Goal: Transaction & Acquisition: Purchase product/service

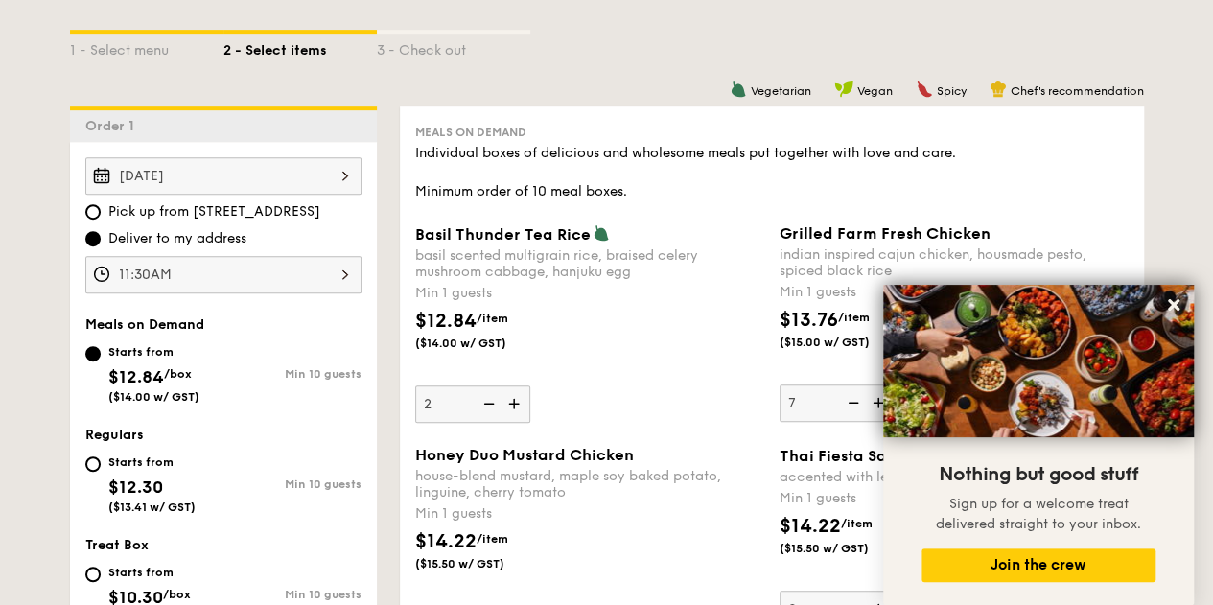
scroll to position [433, 0]
click at [300, 268] on div "11:30AM" at bounding box center [223, 275] width 276 height 37
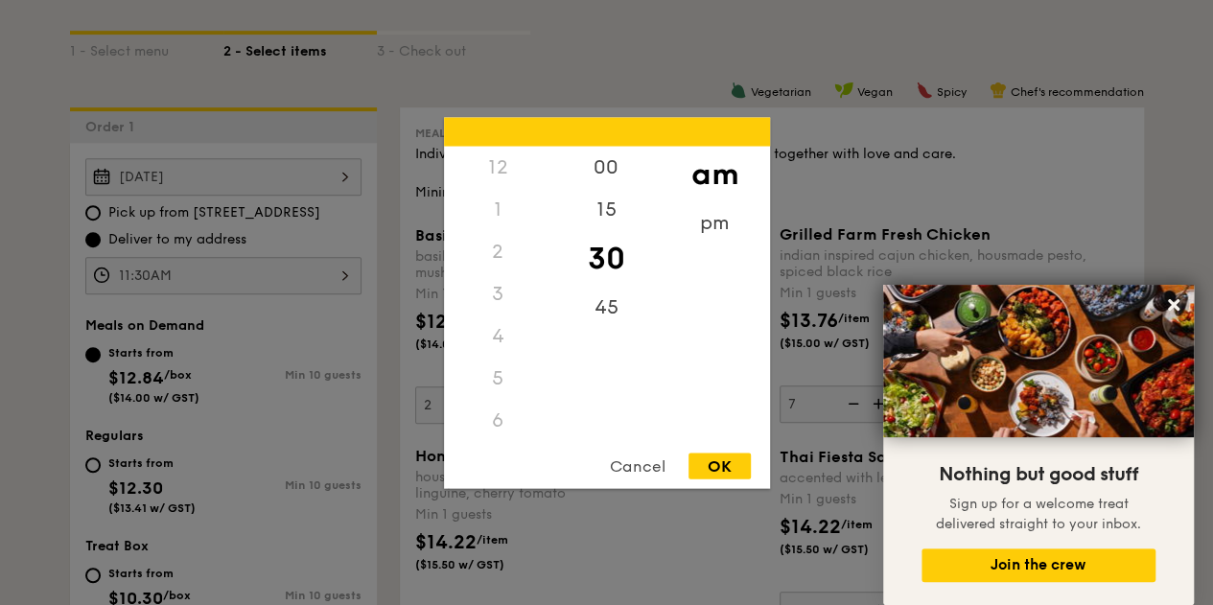
scroll to position [226, 0]
click at [600, 210] on div "15" at bounding box center [606, 216] width 108 height 56
click at [708, 467] on div "OK" at bounding box center [719, 465] width 62 height 26
type input "11:15AM"
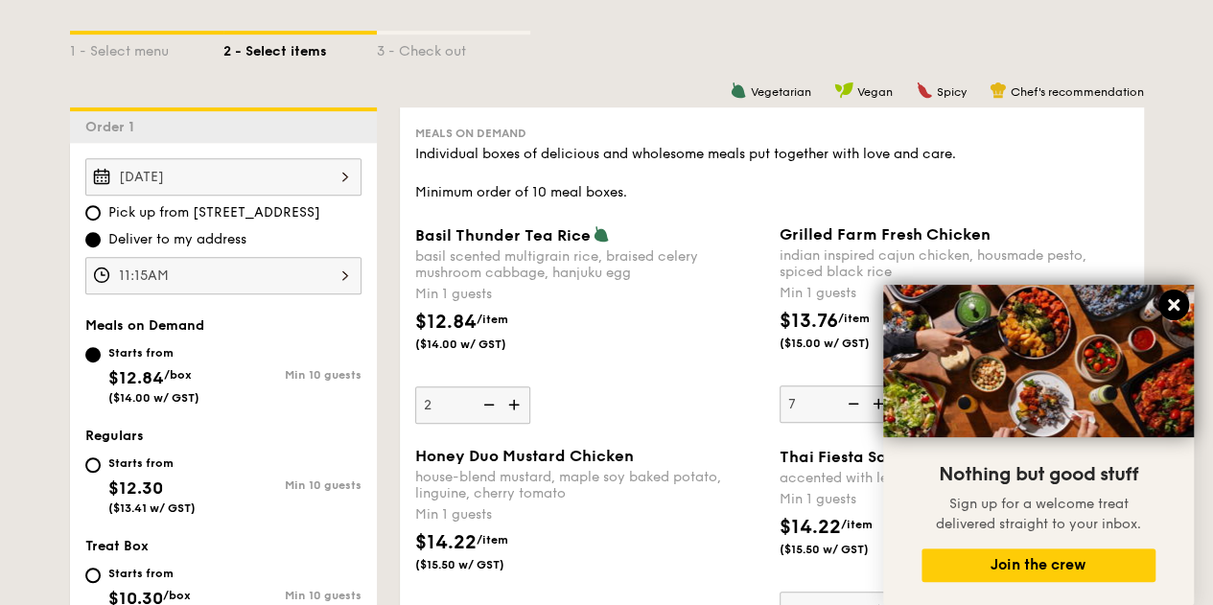
click at [1173, 294] on button at bounding box center [1173, 304] width 31 height 31
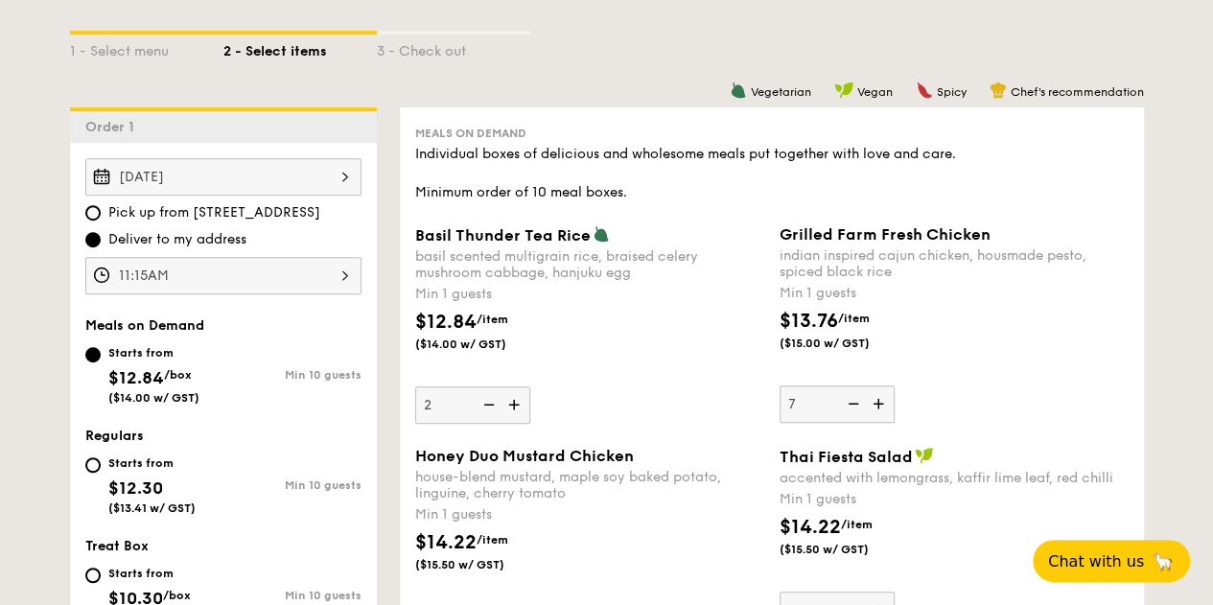
scroll to position [526, 0]
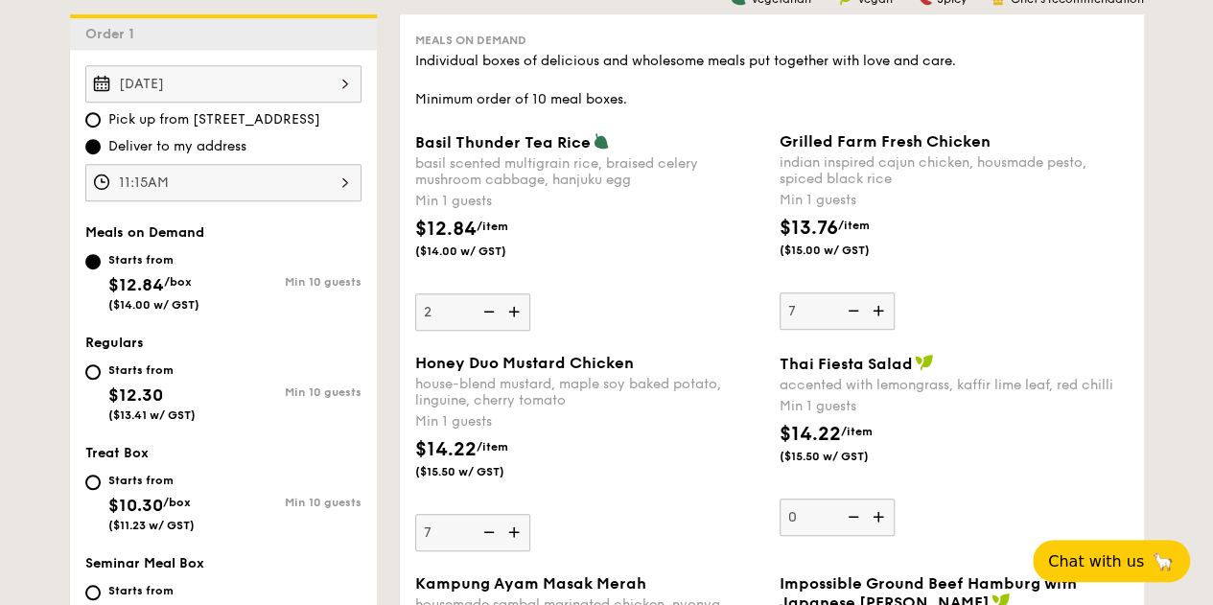
click at [577, 273] on div "$12.84 /item ($14.00 w/ GST)" at bounding box center [589, 248] width 364 height 67
click at [530, 293] on input "2" at bounding box center [472, 311] width 115 height 37
click at [577, 273] on div "$12.84 /item ($14.00 w/ GST)" at bounding box center [589, 248] width 364 height 67
click at [530, 293] on input "2" at bounding box center [472, 311] width 115 height 37
click at [501, 271] on div "$12.84 /item ($14.00 w/ GST)" at bounding box center [589, 248] width 364 height 67
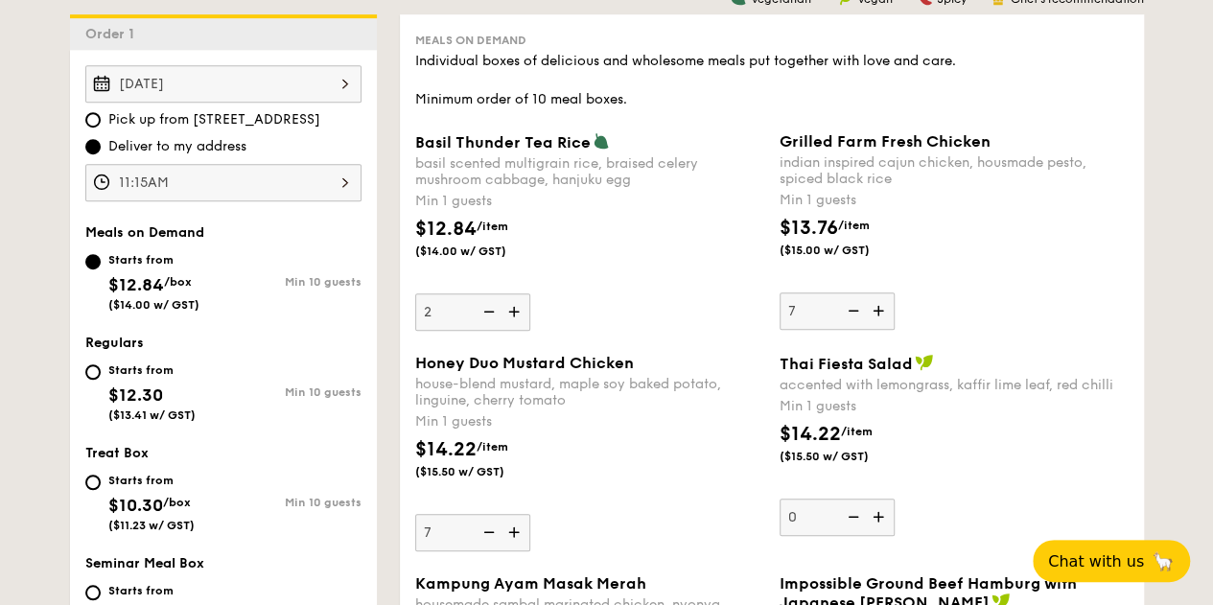
click at [501, 293] on input "2" at bounding box center [472, 311] width 115 height 37
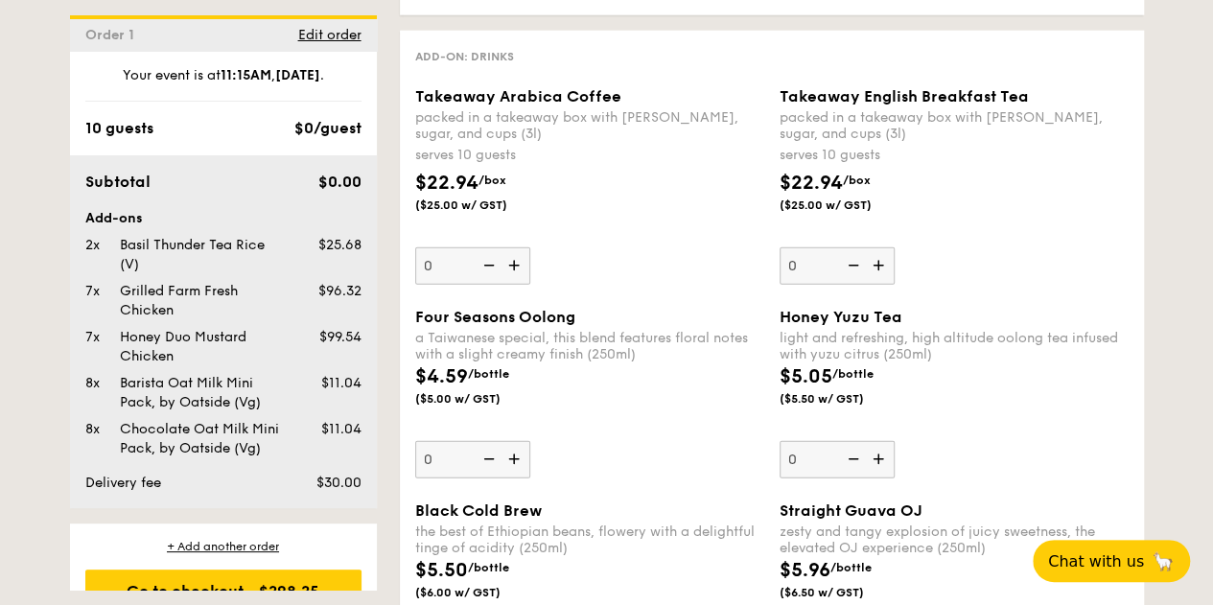
scroll to position [58, 0]
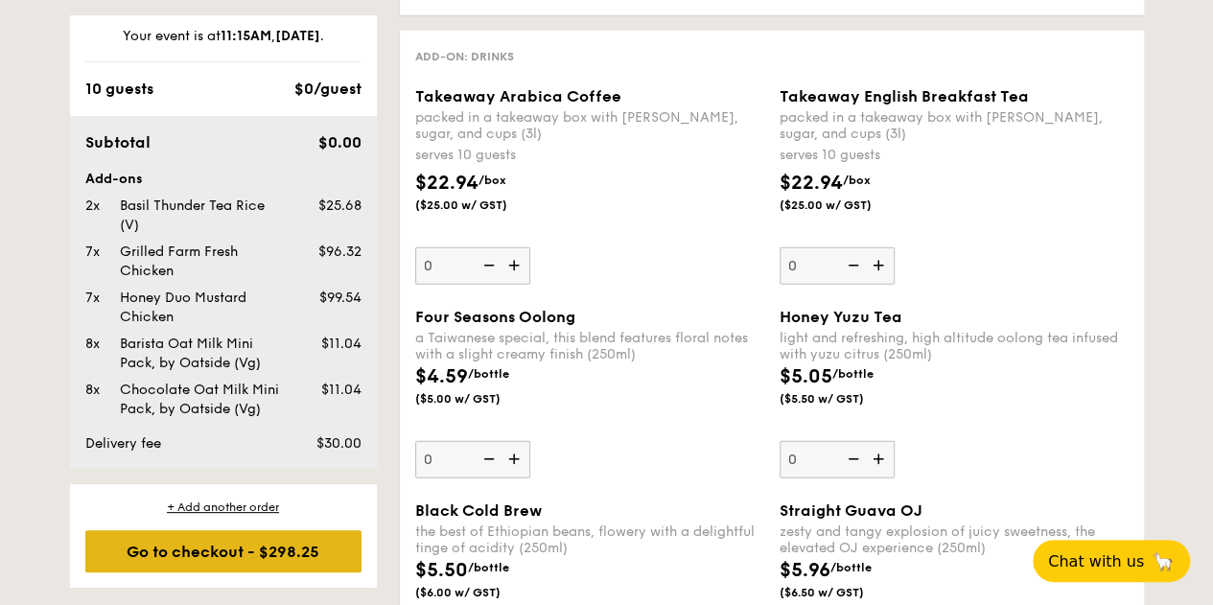
click at [194, 555] on div "Go to checkout - $298.25" at bounding box center [223, 551] width 276 height 42
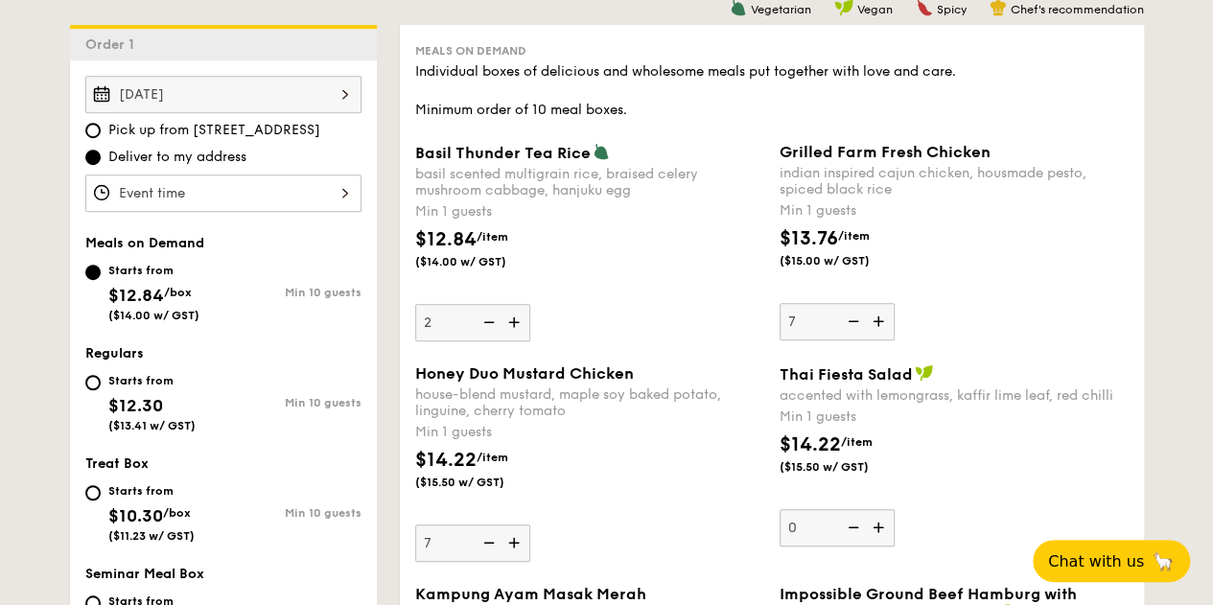
scroll to position [517, 0]
click at [87, 382] on input "Starts from $12.30 ($13.41 w/ GST) Min 10 guests" at bounding box center [92, 381] width 15 height 15
radio input "true"
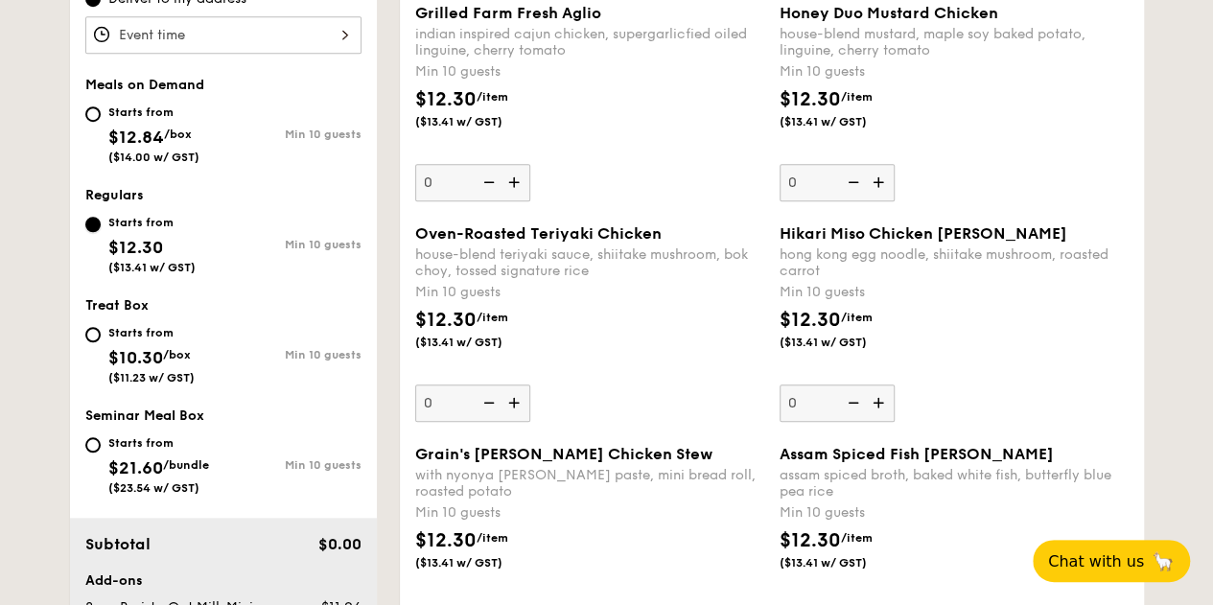
scroll to position [677, 0]
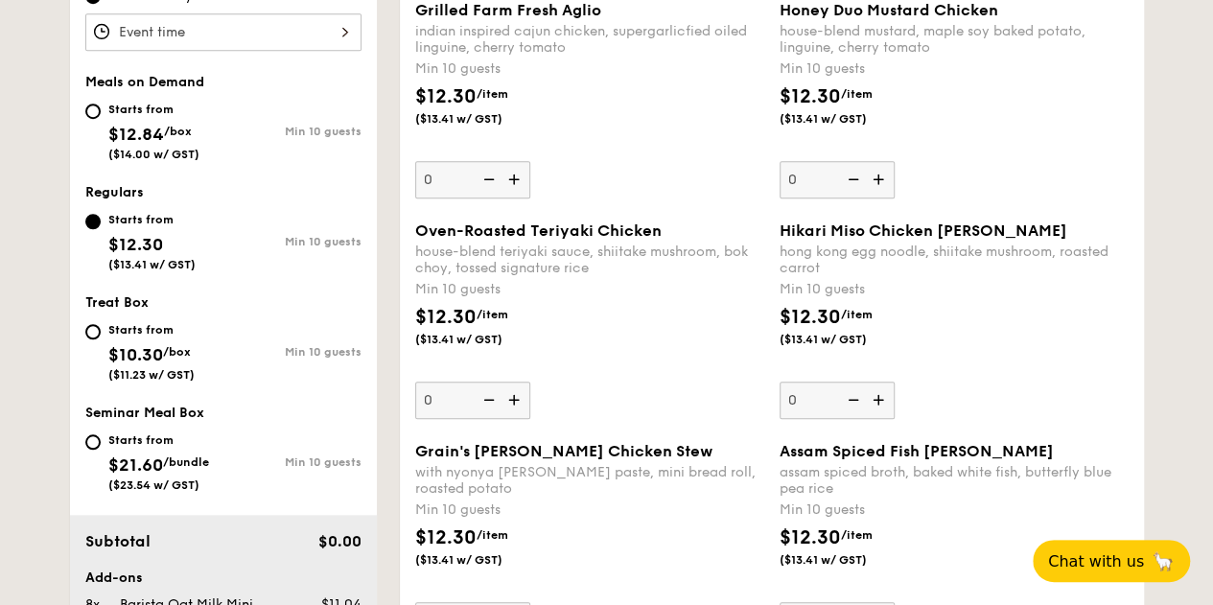
click at [161, 126] on span "$12.84" at bounding box center [136, 134] width 56 height 21
click at [101, 119] on input "Starts from $12.84 /box ($14.00 w/ GST) Min 10 guests" at bounding box center [92, 111] width 15 height 15
radio input "true"
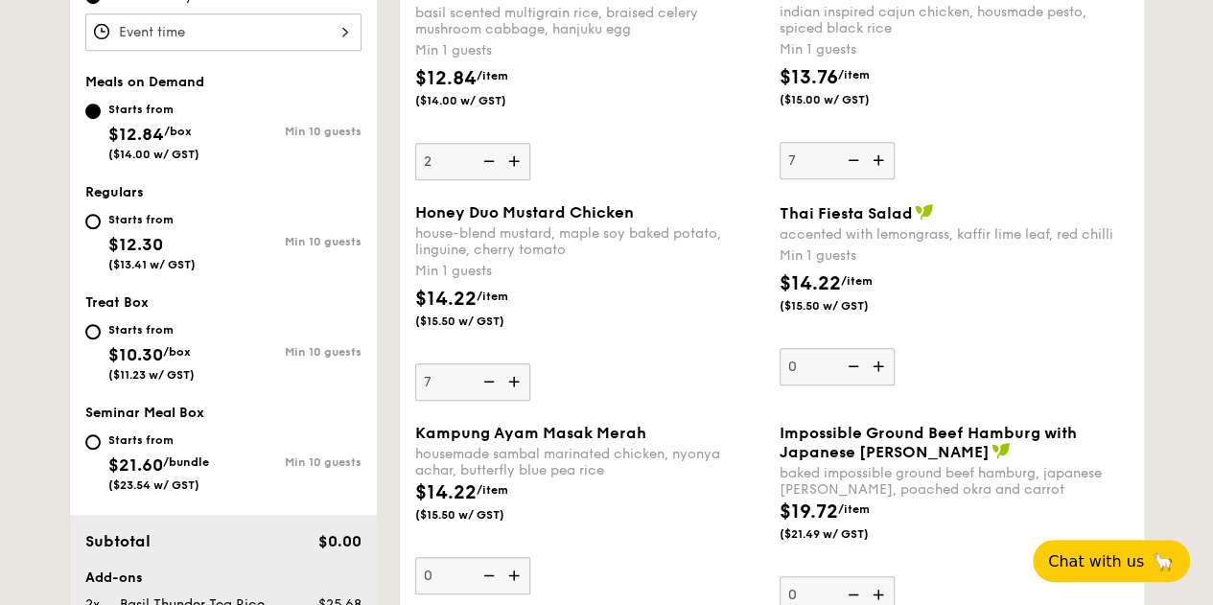
click at [499, 381] on img at bounding box center [487, 381] width 29 height 36
click at [499, 381] on input "7" at bounding box center [472, 381] width 115 height 37
click at [499, 381] on img at bounding box center [487, 381] width 29 height 36
click at [499, 381] on input "6" at bounding box center [472, 381] width 115 height 37
click at [499, 381] on img at bounding box center [487, 381] width 29 height 36
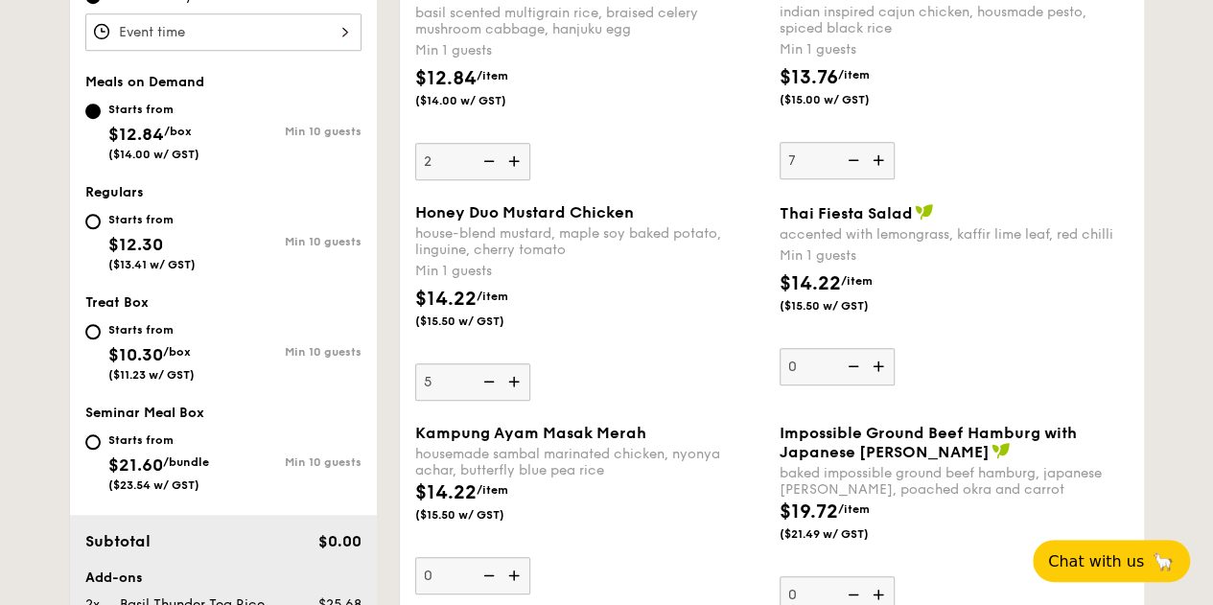
click at [499, 381] on input "5" at bounding box center [472, 381] width 115 height 37
click at [499, 381] on img at bounding box center [487, 381] width 29 height 36
click at [499, 381] on input "4" at bounding box center [472, 381] width 115 height 37
click at [499, 381] on img at bounding box center [487, 381] width 29 height 36
click at [499, 381] on input "3" at bounding box center [472, 381] width 115 height 37
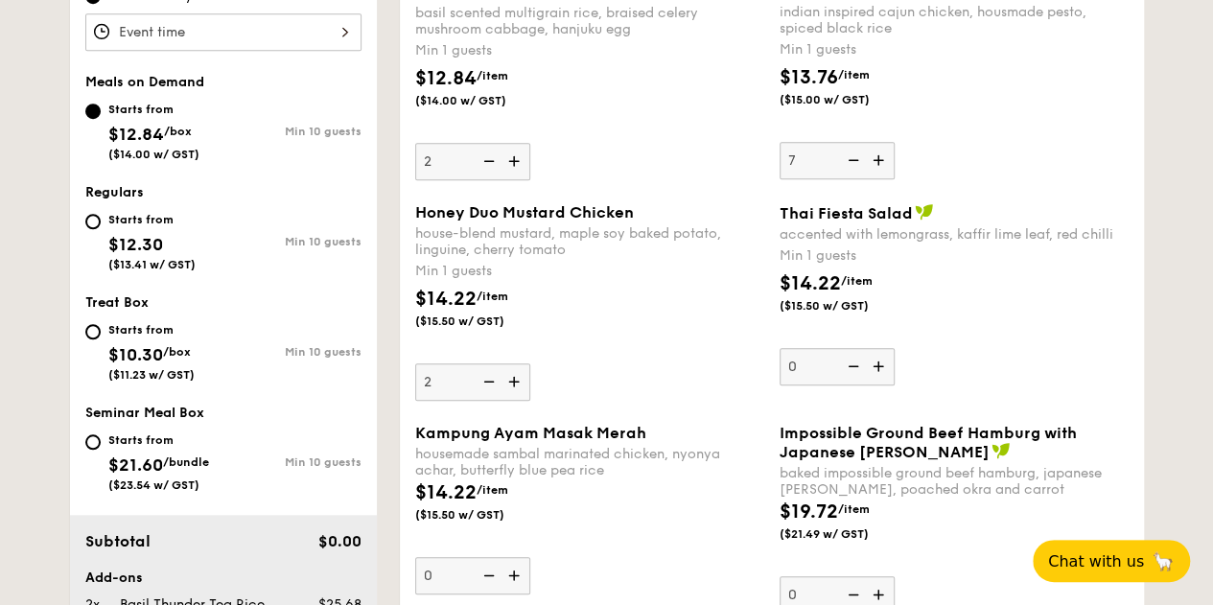
click at [499, 381] on img at bounding box center [487, 381] width 29 height 36
click at [499, 381] on input "2" at bounding box center [472, 381] width 115 height 37
click at [499, 381] on img at bounding box center [487, 381] width 29 height 36
click at [499, 381] on input "1" at bounding box center [472, 381] width 115 height 37
type input "0"
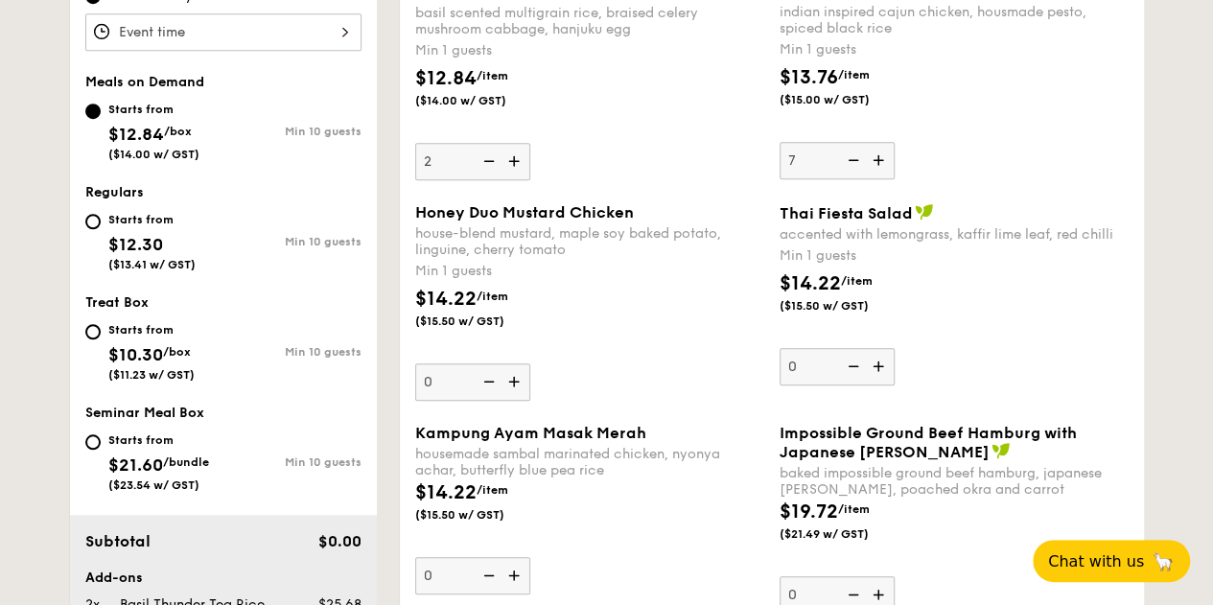
click at [499, 381] on img at bounding box center [487, 381] width 29 height 36
click at [499, 381] on input "0" at bounding box center [472, 381] width 115 height 37
click at [499, 381] on img at bounding box center [487, 381] width 29 height 36
click at [499, 381] on input "0" at bounding box center [472, 381] width 115 height 37
click at [499, 381] on img at bounding box center [487, 381] width 29 height 36
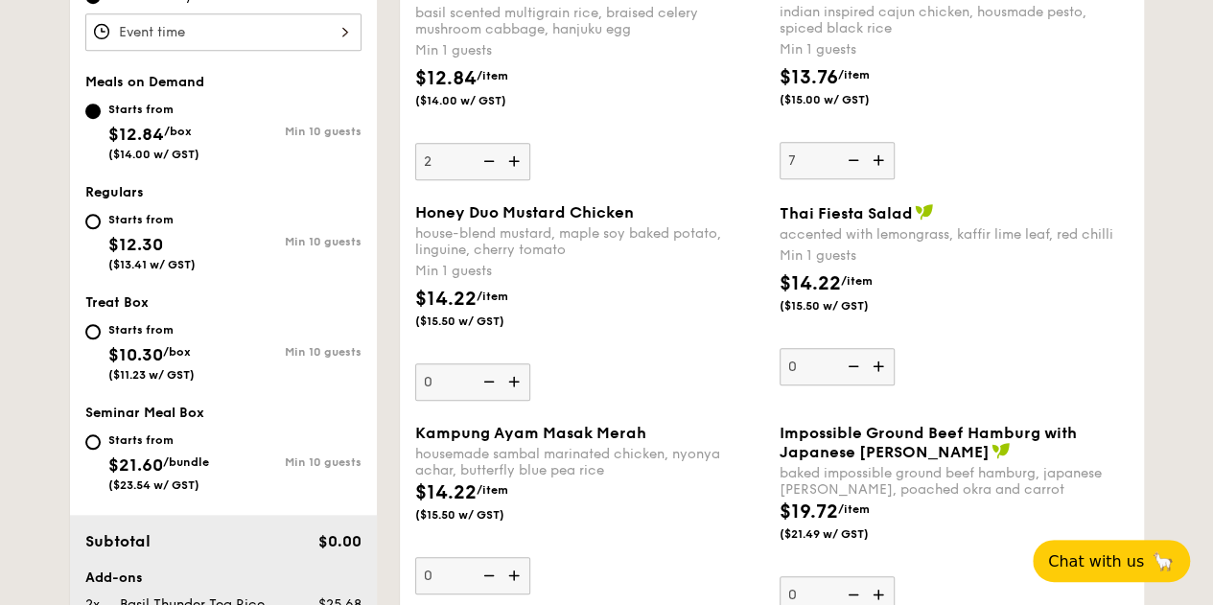
click at [499, 381] on input "0" at bounding box center [472, 381] width 115 height 37
click at [489, 172] on img at bounding box center [487, 161] width 29 height 36
click at [489, 172] on input "2" at bounding box center [472, 161] width 115 height 37
click at [489, 172] on img at bounding box center [487, 161] width 29 height 36
click at [489, 172] on input "1" at bounding box center [472, 161] width 115 height 37
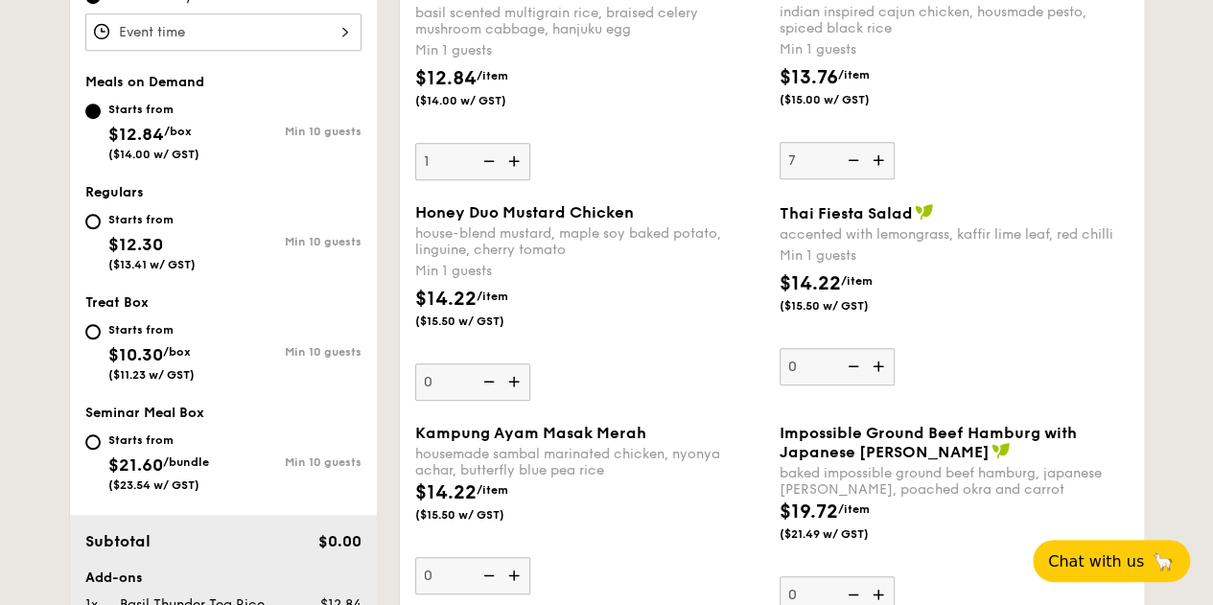
type input "0"
click at [855, 159] on img at bounding box center [851, 160] width 29 height 36
click at [855, 159] on input "7" at bounding box center [836, 160] width 115 height 37
click at [855, 159] on img at bounding box center [851, 160] width 29 height 36
click at [855, 159] on input "6" at bounding box center [836, 160] width 115 height 37
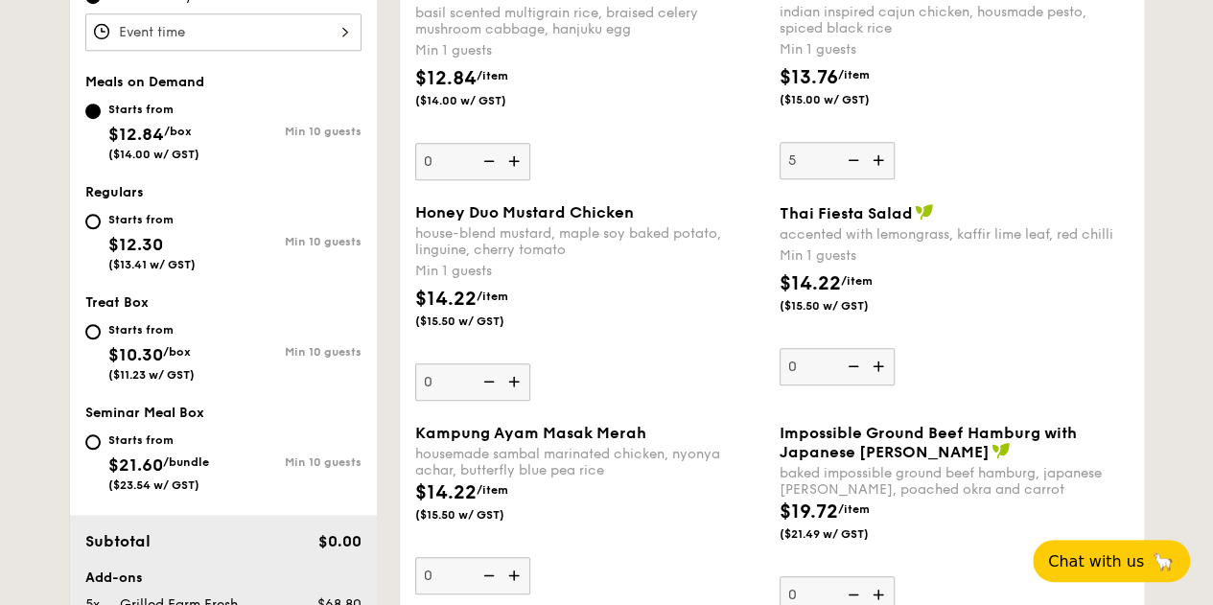
click at [855, 160] on img at bounding box center [851, 160] width 29 height 36
click at [855, 160] on input "5" at bounding box center [836, 160] width 115 height 37
click at [855, 160] on img at bounding box center [851, 160] width 29 height 36
click at [855, 160] on input "4" at bounding box center [836, 160] width 115 height 37
click at [855, 160] on img at bounding box center [851, 160] width 29 height 36
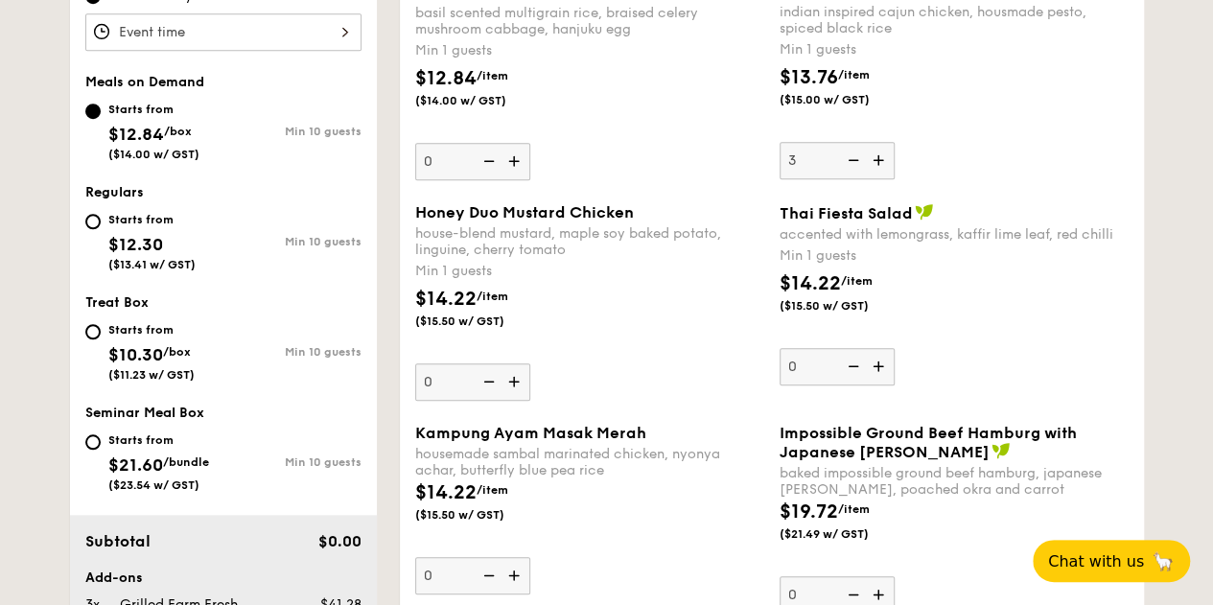
click at [855, 160] on input "3" at bounding box center [836, 160] width 115 height 37
click at [855, 160] on img at bounding box center [851, 160] width 29 height 36
click at [855, 160] on input "2" at bounding box center [836, 160] width 115 height 37
click at [855, 160] on img at bounding box center [851, 160] width 29 height 36
click at [855, 160] on input "1" at bounding box center [836, 160] width 115 height 37
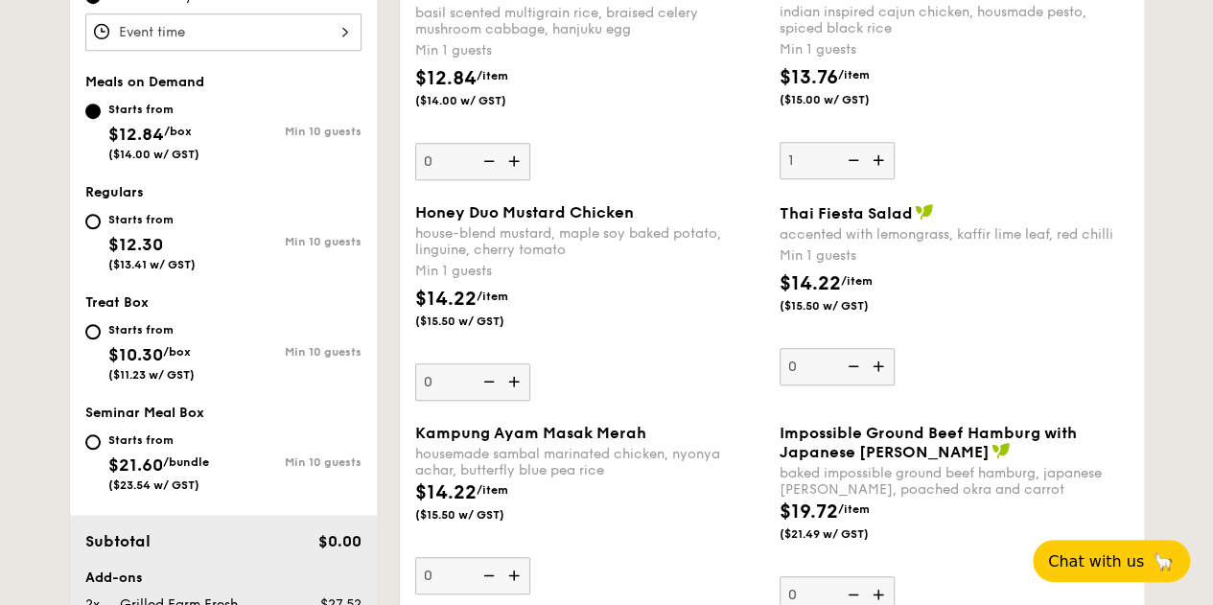
type input "0"
click at [855, 160] on img at bounding box center [851, 160] width 29 height 36
click at [855, 160] on input "0" at bounding box center [836, 160] width 115 height 37
click at [286, 235] on div "Min 10 guests" at bounding box center [292, 241] width 138 height 13
click at [101, 229] on input "Starts from $12.30 ($13.41 w/ GST) Min 10 guests" at bounding box center [92, 221] width 15 height 15
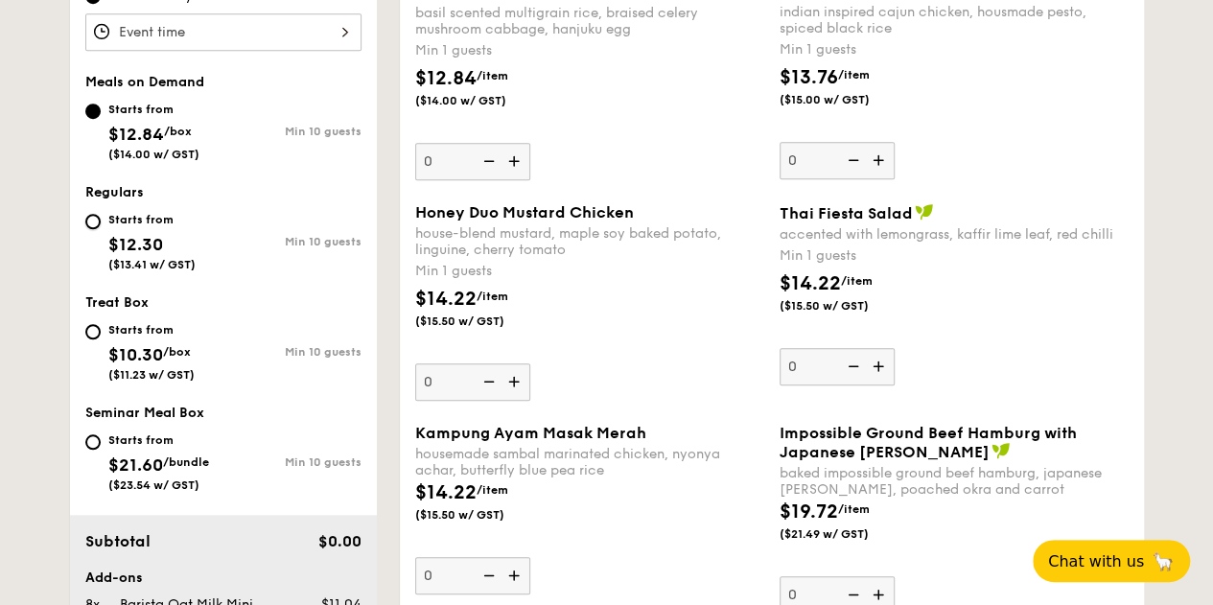
radio input "true"
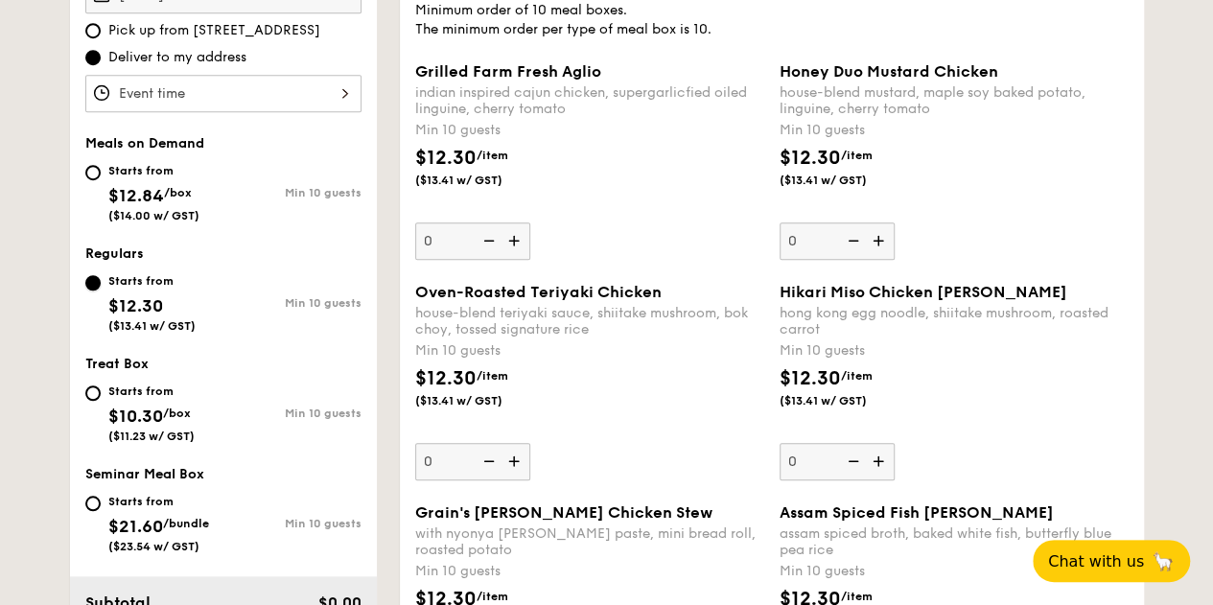
scroll to position [616, 0]
click at [652, 372] on div "$12.30 /item ($13.41 w/ GST)" at bounding box center [589, 396] width 364 height 67
click at [530, 442] on input "0" at bounding box center [472, 460] width 115 height 37
drag, startPoint x: 671, startPoint y: 287, endPoint x: 412, endPoint y: 290, distance: 258.8
click at [412, 290] on div "Oven-Roasted Teriyaki Chicken house-blend teriyaki sauce, shiitake mushroom, bo…" at bounding box center [589, 380] width 364 height 197
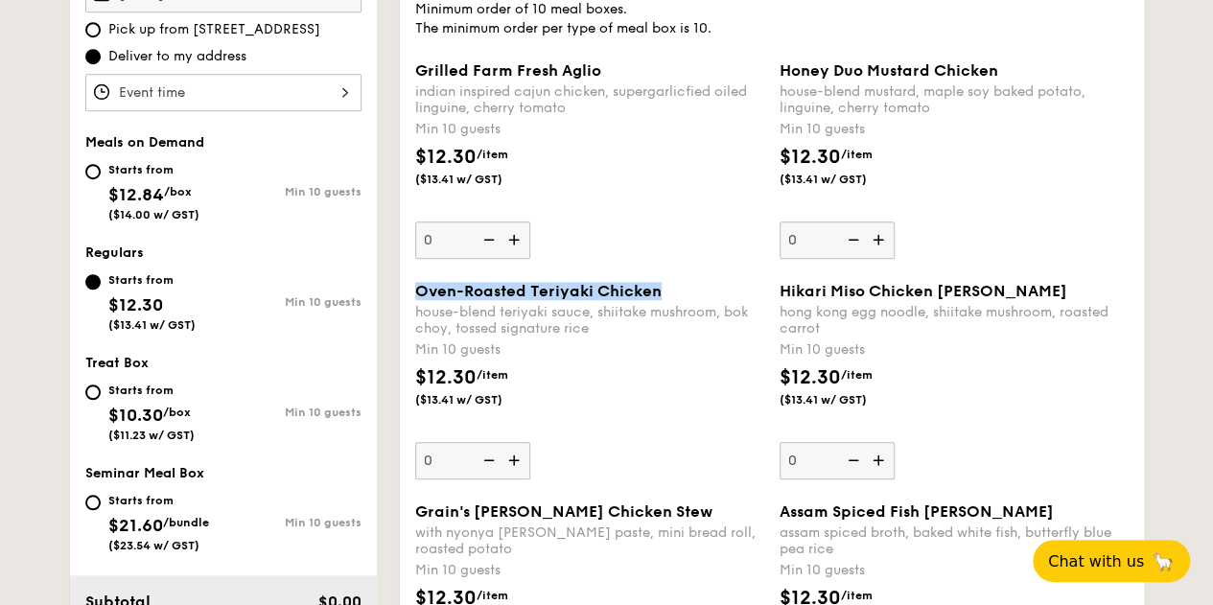
copy span "Oven-Roasted Teriyaki Chicken"
click at [615, 222] on div "Grilled Farm Fresh Aglio indian inspired cajun chicken, supergarlicfied oiled l…" at bounding box center [589, 159] width 349 height 197
click at [530, 222] on input "0" at bounding box center [472, 239] width 115 height 37
click at [709, 204] on div "$12.30 /item ($13.41 w/ GST)" at bounding box center [589, 176] width 364 height 67
click at [530, 221] on input "0" at bounding box center [472, 239] width 115 height 37
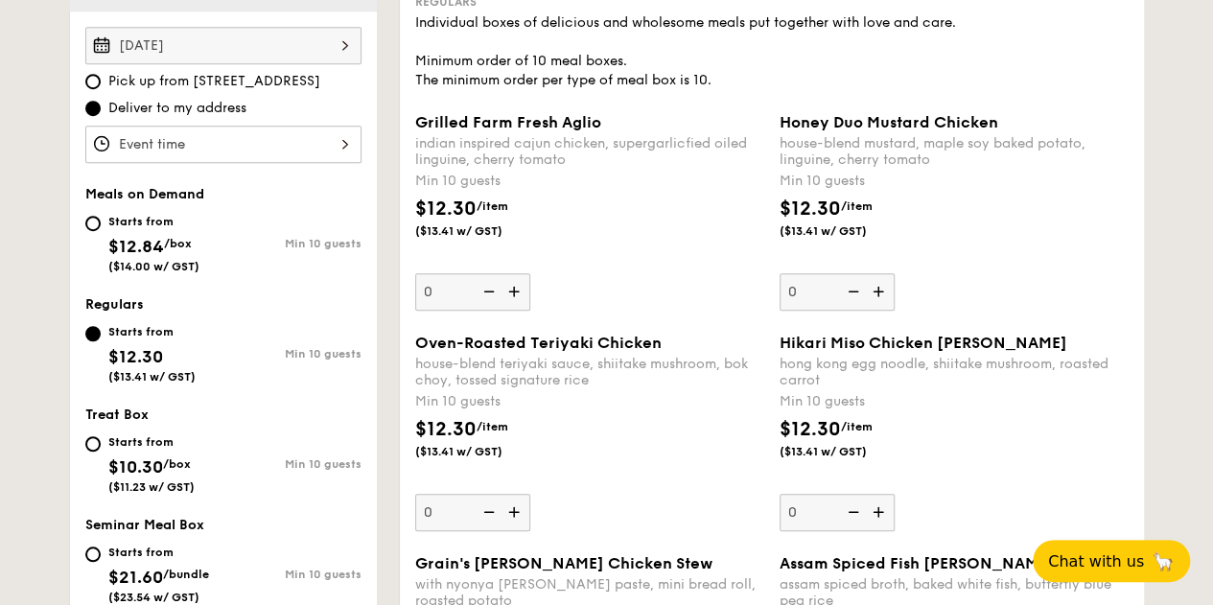
scroll to position [563, 0]
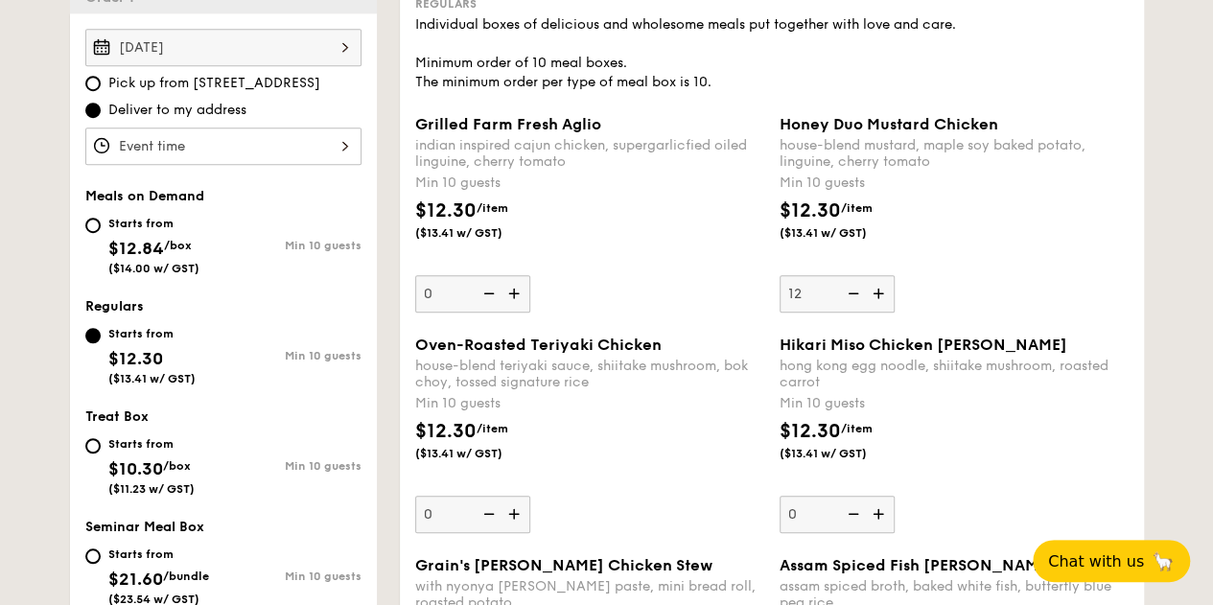
click at [1005, 273] on div "Honey Duo Mustard Chicken house-blend mustard, maple soy baked potato, linguine…" at bounding box center [953, 213] width 349 height 197
click at [894, 275] on input "12" at bounding box center [836, 293] width 115 height 37
type input "14"
click at [957, 261] on div "$12.30 /item ($13.41 w/ GST)" at bounding box center [954, 230] width 364 height 67
click at [894, 275] on input "14" at bounding box center [836, 293] width 115 height 37
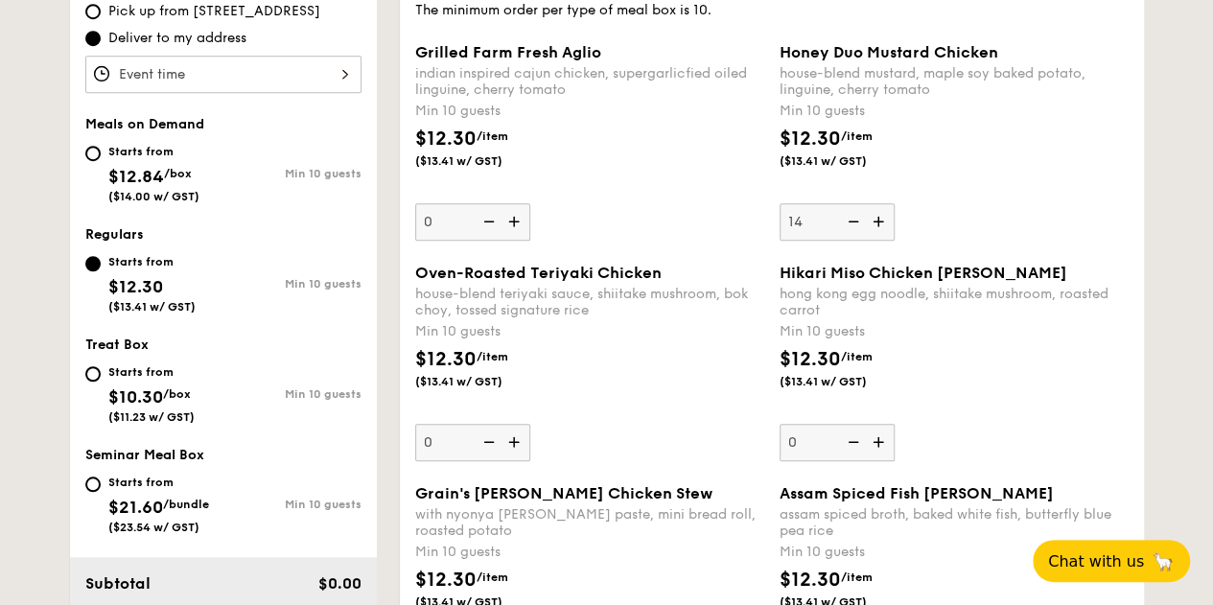
scroll to position [639, 0]
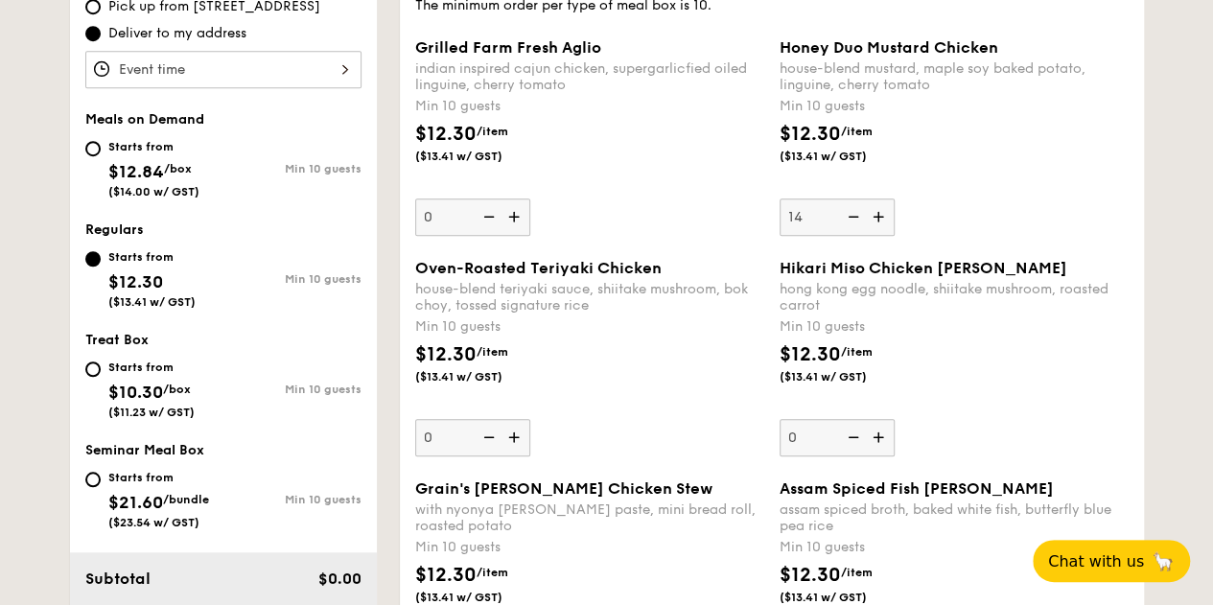
click at [974, 343] on div "$12.30 /item ($13.41 w/ GST)" at bounding box center [954, 373] width 364 height 67
click at [894, 419] on input "0" at bounding box center [836, 437] width 115 height 37
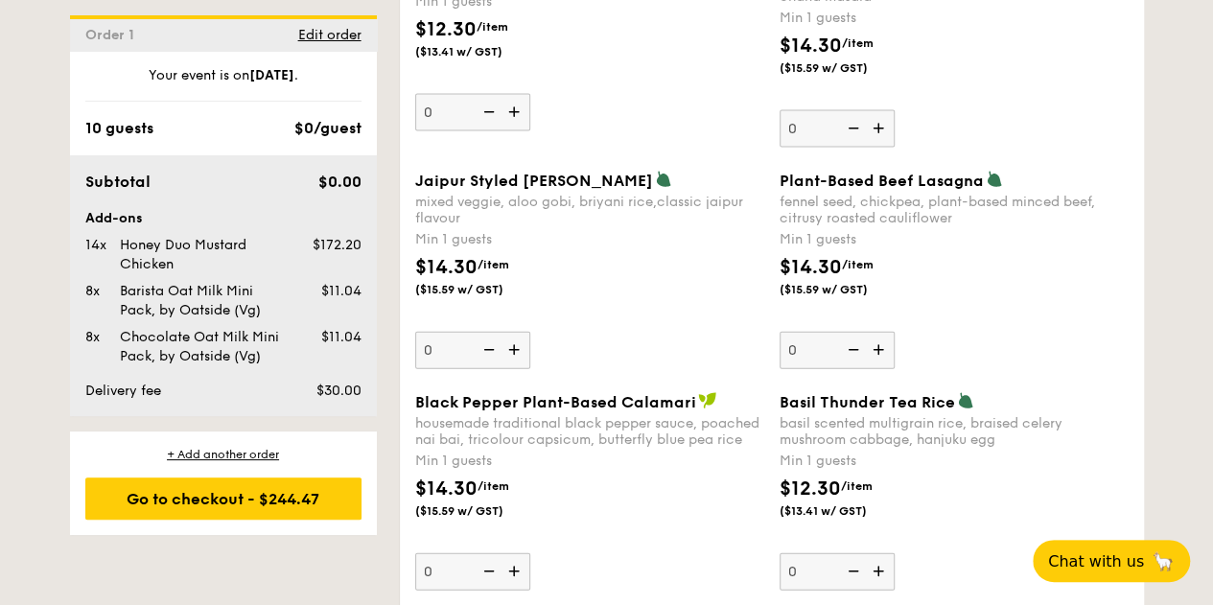
scroll to position [2053, 0]
click at [880, 567] on img at bounding box center [880, 571] width 29 height 36
click at [880, 567] on input "0" at bounding box center [836, 571] width 115 height 37
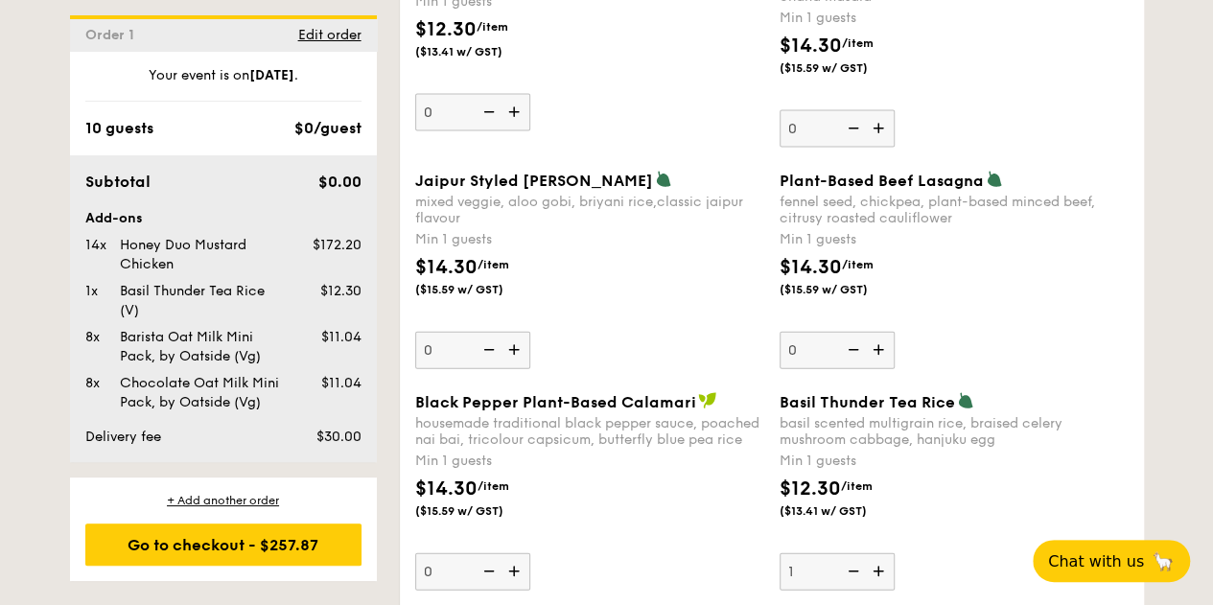
click at [880, 567] on img at bounding box center [880, 571] width 29 height 36
click at [880, 567] on input "1" at bounding box center [836, 571] width 115 height 37
type input "2"
click at [963, 507] on div "$12.30 /item ($13.41 w/ GST)" at bounding box center [954, 508] width 364 height 67
click at [894, 553] on input "2" at bounding box center [836, 571] width 115 height 37
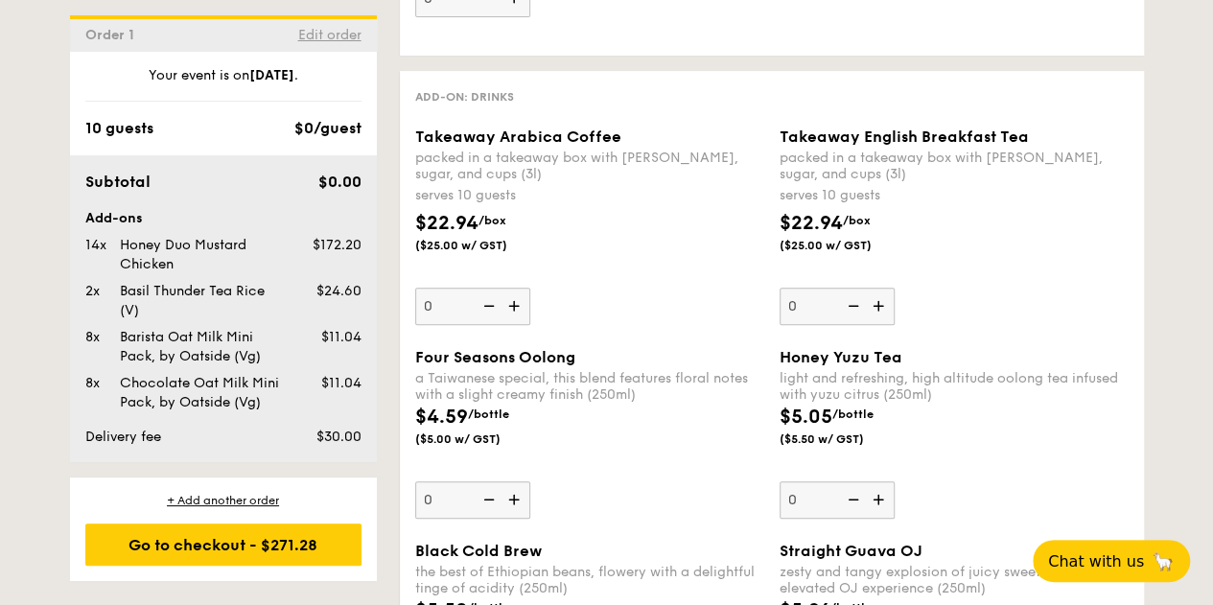
scroll to position [2314, 0]
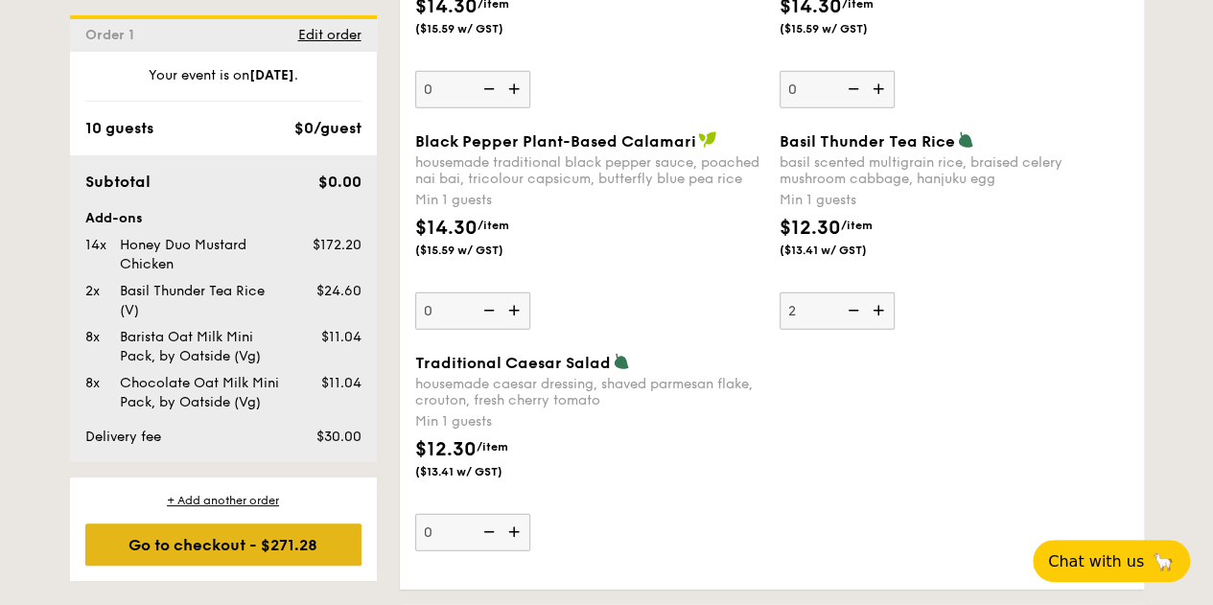
click at [232, 554] on div "Go to checkout - $271.28" at bounding box center [223, 544] width 276 height 42
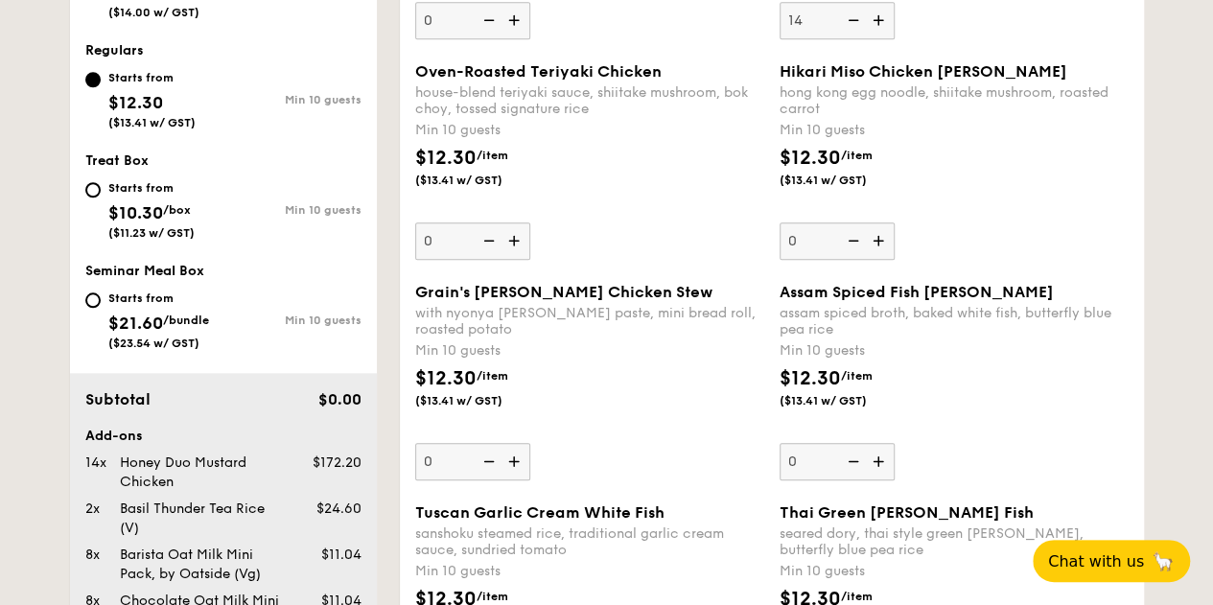
scroll to position [512, 0]
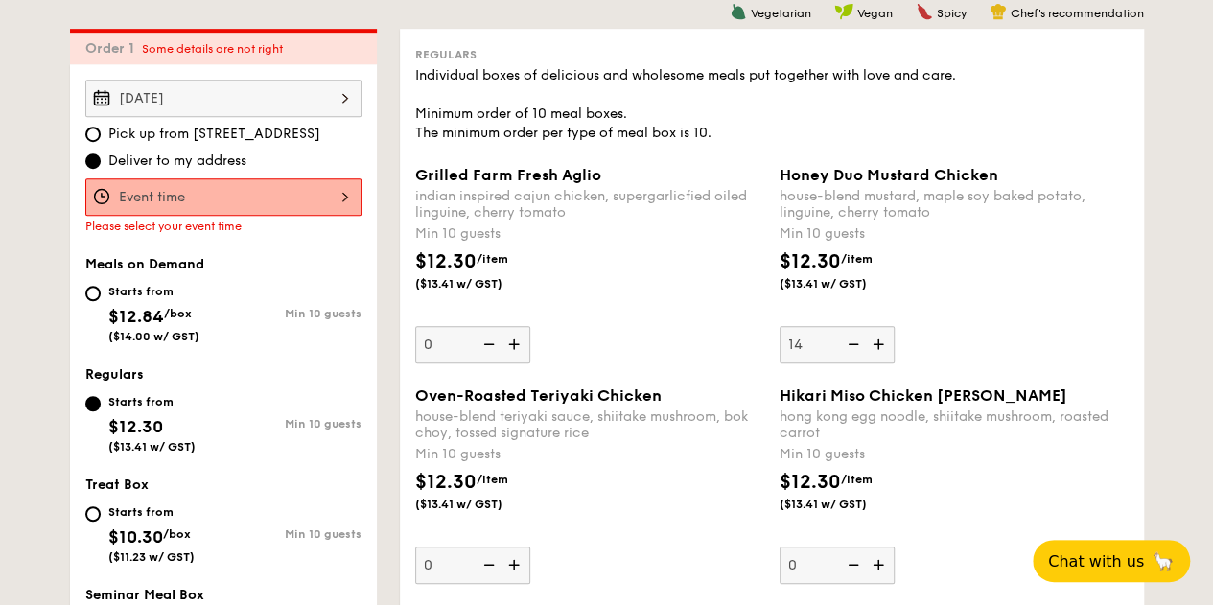
click at [297, 182] on div at bounding box center [223, 196] width 276 height 37
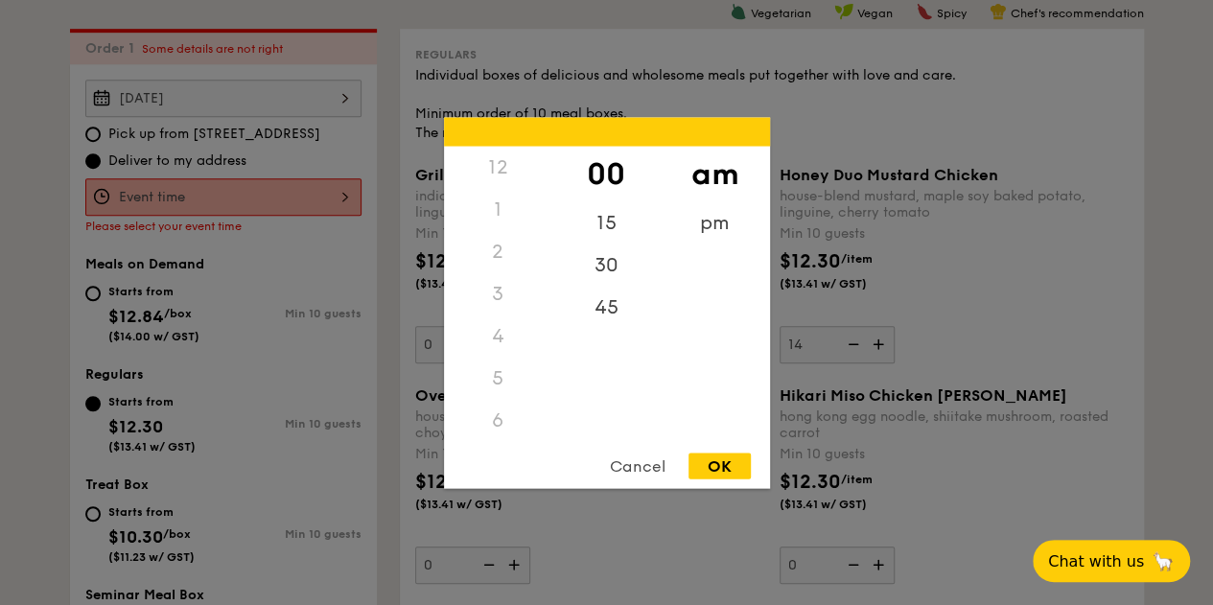
scroll to position [226, 0]
click at [604, 214] on div "15" at bounding box center [606, 229] width 108 height 56
click at [707, 471] on div "OK" at bounding box center [719, 465] width 62 height 26
type input "11:15AM"
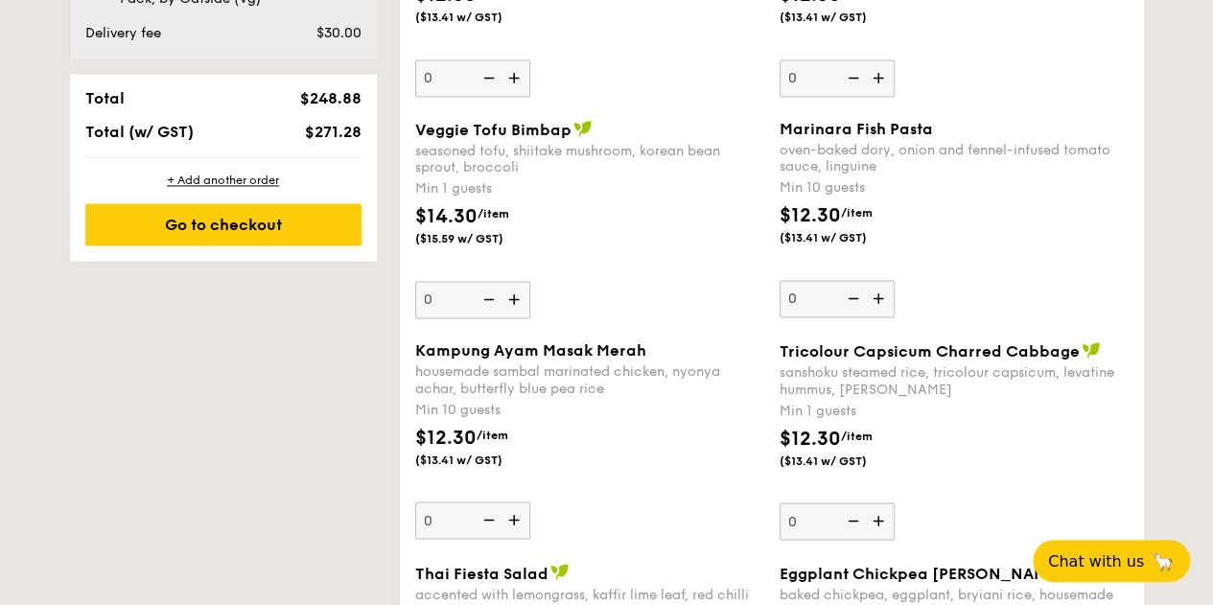
scroll to position [1441, 0]
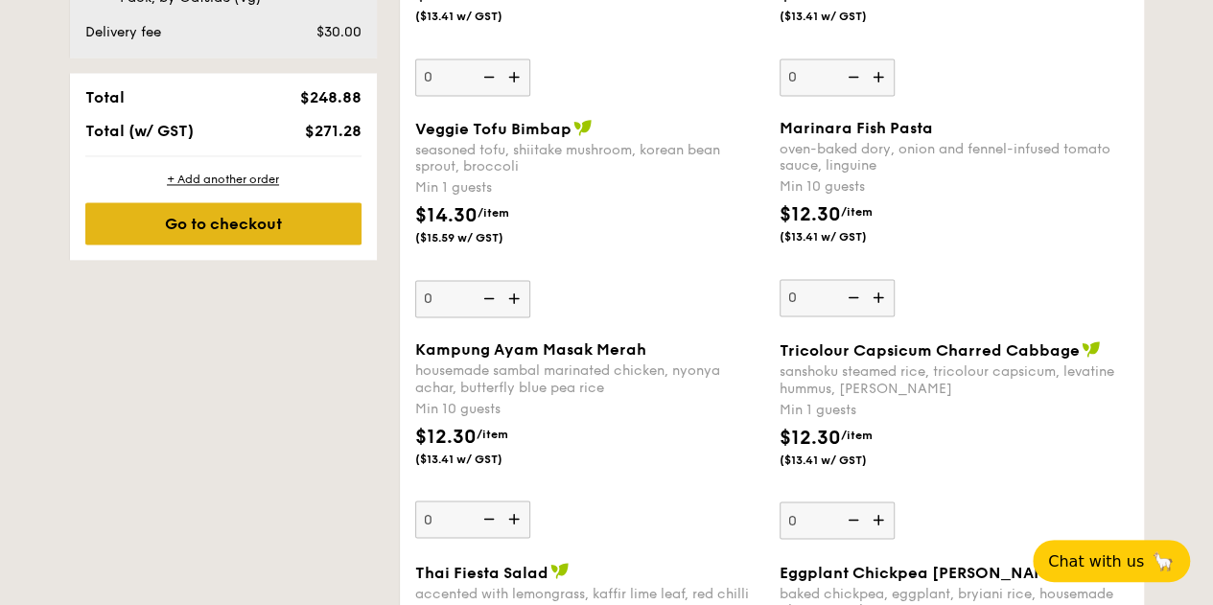
click at [307, 233] on div "Go to checkout" at bounding box center [223, 223] width 276 height 42
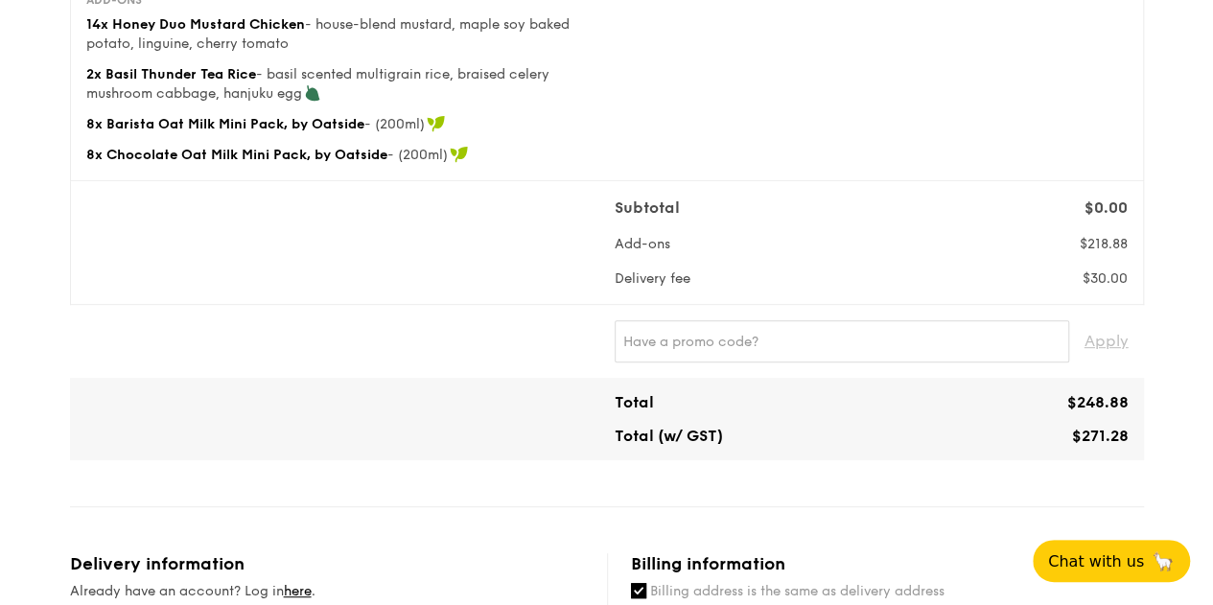
scroll to position [265, 0]
click at [775, 333] on input "text" at bounding box center [841, 340] width 454 height 42
click at [1101, 346] on span "Apply" at bounding box center [1106, 340] width 44 height 42
type input "IREADGRAINADS"
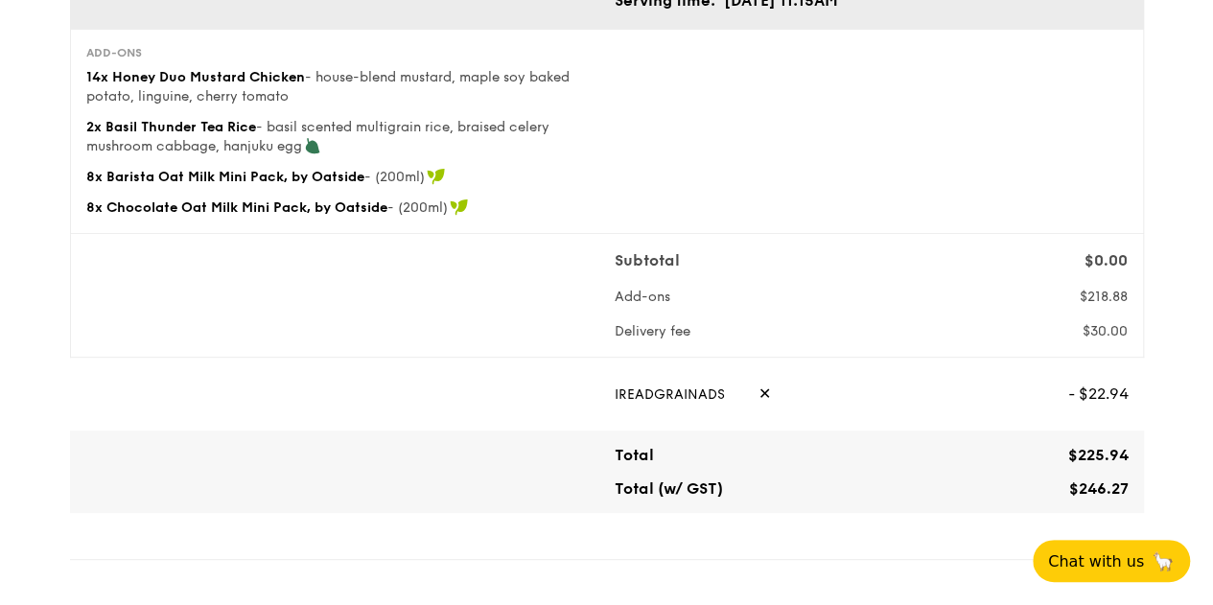
scroll to position [757, 0]
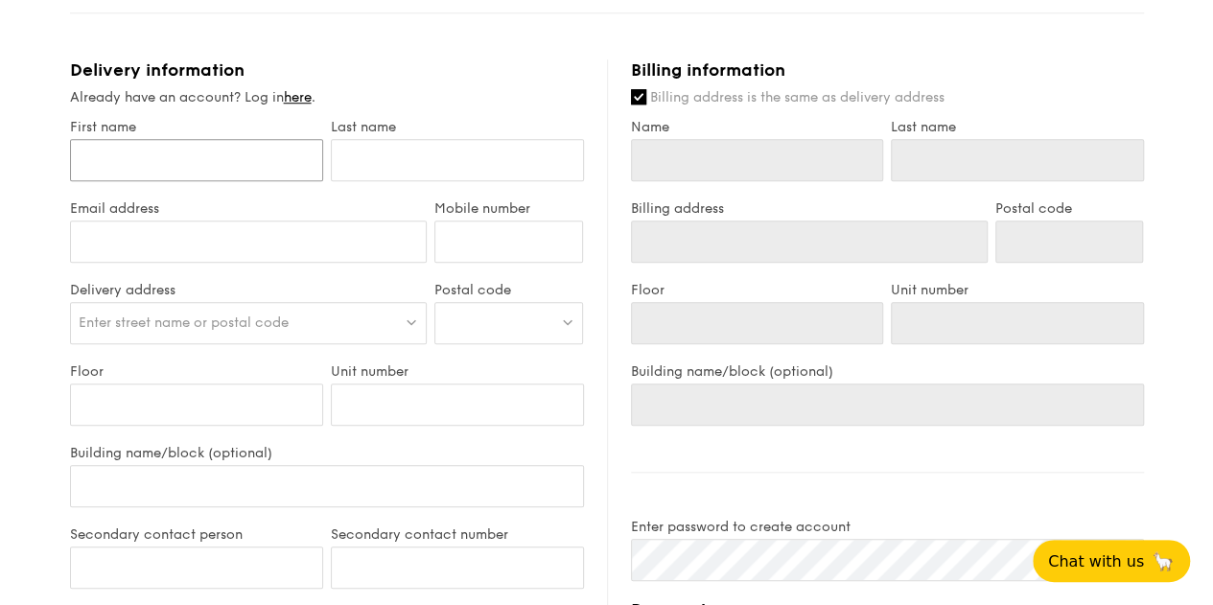
click at [170, 179] on input "First name" at bounding box center [196, 160] width 253 height 42
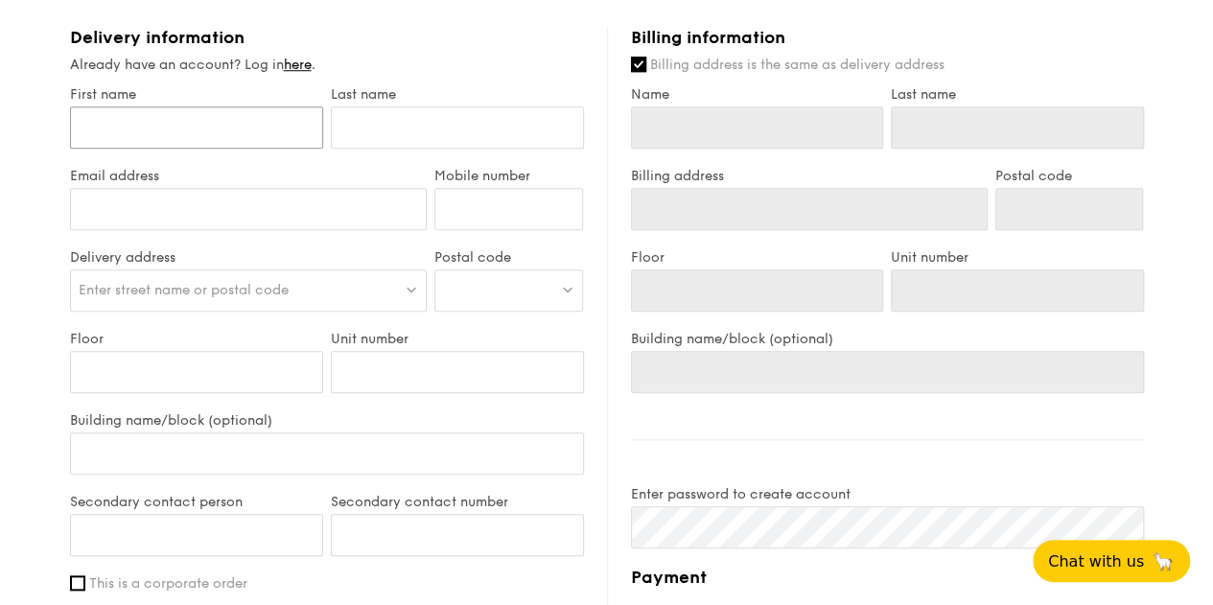
scroll to position [794, 0]
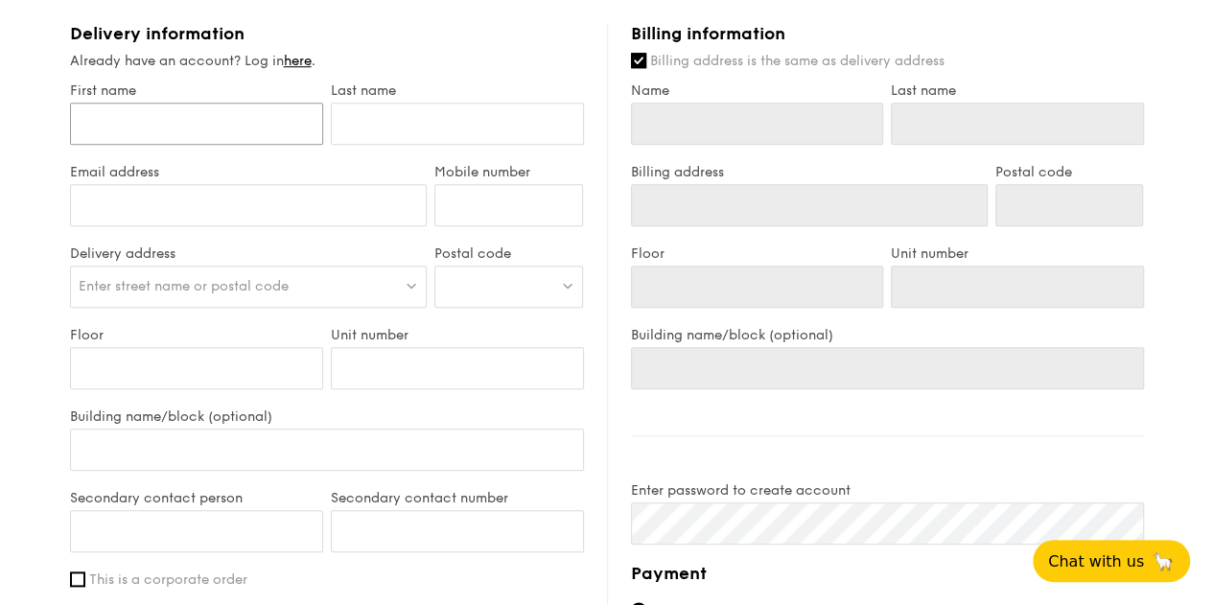
type input "L"
type input "La"
type input "Las"
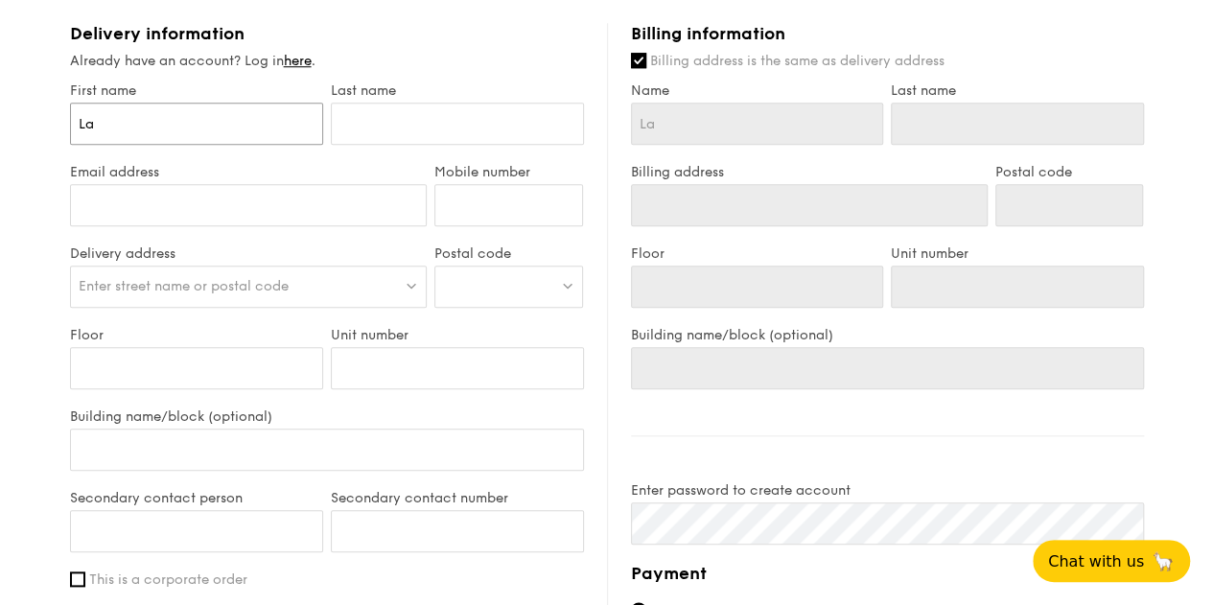
type input "Las"
type input "Lass"
type input "Lassa"
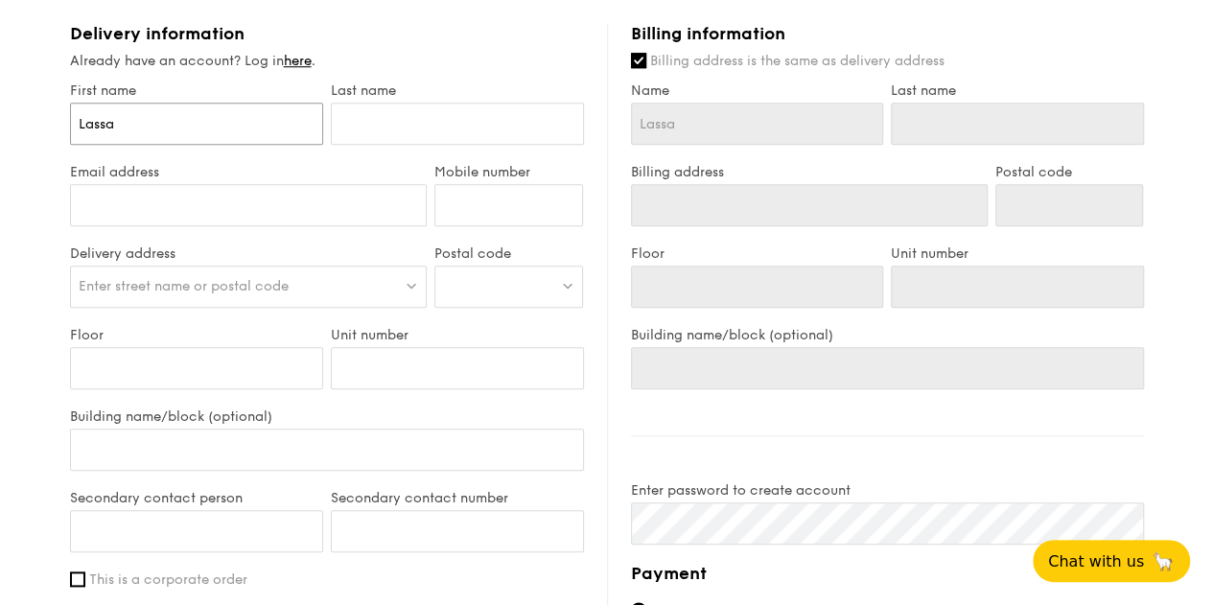
type input "Lassar"
type input "Lassari"
type input "Lassarina"
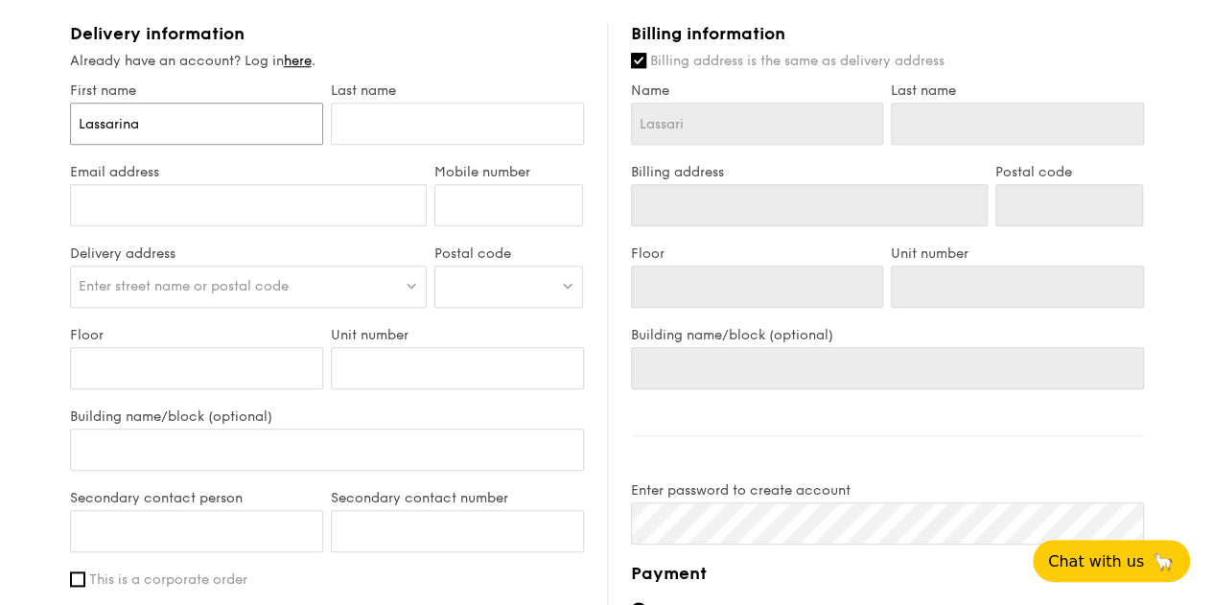
type input "Lassarina"
type input "H"
type input "Ho"
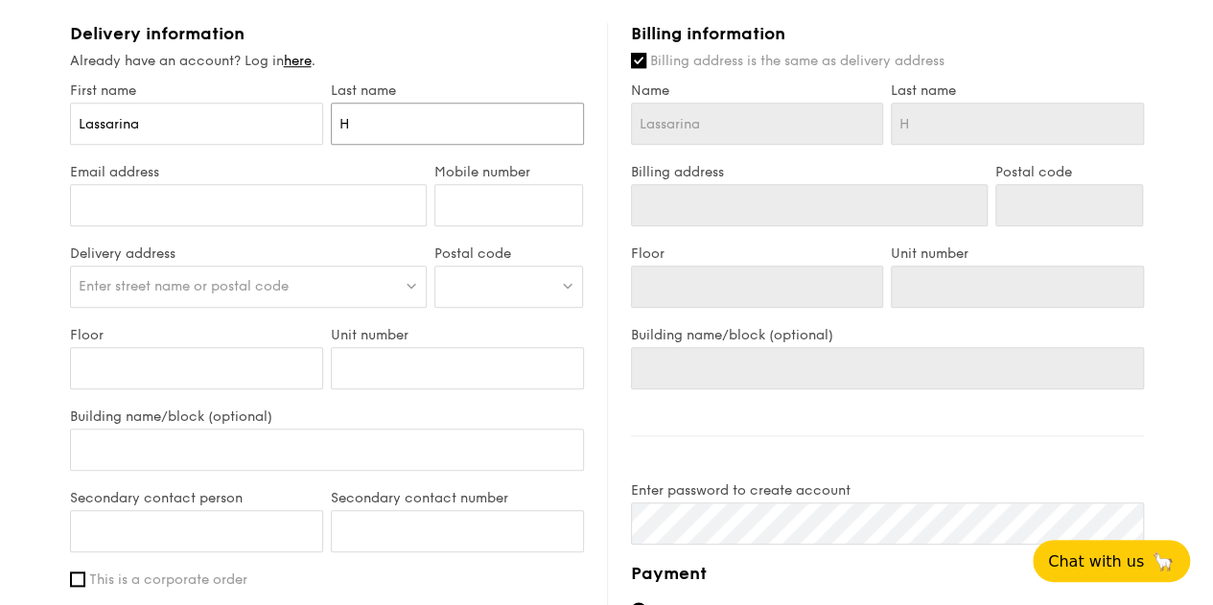
type input "Ho"
type input "lassarina.ho@roche.com"
type input "82995913"
click at [402, 272] on div "Enter street name or postal code" at bounding box center [249, 287] width 358 height 42
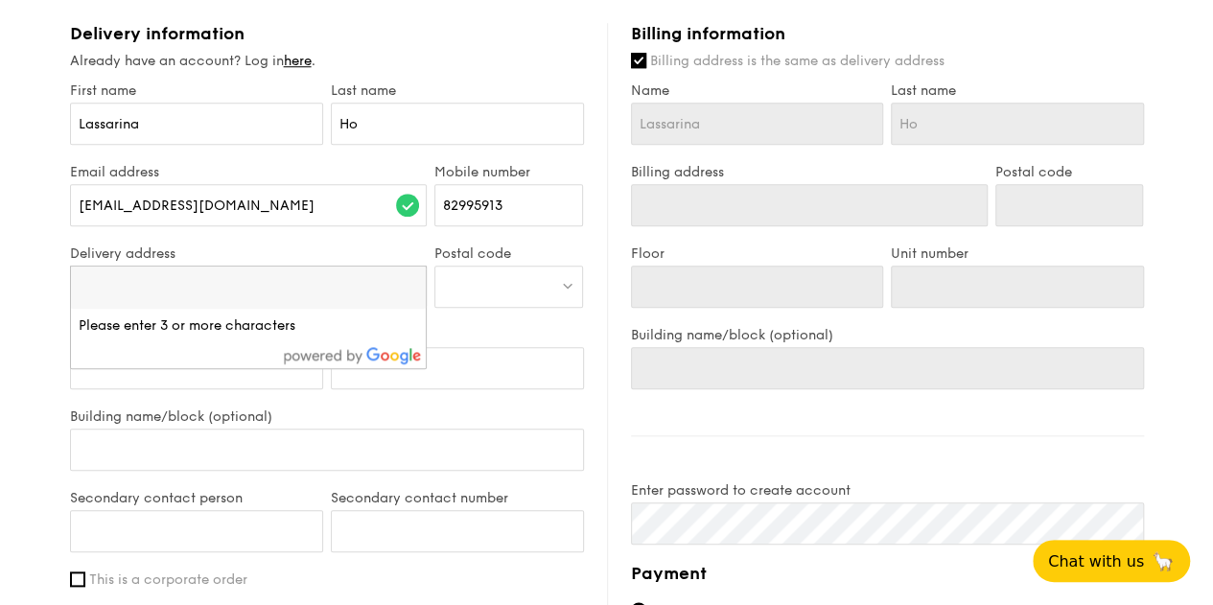
paste input "2 Simei St 3, Singapore 529889"
type input "2 Simei St 3, Singapore 529889"
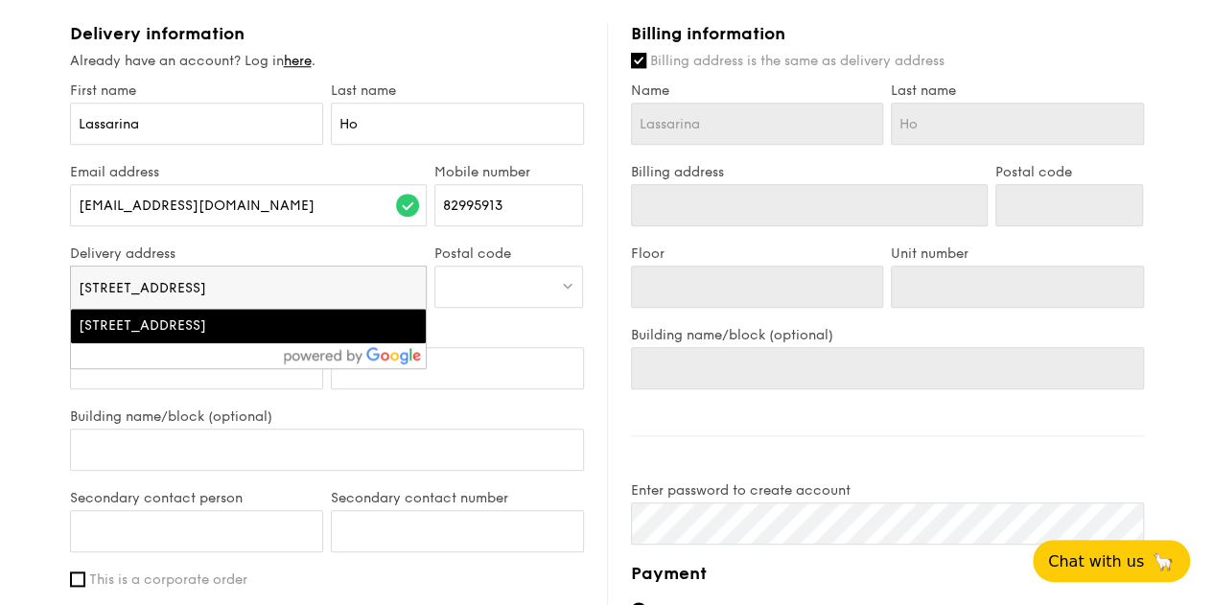
click at [284, 325] on div "2 Simei St 3, Singapore 529889, Singapore" at bounding box center [206, 325] width 255 height 19
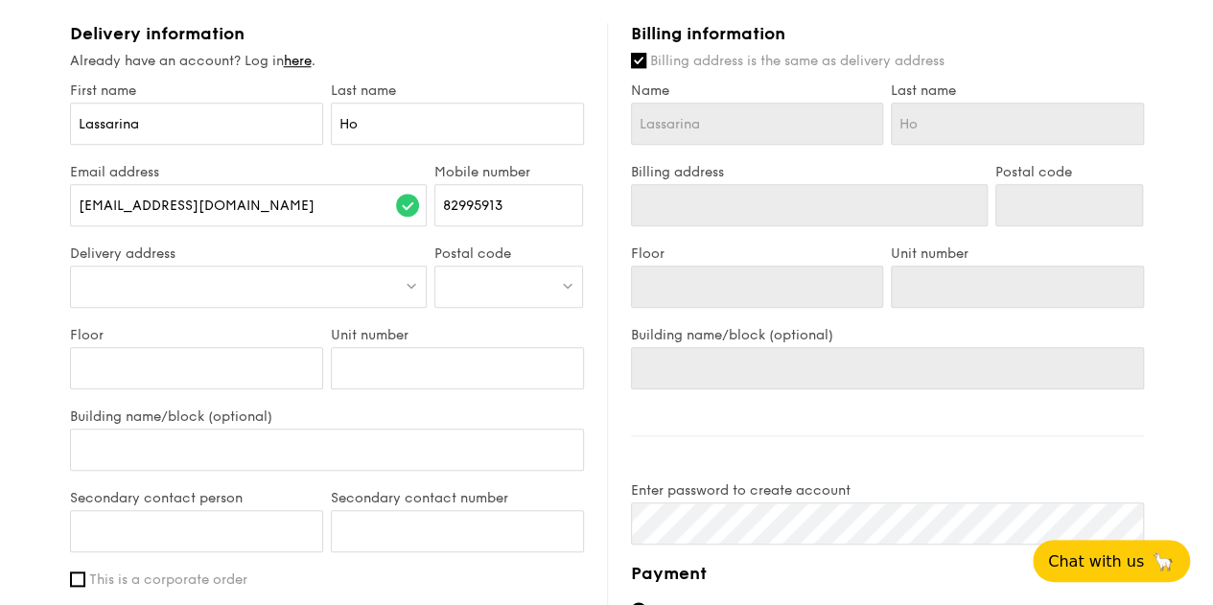
type input "2 Simei St 3"
type input "529889"
click at [487, 278] on span "529889" at bounding box center [466, 286] width 46 height 16
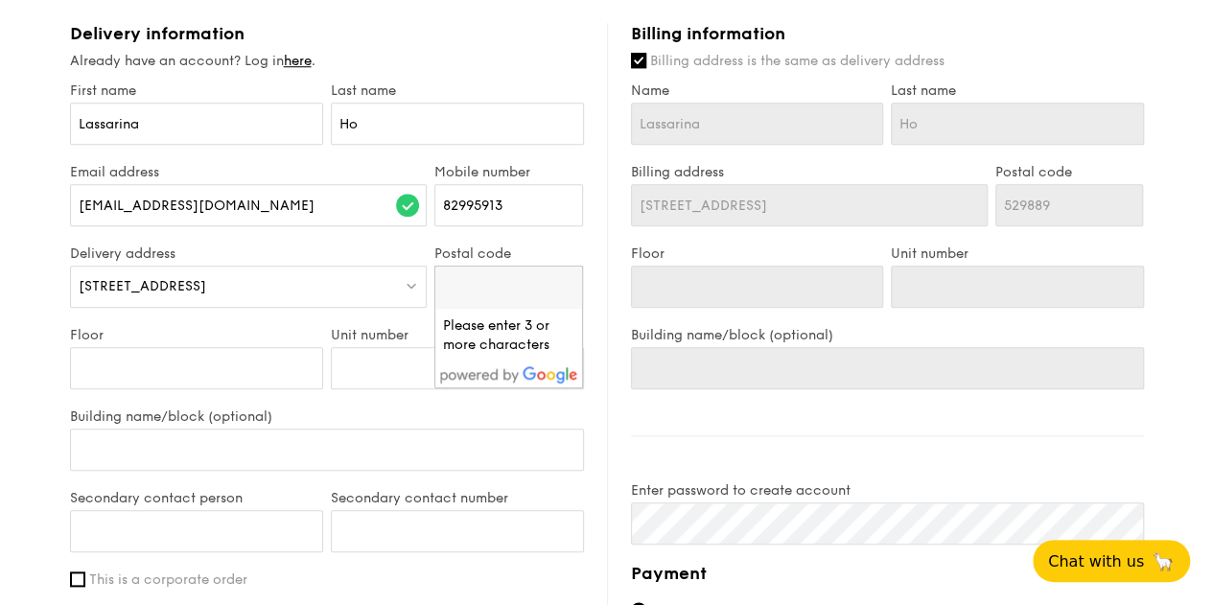
click at [322, 327] on div "Floor" at bounding box center [196, 367] width 261 height 81
click at [236, 369] on input "Floor" at bounding box center [196, 368] width 253 height 42
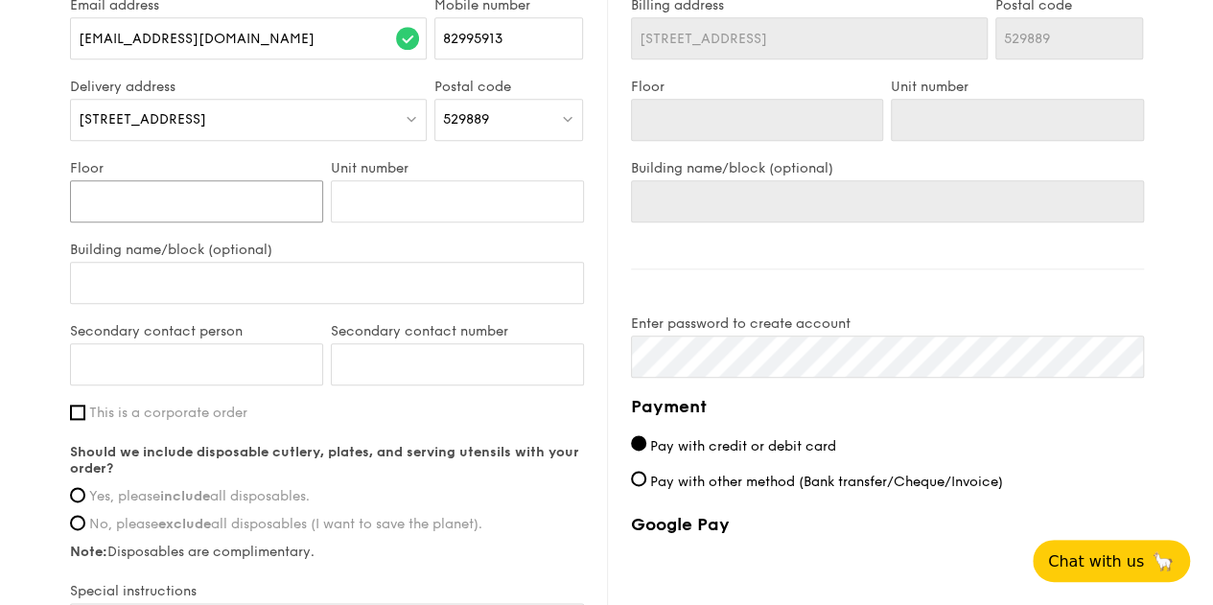
scroll to position [968, 0]
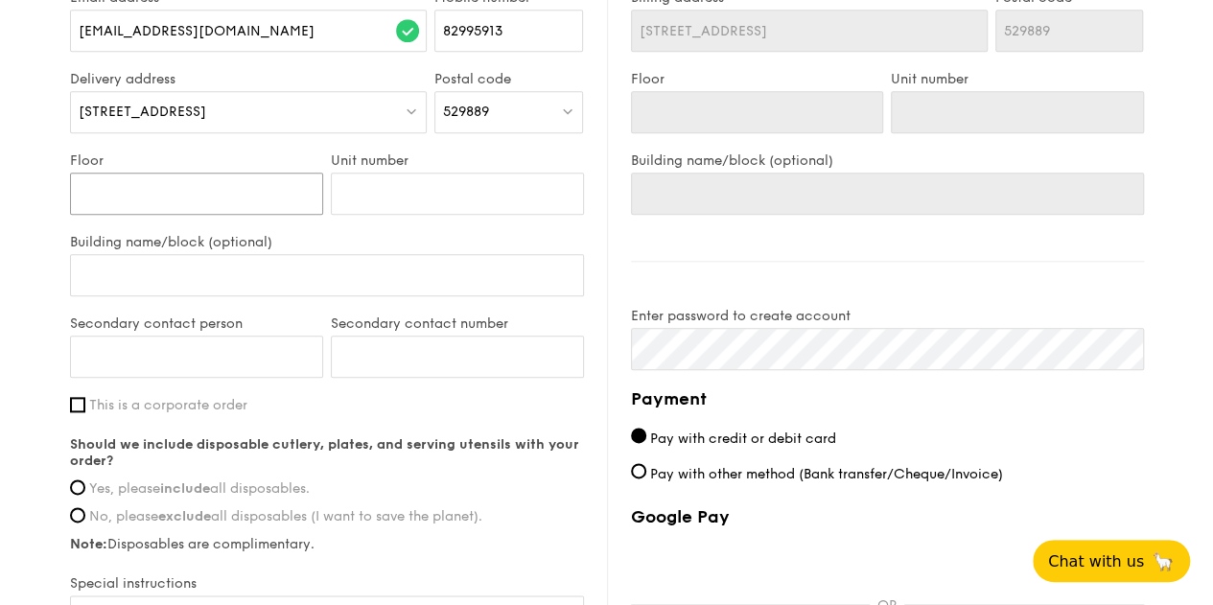
type input "5"
click at [409, 198] on input "Unit number" at bounding box center [457, 194] width 253 height 42
click at [343, 274] on input "Building name/block (optional)" at bounding box center [327, 275] width 514 height 42
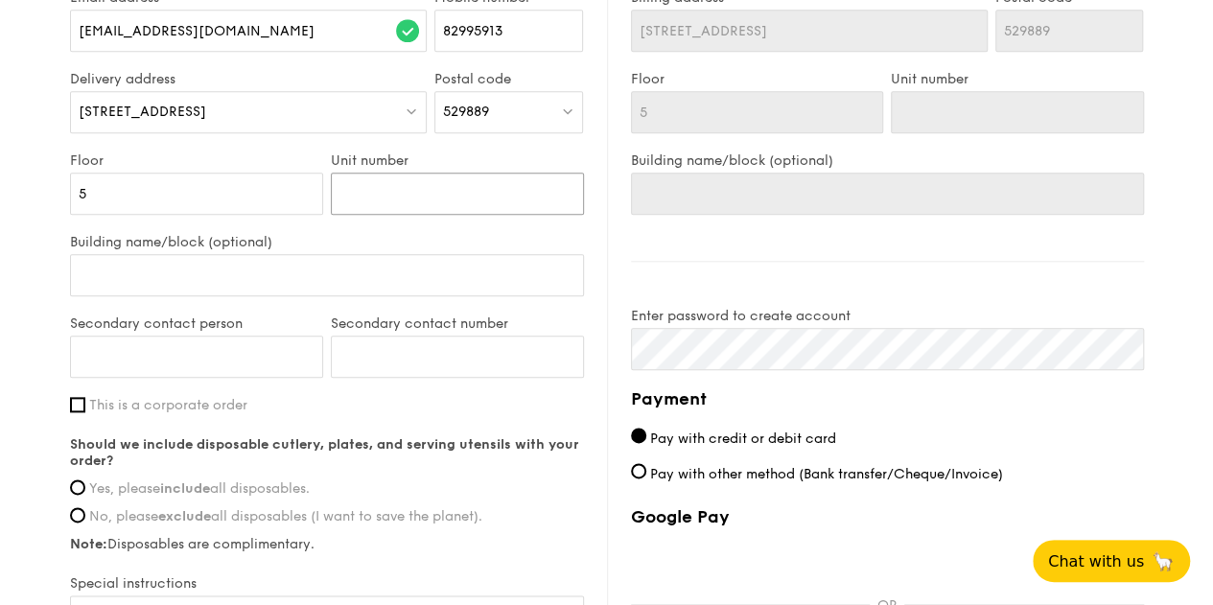
click at [406, 183] on input "Unit number" at bounding box center [457, 194] width 253 height 42
type input "L"
type input "L5"
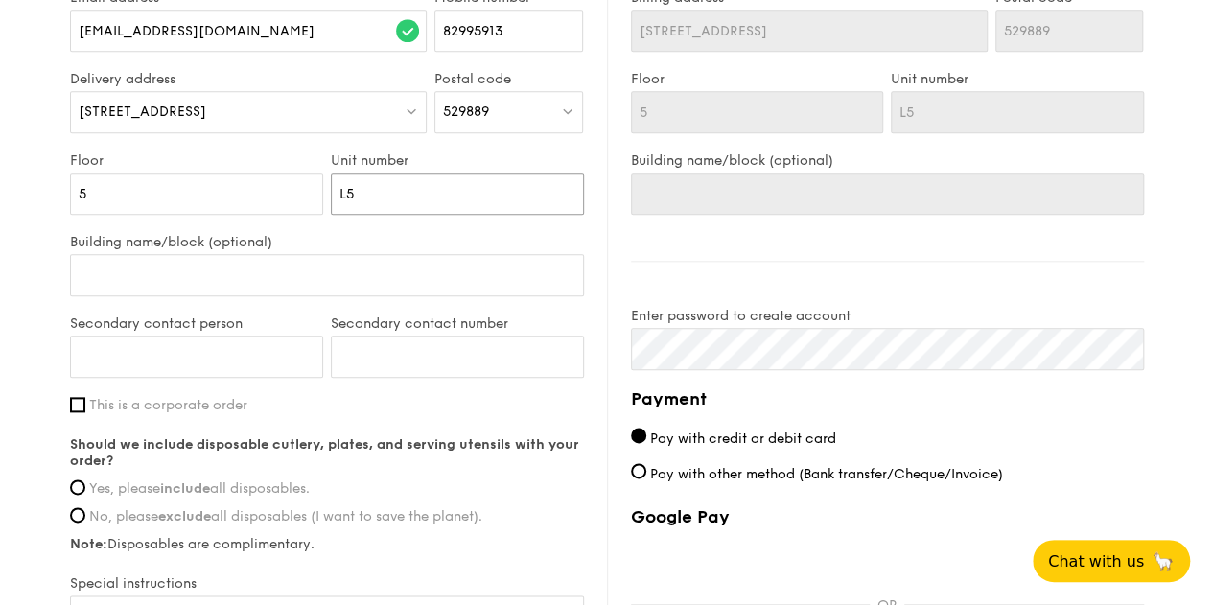
type input "L5-"
type input "L5-0"
type input "L5-06"
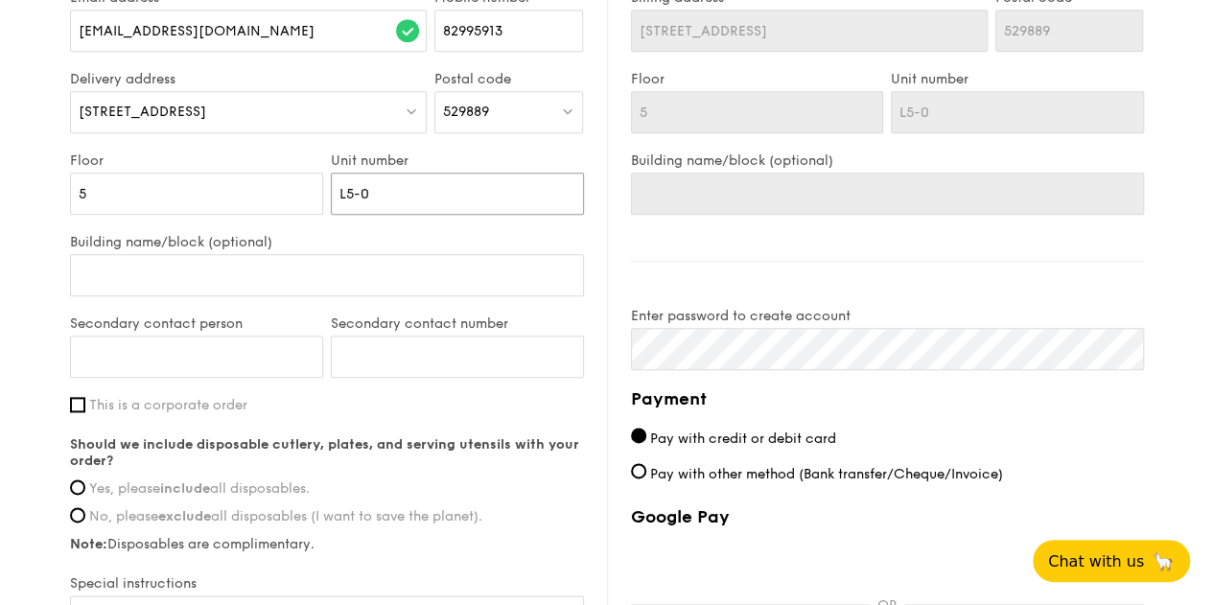
type input "L5-06"
type input "L5-0"
type input "L5-"
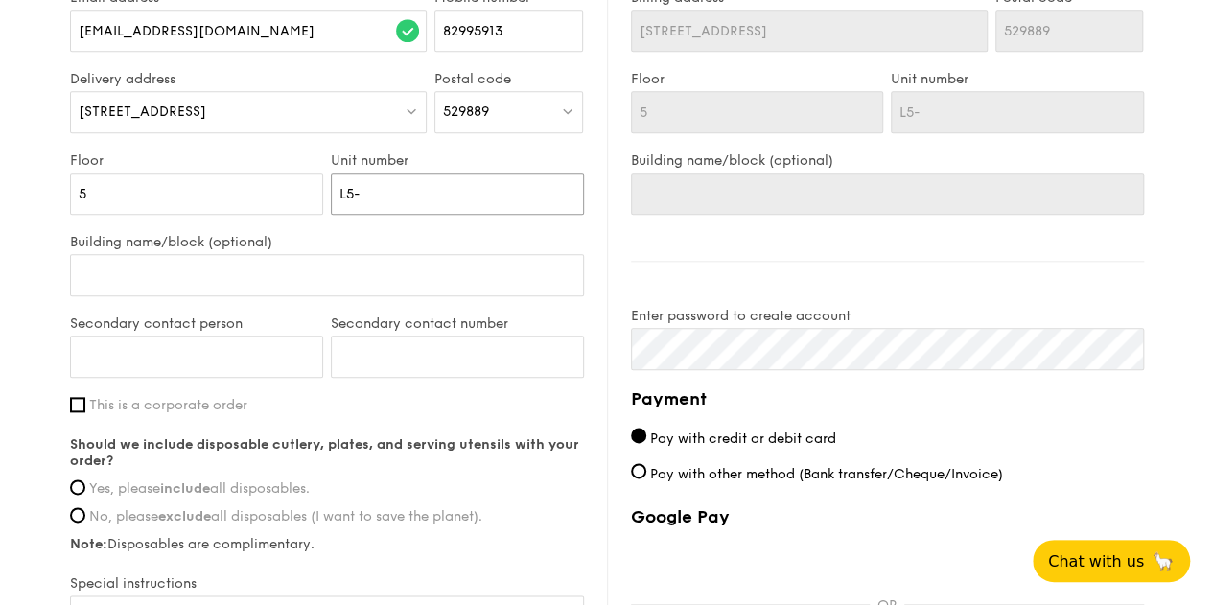
type input "L5"
type input "L"
type input "R"
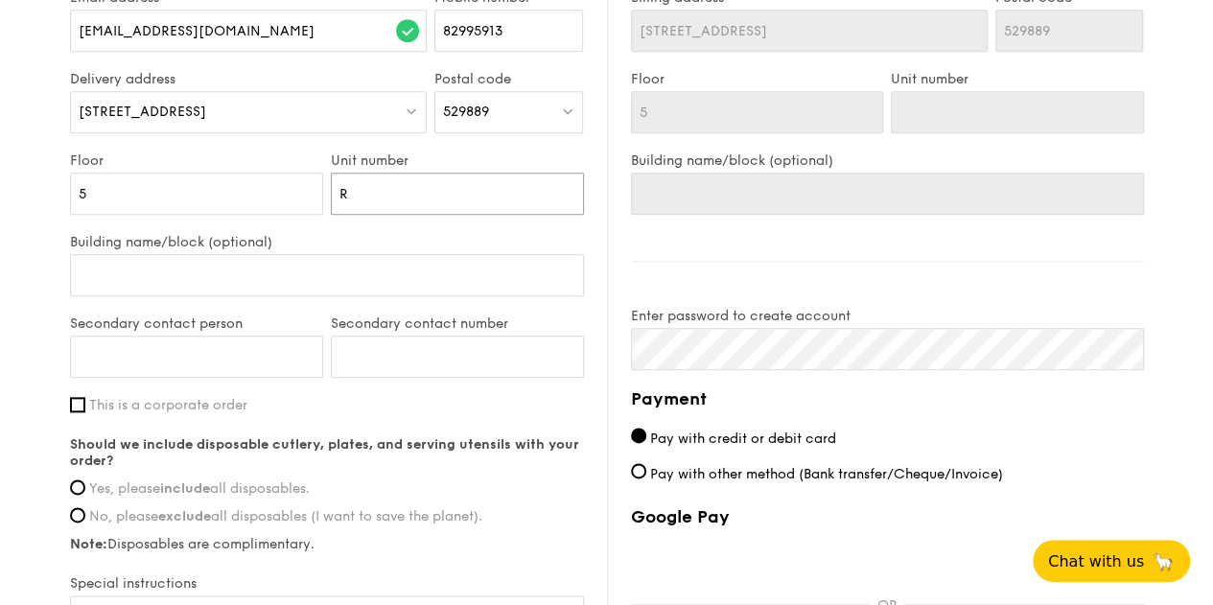
type input "R"
type input "Ro"
type input "Roo"
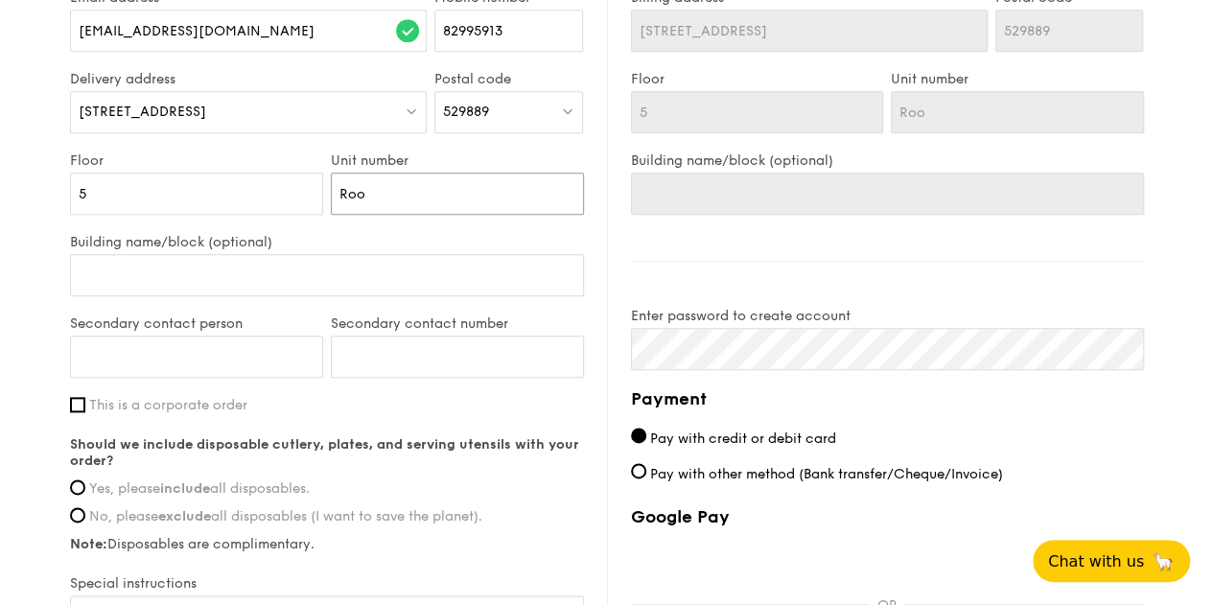
type input "Room"
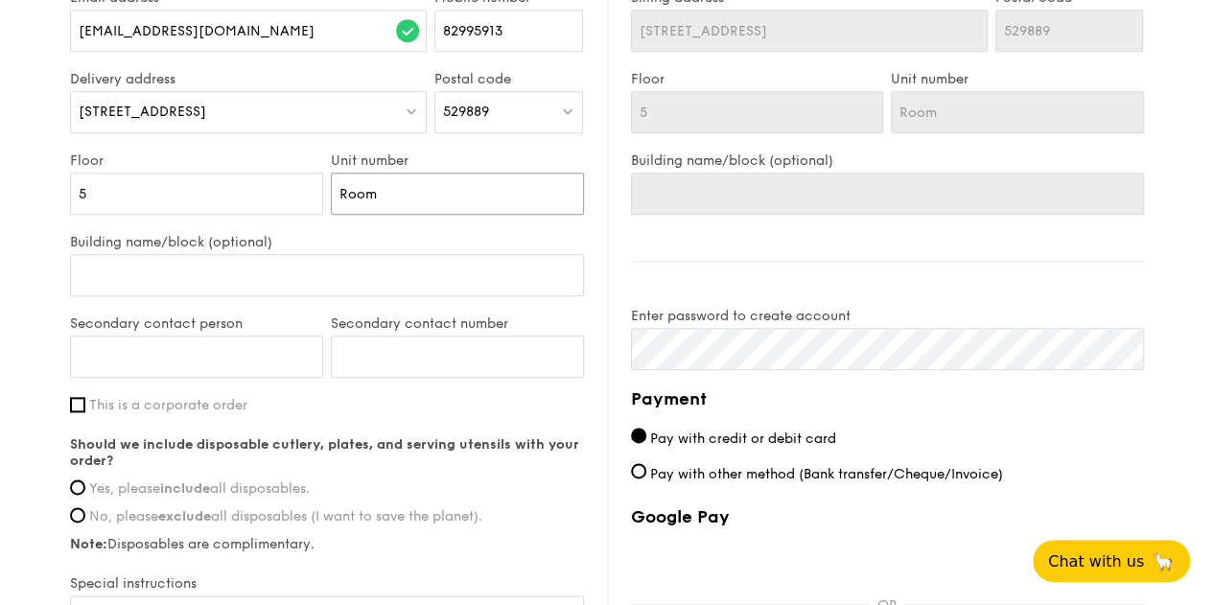
type input "Room"
type input "R"
click at [391, 266] on input "Building name/block (optional)" at bounding box center [327, 275] width 514 height 42
type input "C"
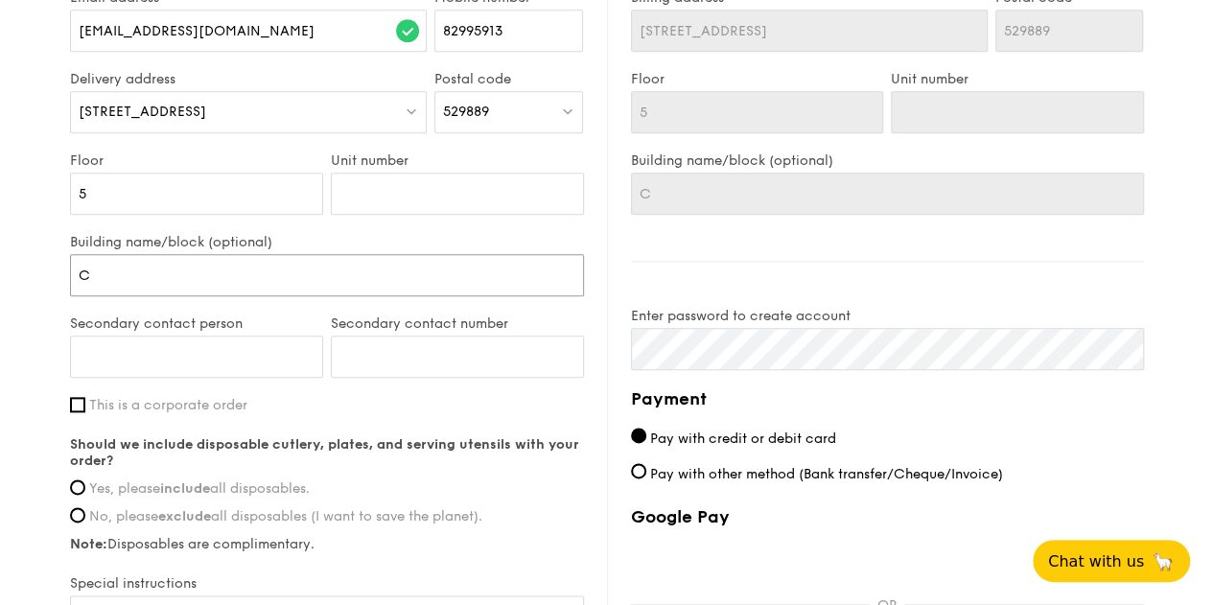
type input "Ch"
type input "Cha"
type input "Chan"
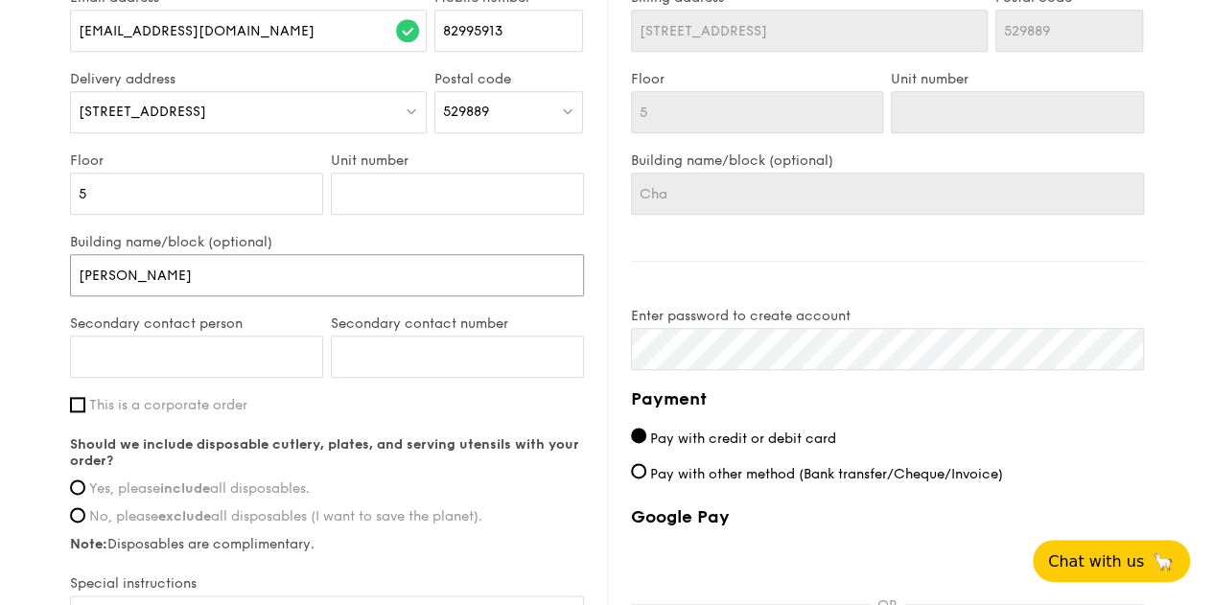
type input "Chan"
type input "Chang"
type input "Changi"
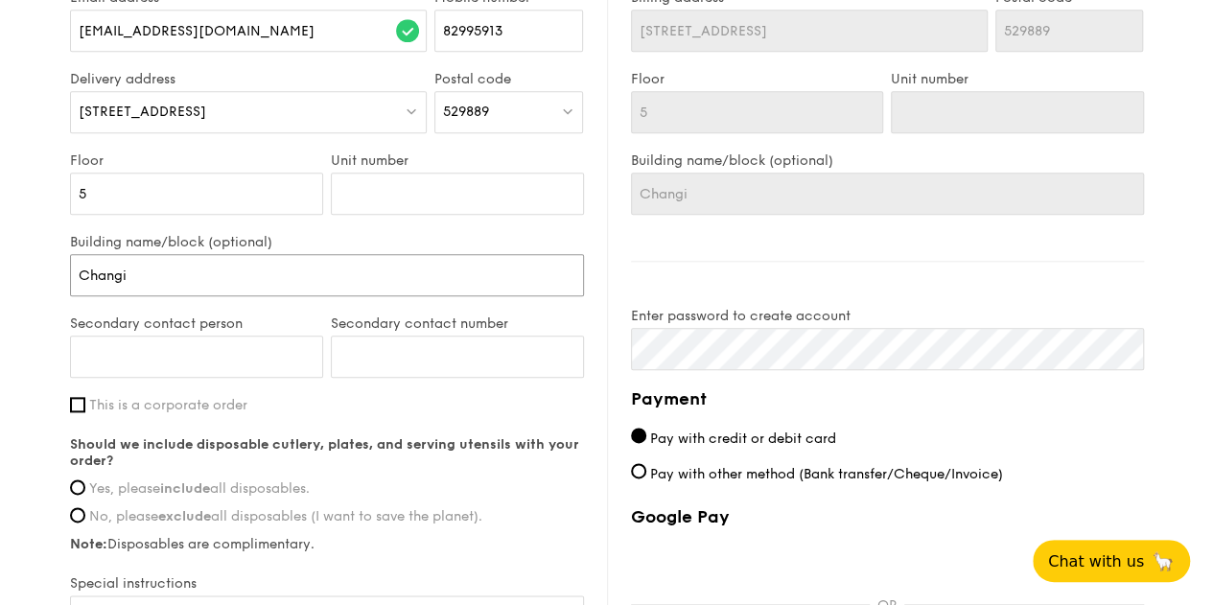
type input "Changi"
type input "Changi M"
type input "Changi Me"
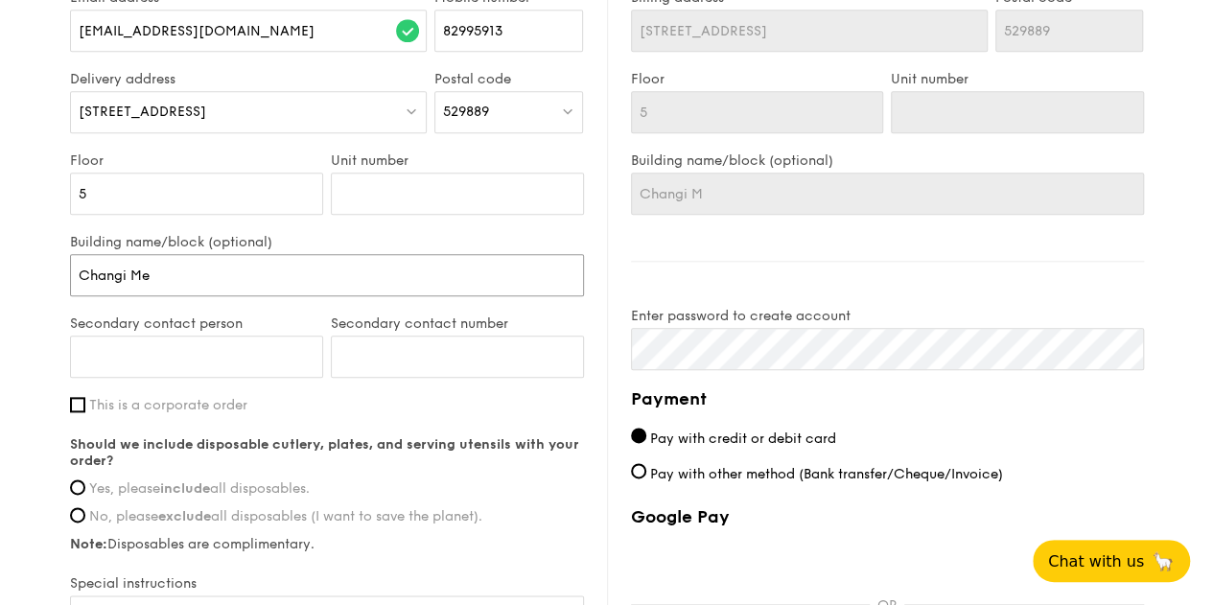
type input "Changi Me"
type input "Changi Med"
type input "Changi Medi"
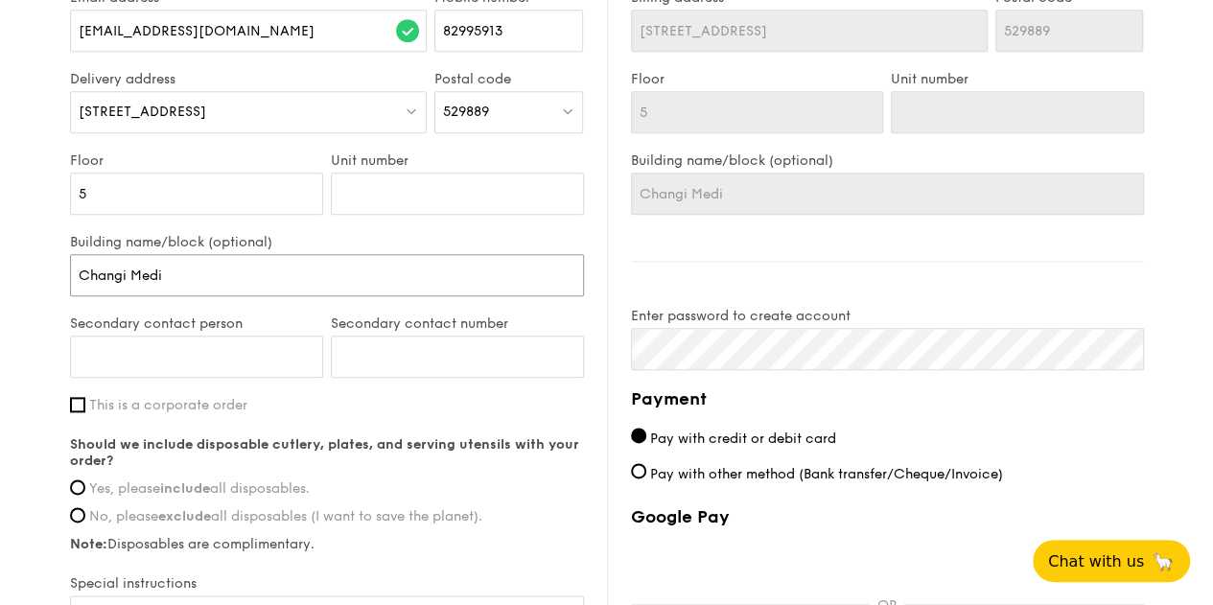
type input "Changi Medic"
type input "Changi Medica"
type input "Changi Medical"
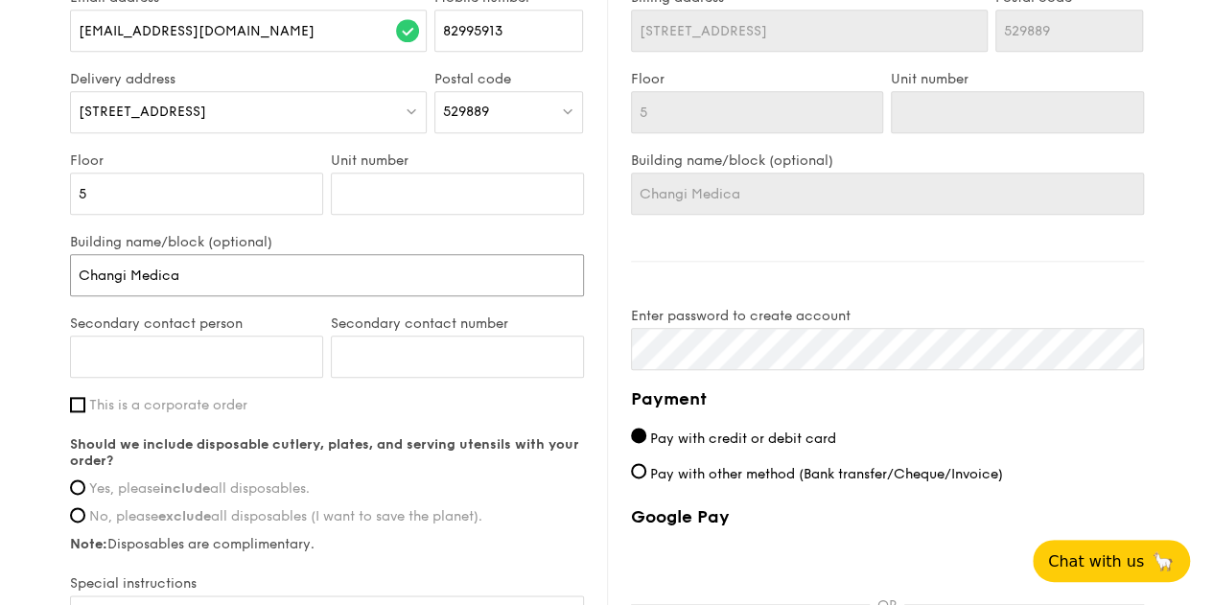
type input "Changi Medical"
type input "Changi Medical C"
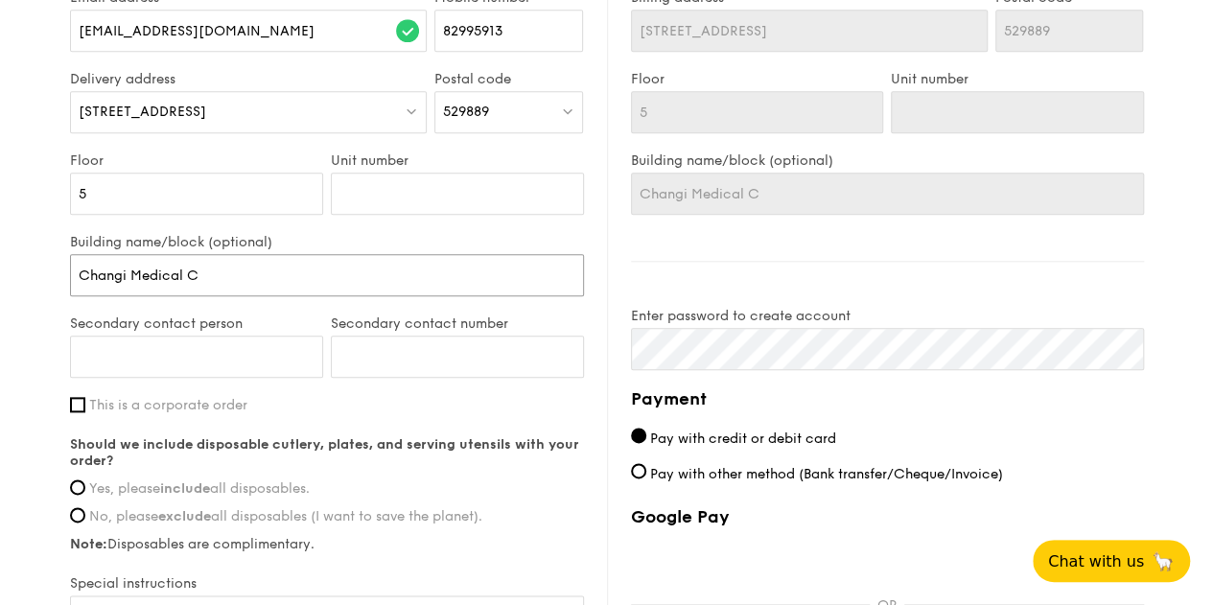
type input "Changi Medical Ce"
type input "Changi Medical Cen"
type input "Changi Medical Cent"
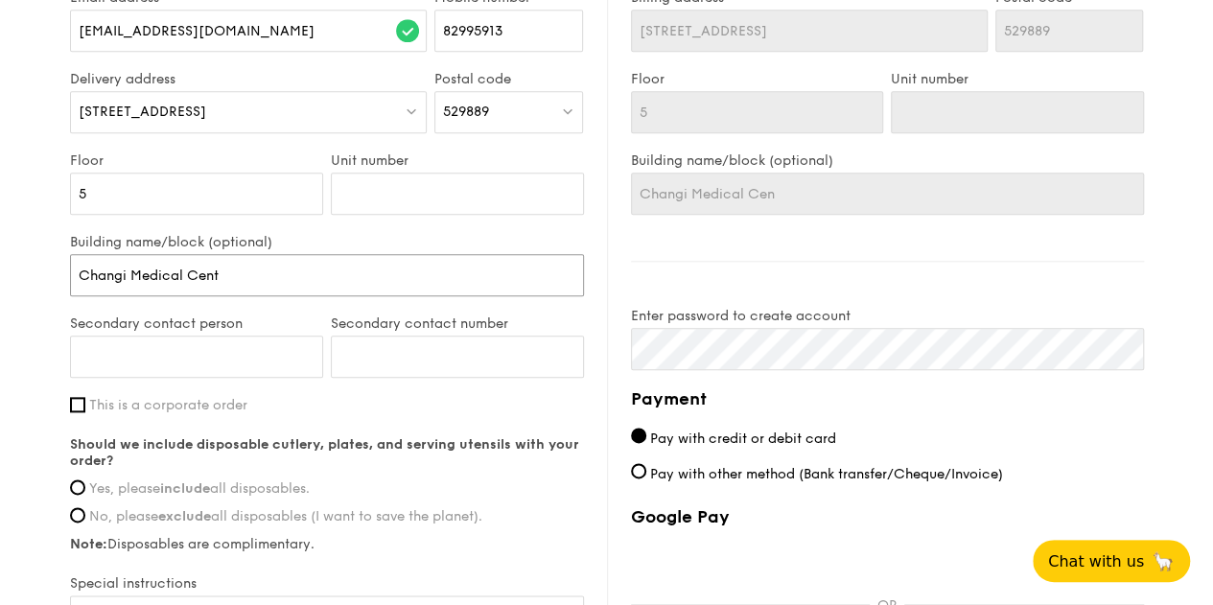
type input "Changi Medical Cent"
type input "Changi Medical Centr"
type input "Changi Medical Centre"
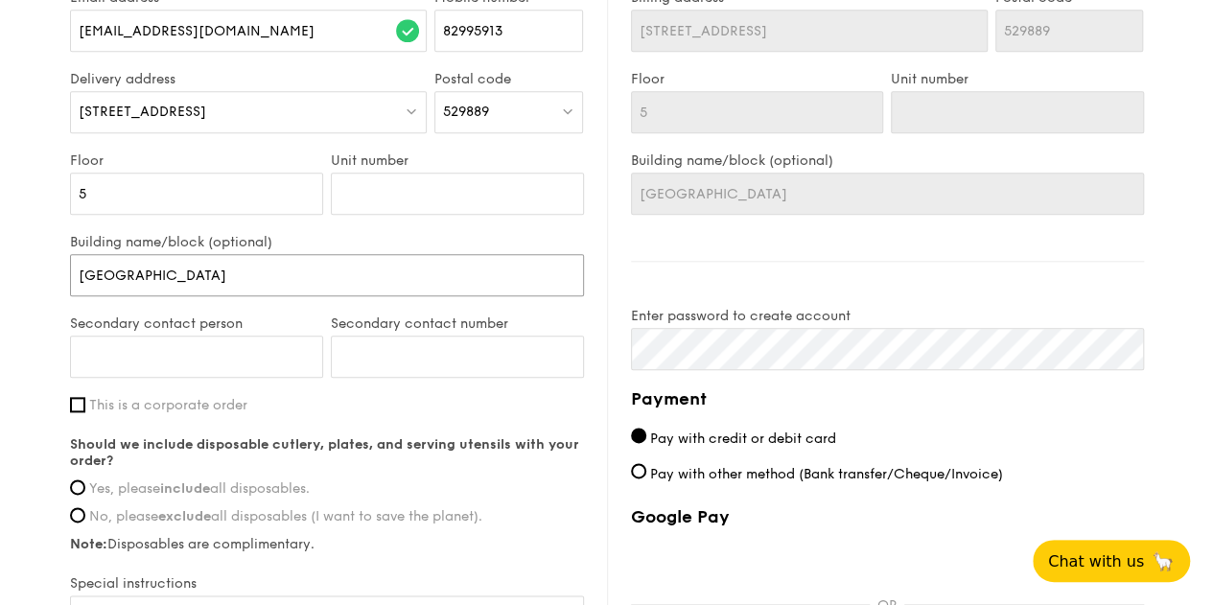
drag, startPoint x: 130, startPoint y: 267, endPoint x: 328, endPoint y: 270, distance: 197.5
click at [328, 270] on input "Changi Medical Centre" at bounding box center [327, 275] width 514 height 42
type input "Changi G"
type input "Changi Ge"
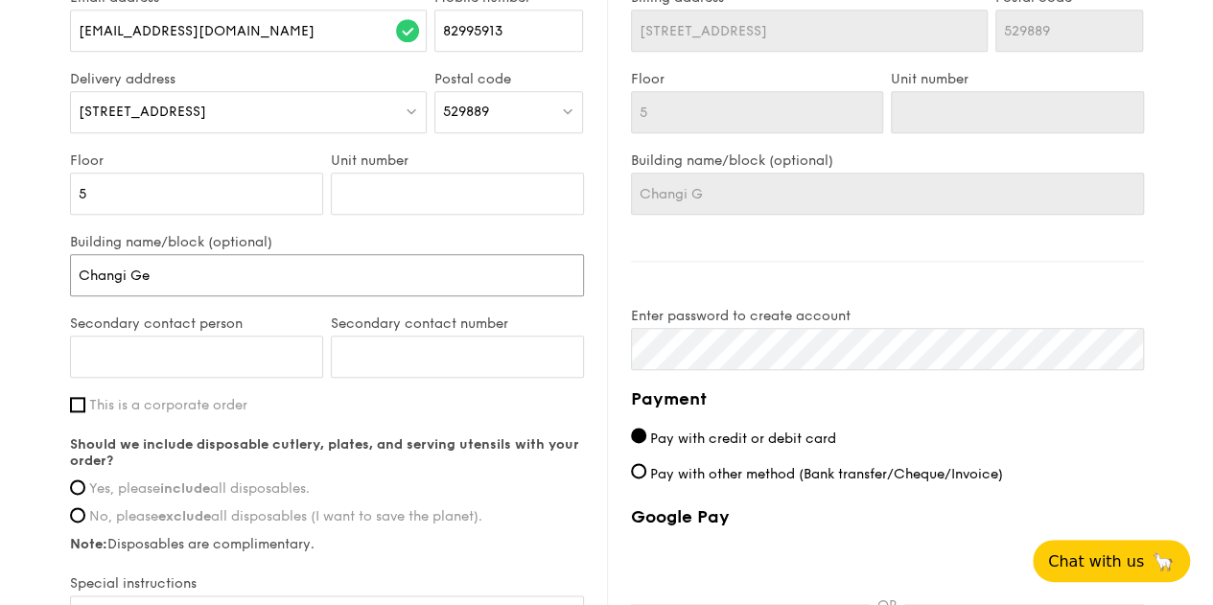
type input "Changi Ge"
type input "Changi Gen"
type input "Changi Gene"
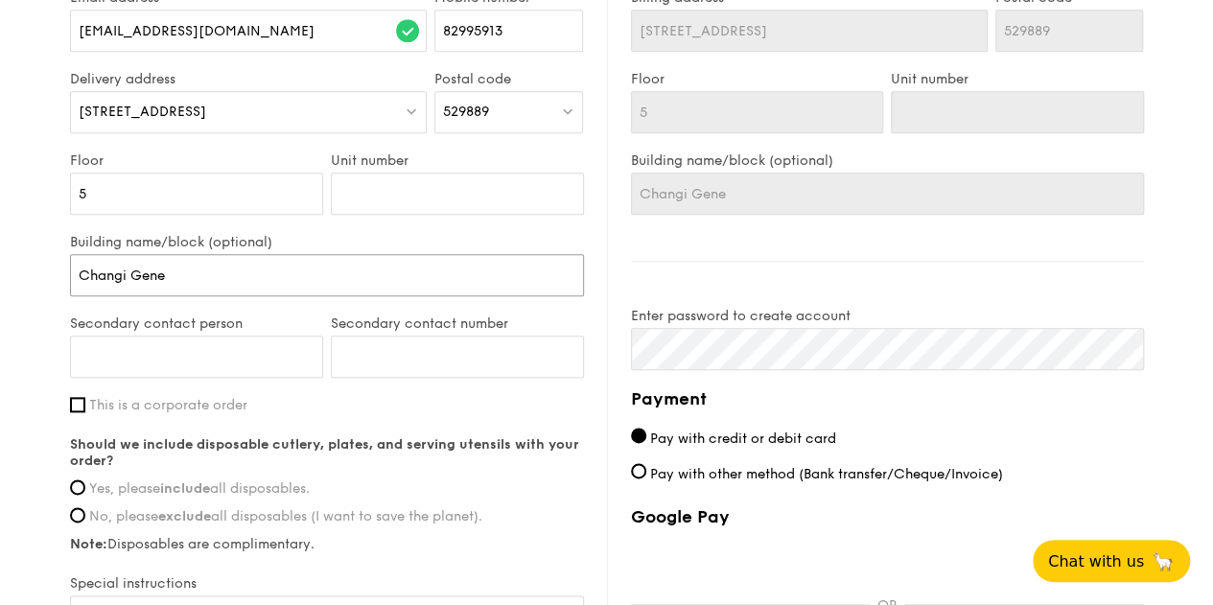
type input "Changi Gener"
type input "Changi Genera"
type input "Changi General"
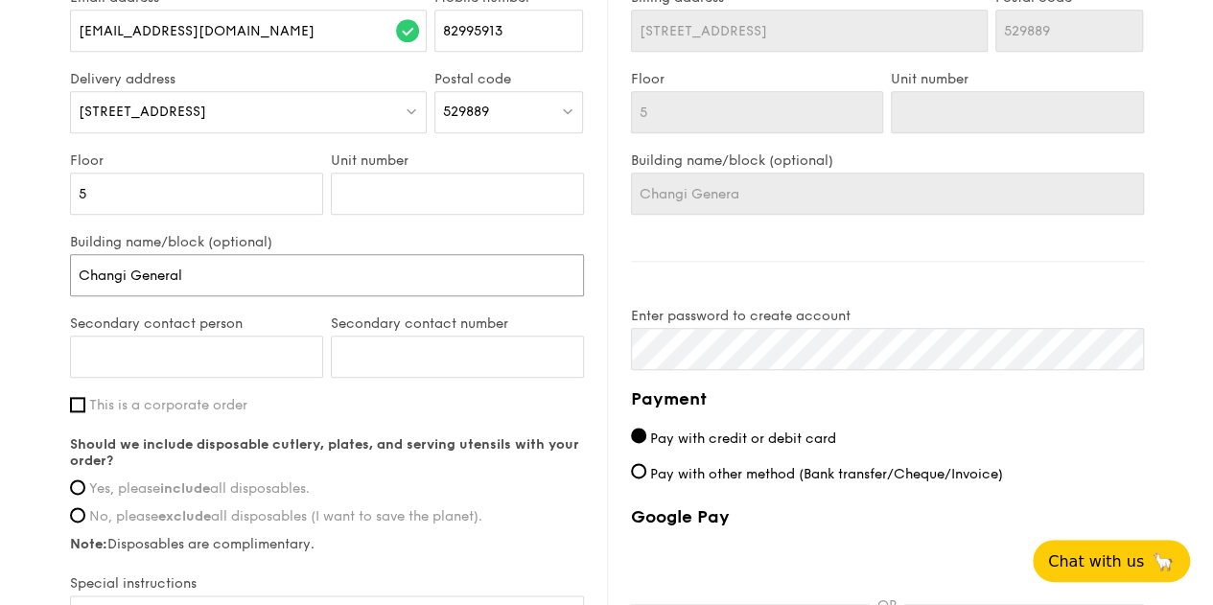
type input "Changi General"
type input "Changi General H"
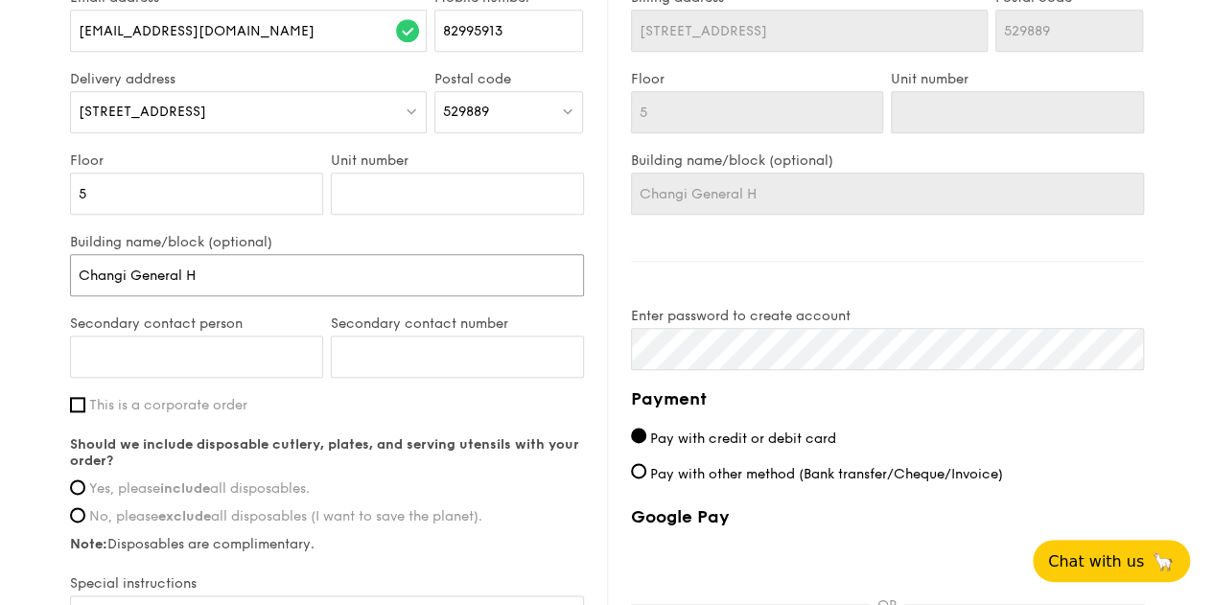
type input "Changi General Ho"
type input "Changi General Hos"
type input "Changi General Hosp"
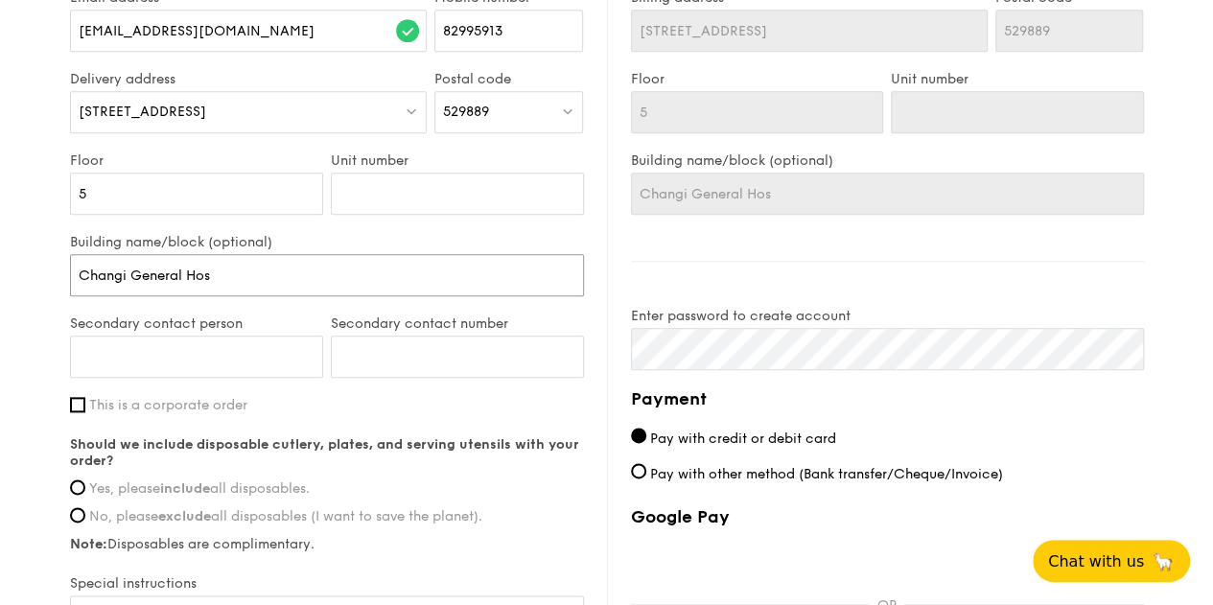
type input "Changi General Hosp"
type input "Changi General Hospi"
type input "Changi General Hospit"
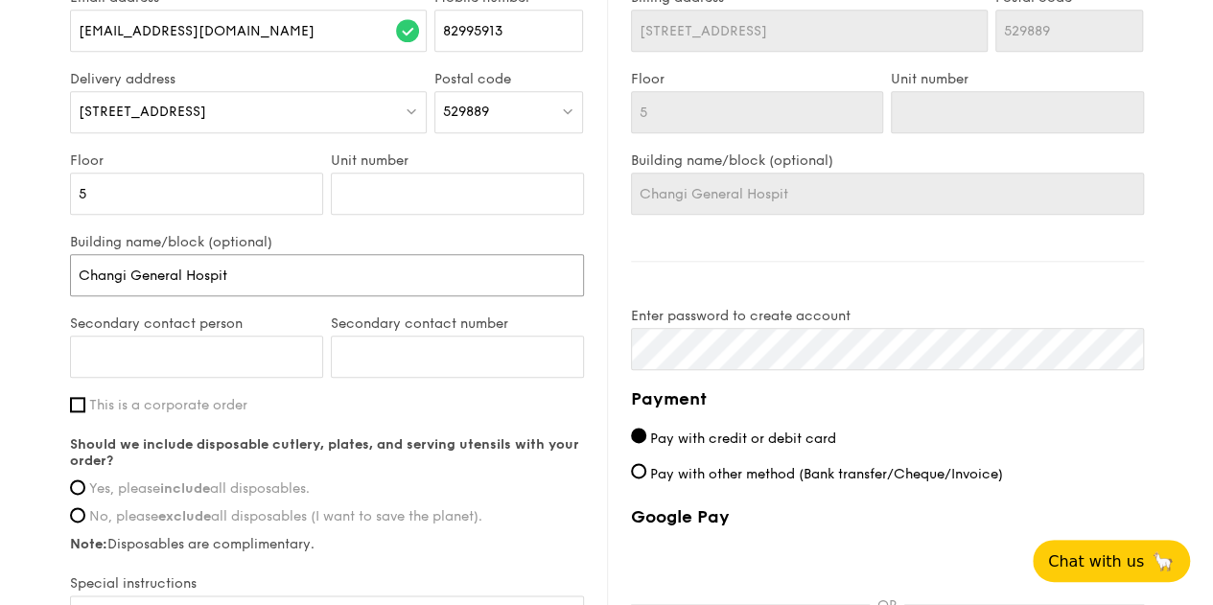
type input "Changi General Hospita"
type input "Changi General Hospital"
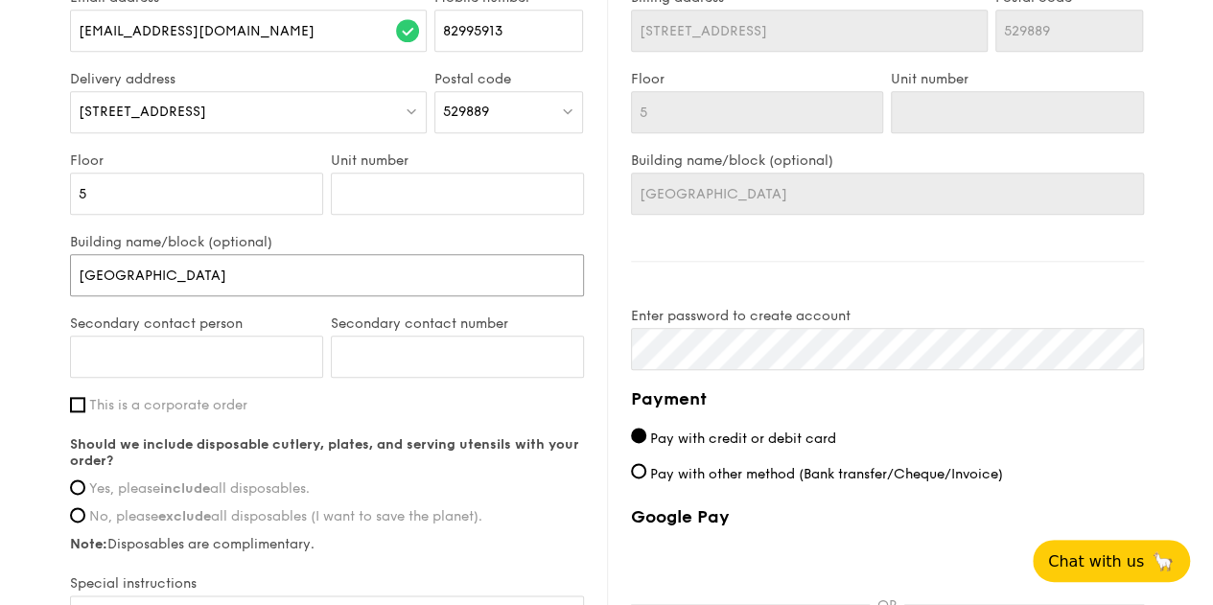
type input "Changi General Hospital"
type input "Changi General Hospital ("
type input "Changi General Hospital (M"
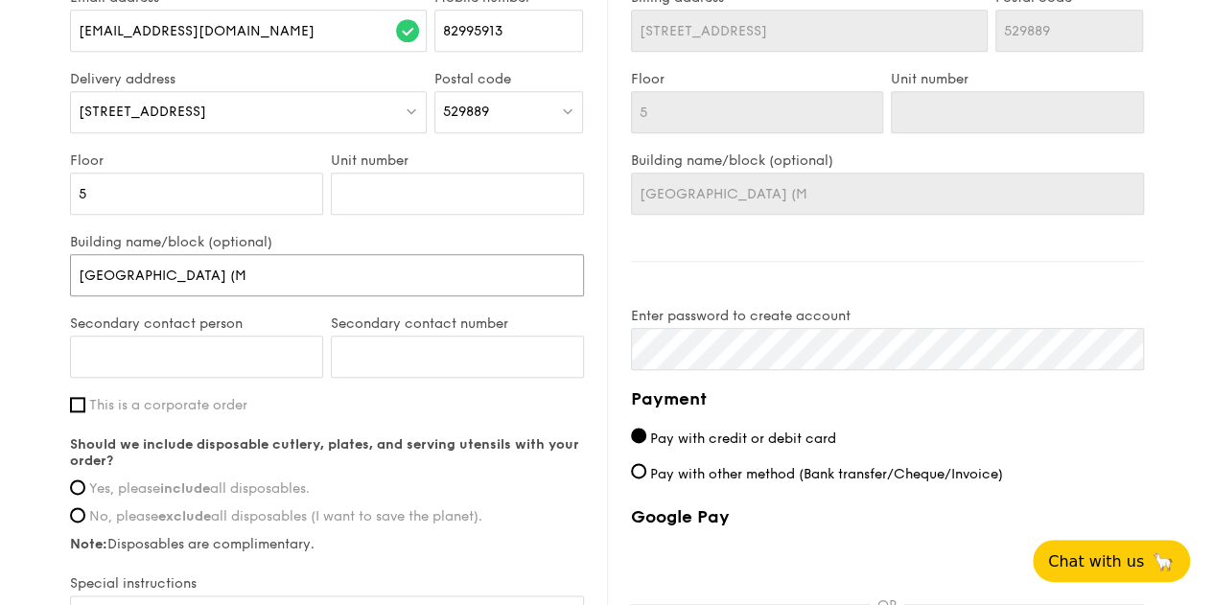
type input "Changi General Hospital (Me"
type input "Changi General Hospital (Med"
type input "Changi General Hospital (Medi"
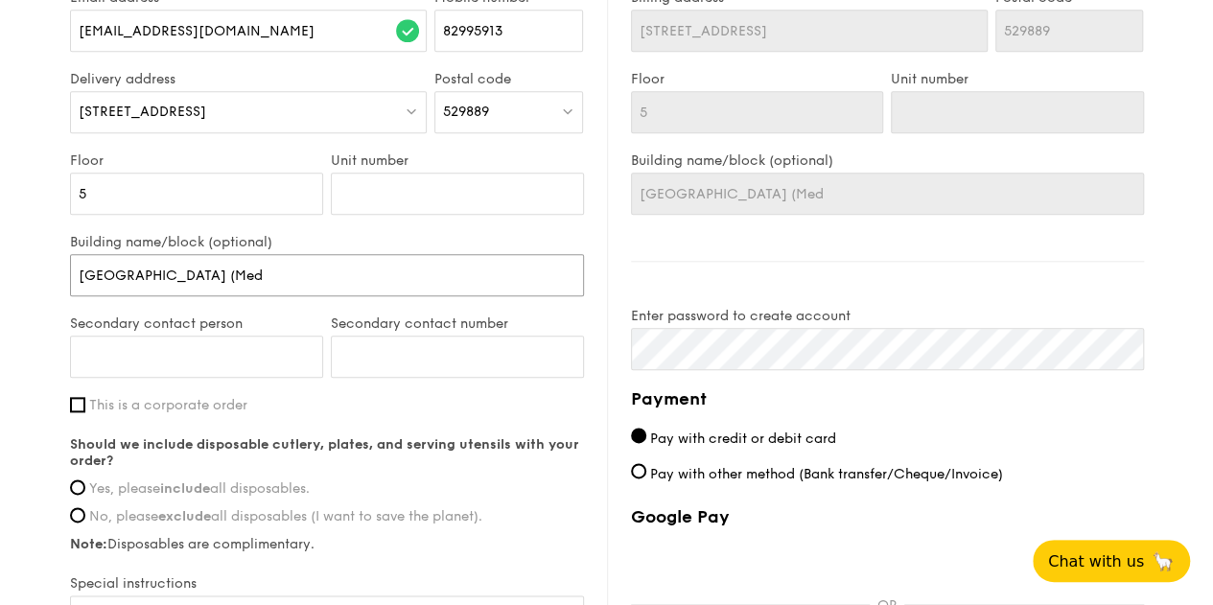
type input "Changi General Hospital (Medi"
type input "Changi General Hospital (Medic"
type input "Changi General Hospital (Medica"
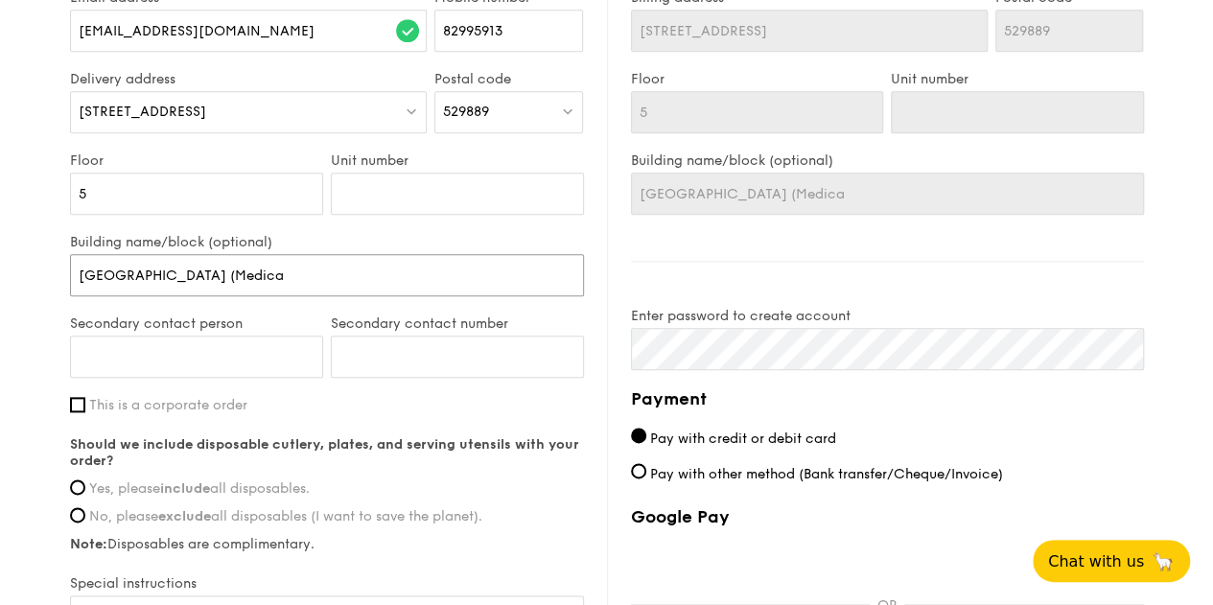
type input "Changi General Hospital (Medical"
type input "Changi General Hospital (Medical C"
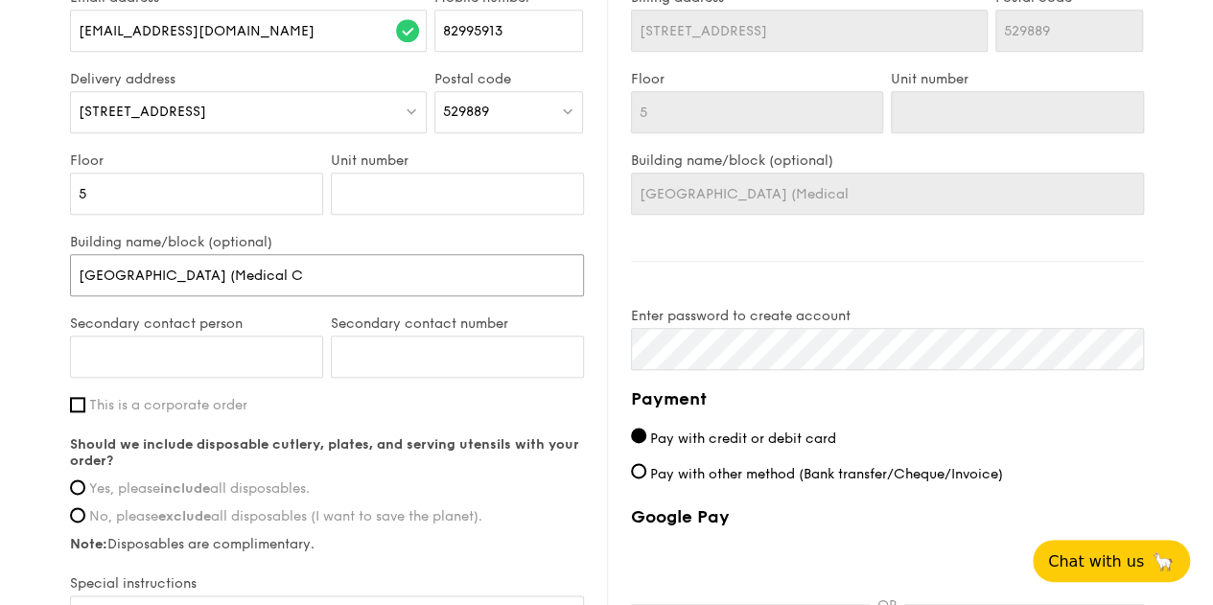
type input "Changi General Hospital (Medical C"
type input "Changi General Hospital (Medical Cen"
type input "Changi General Hospital (Medical Cent"
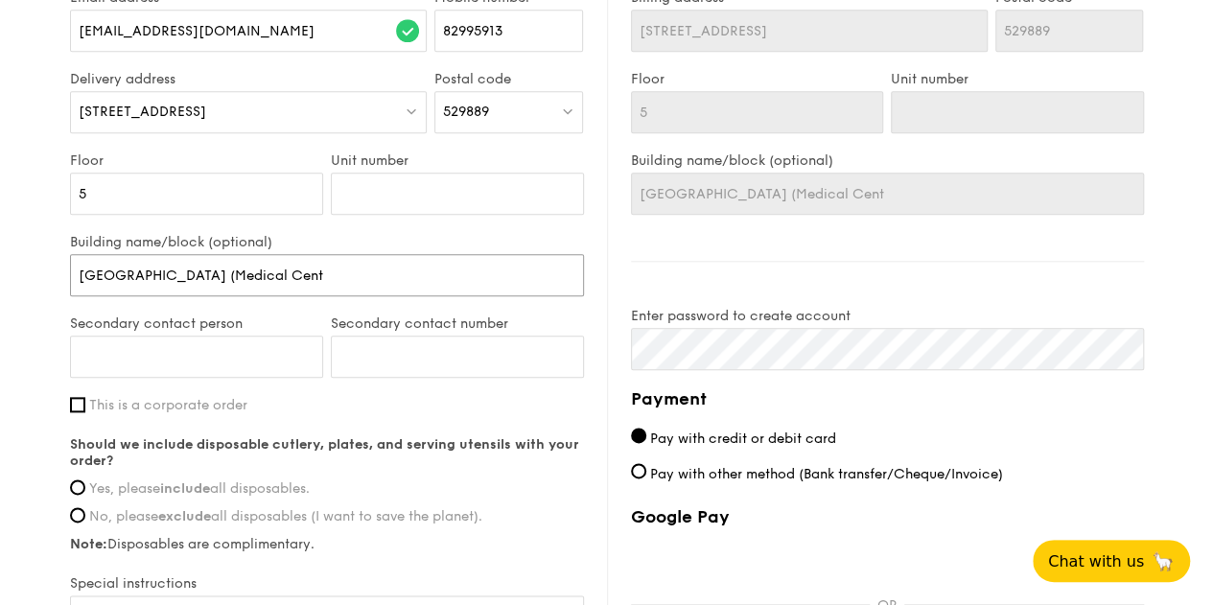
type input "Changi General Hospital (Medical Centr"
type input "Changi General Hospital (Medical Centre"
type input "Changi General Hospital (Medical Centre)"
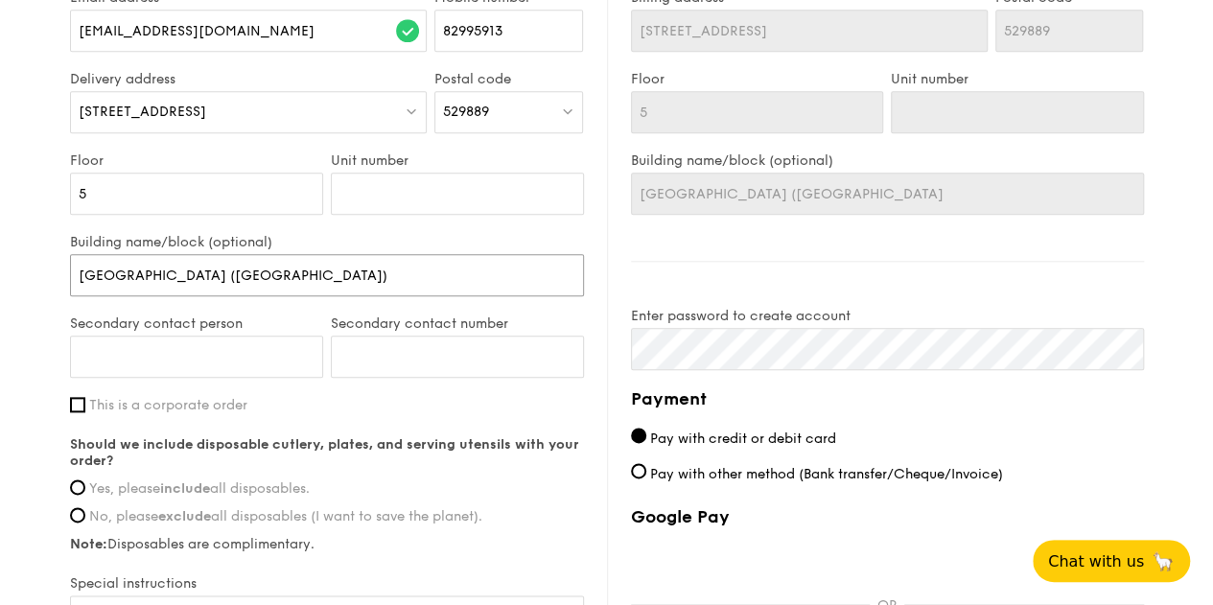
type input "Changi General Hospital (Medical Centre)"
click at [235, 382] on div "Secondary contact person" at bounding box center [196, 355] width 261 height 81
click at [243, 355] on input "Secondary contact person" at bounding box center [196, 357] width 253 height 42
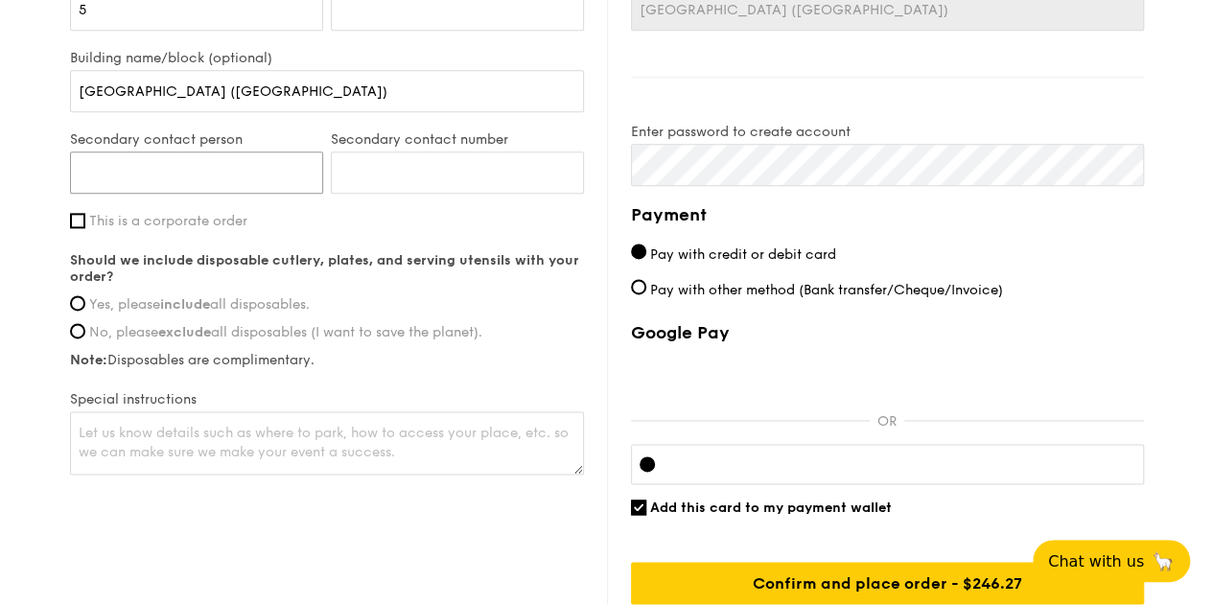
scroll to position [1152, 0]
click at [174, 213] on span "This is a corporate order" at bounding box center [168, 221] width 158 height 16
click at [85, 213] on input "This is a corporate order" at bounding box center [77, 220] width 15 height 15
checkbox input "true"
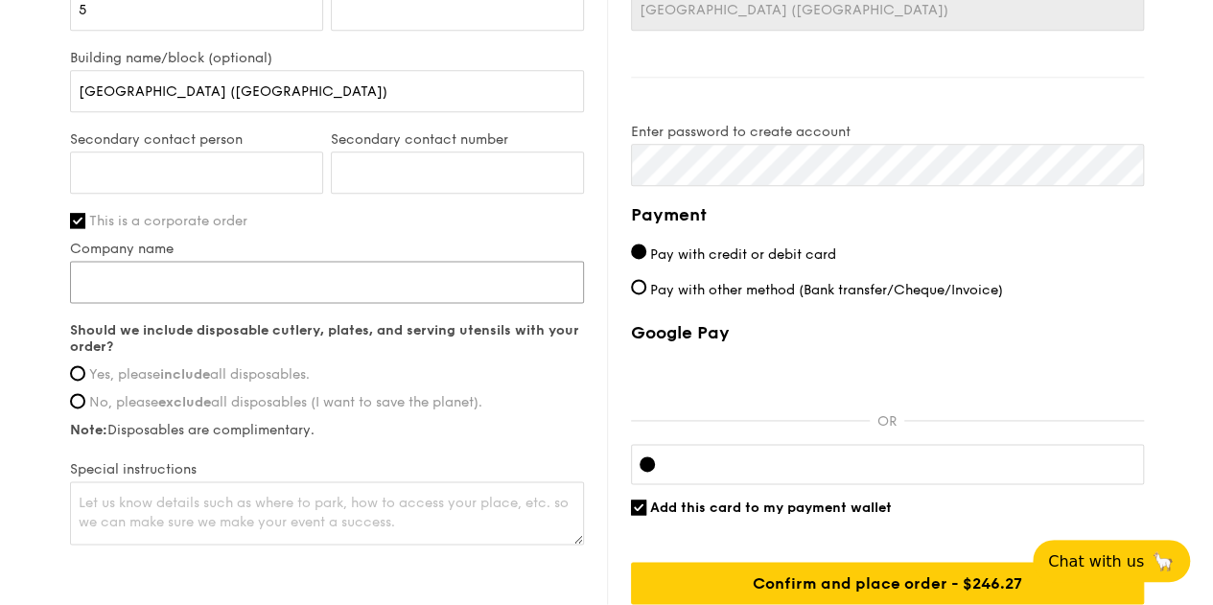
click at [224, 278] on input "Company name" at bounding box center [327, 282] width 514 height 42
type input "Roche Diagnostics"
click at [228, 314] on div "Company name Roche Diagnostics" at bounding box center [327, 281] width 514 height 81
click at [208, 376] on strong "include" at bounding box center [185, 374] width 50 height 16
click at [85, 376] on input "Yes, please include all disposables." at bounding box center [77, 372] width 15 height 15
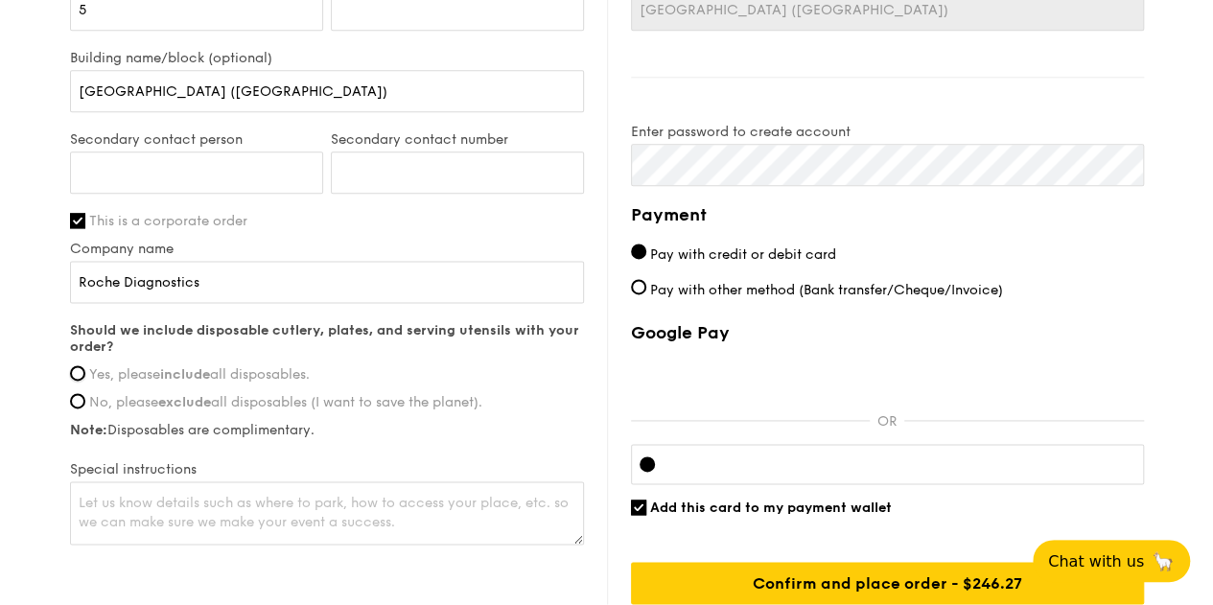
radio input "true"
click at [223, 521] on textarea at bounding box center [327, 512] width 514 height 63
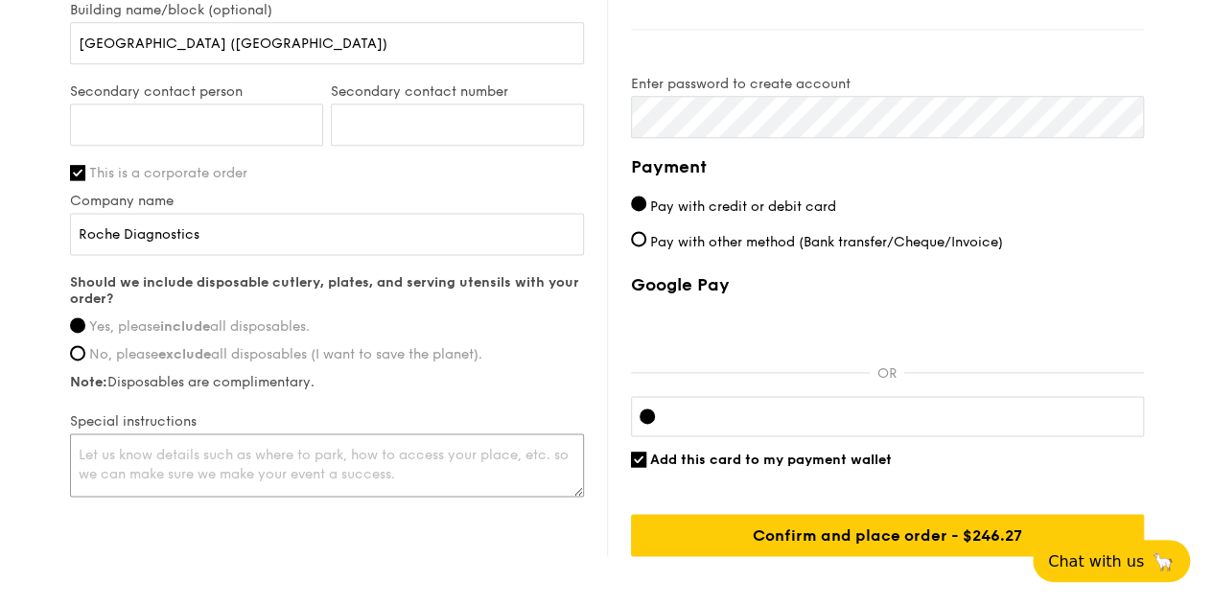
scroll to position [1202, 0]
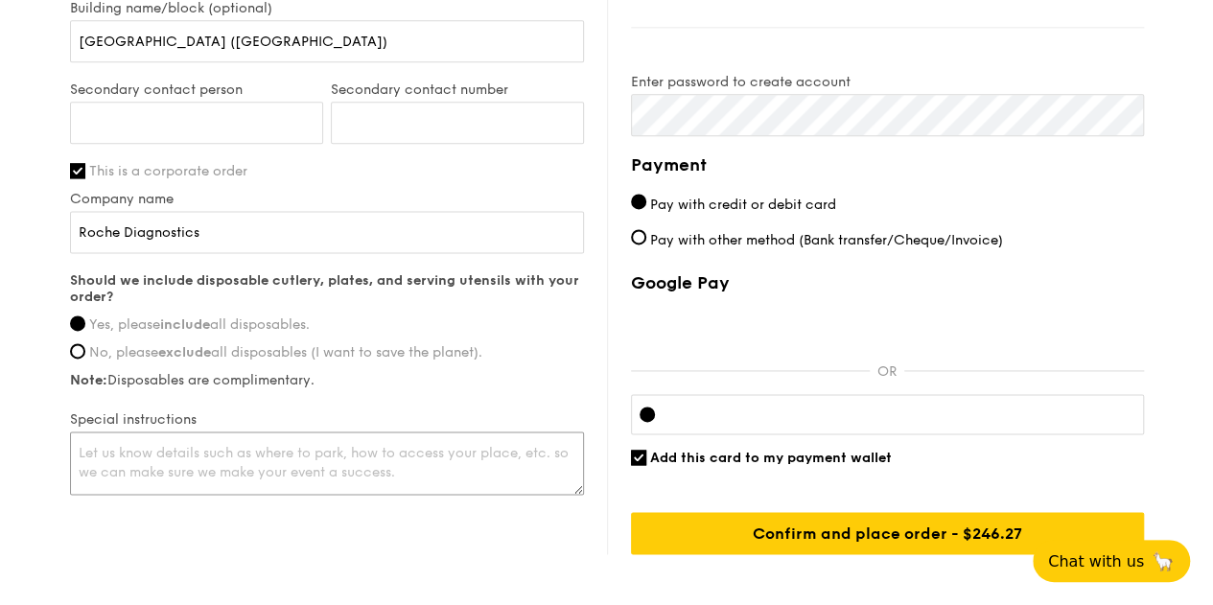
type textarea "T"
click at [223, 521] on div "Delivery information Already have an account? Log in here . First name Lassarin…" at bounding box center [607, 84] width 1074 height 939
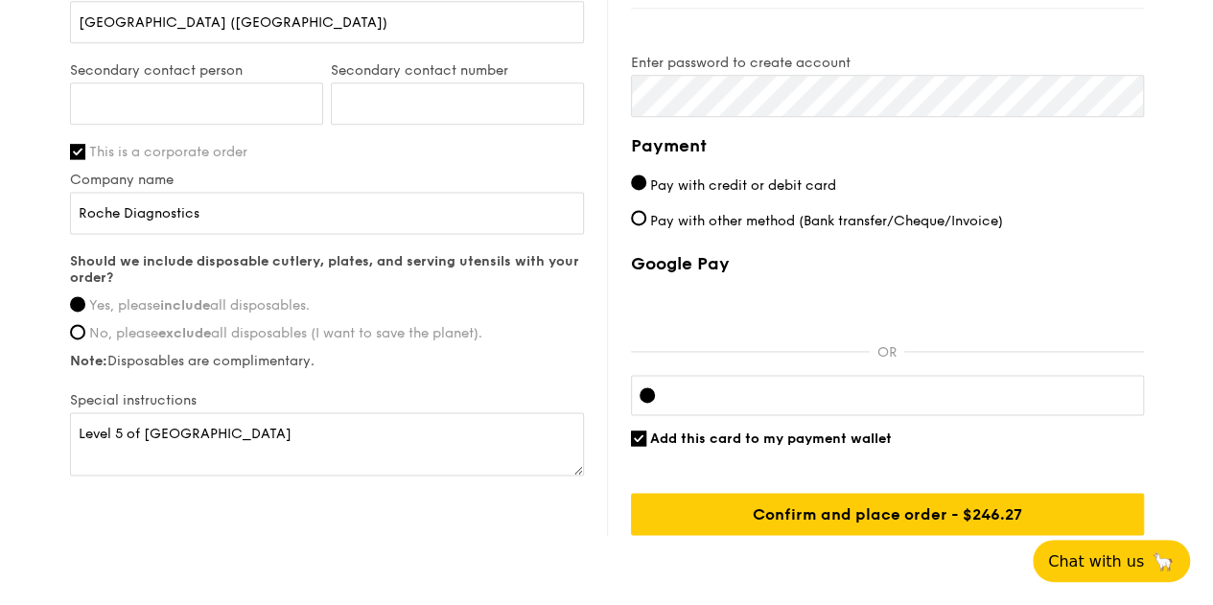
scroll to position [1223, 0]
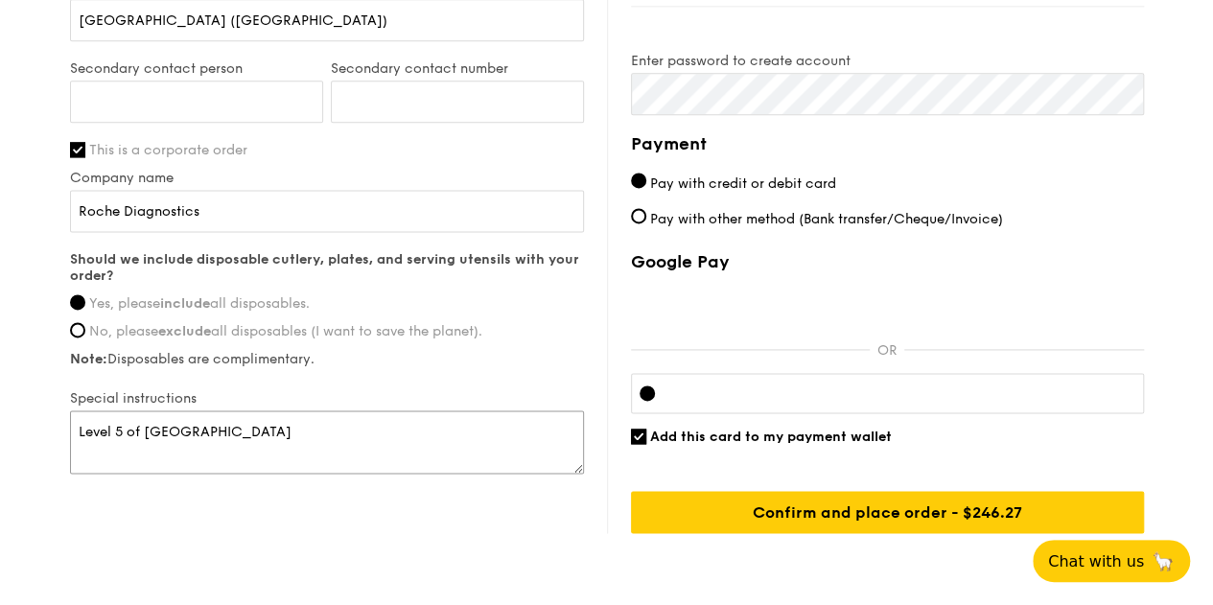
click at [398, 428] on textarea "Level 5 of Medical Centre building" at bounding box center [327, 441] width 514 height 63
type textarea "Level 5 of Medical Centre building"
click at [436, 390] on label "Special instructions" at bounding box center [327, 398] width 514 height 16
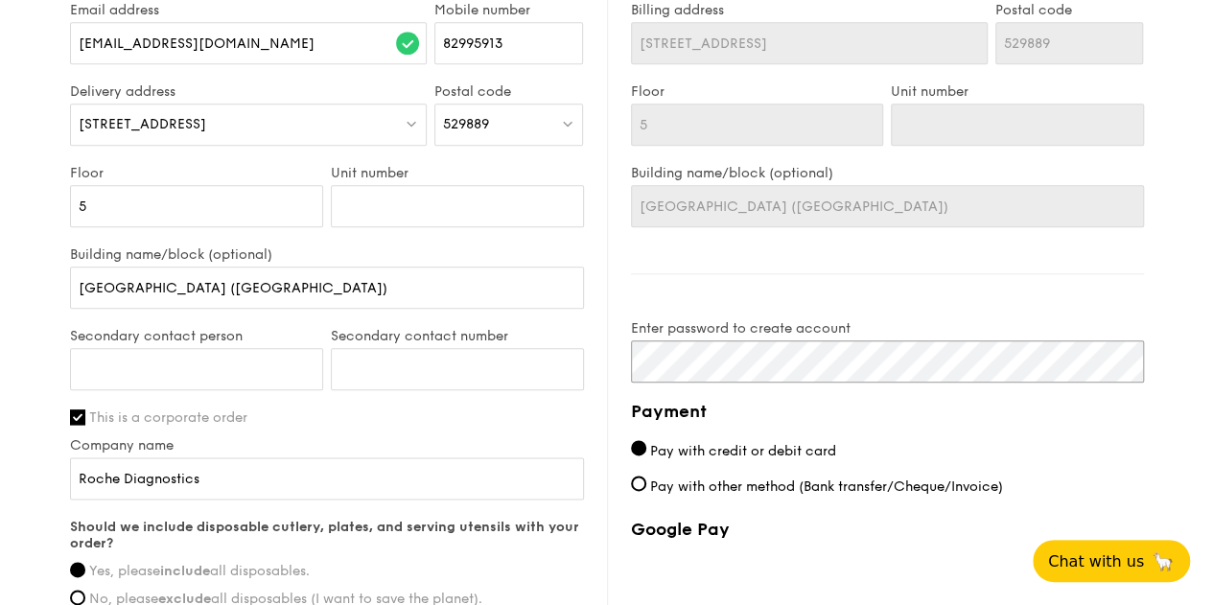
scroll to position [1300, 0]
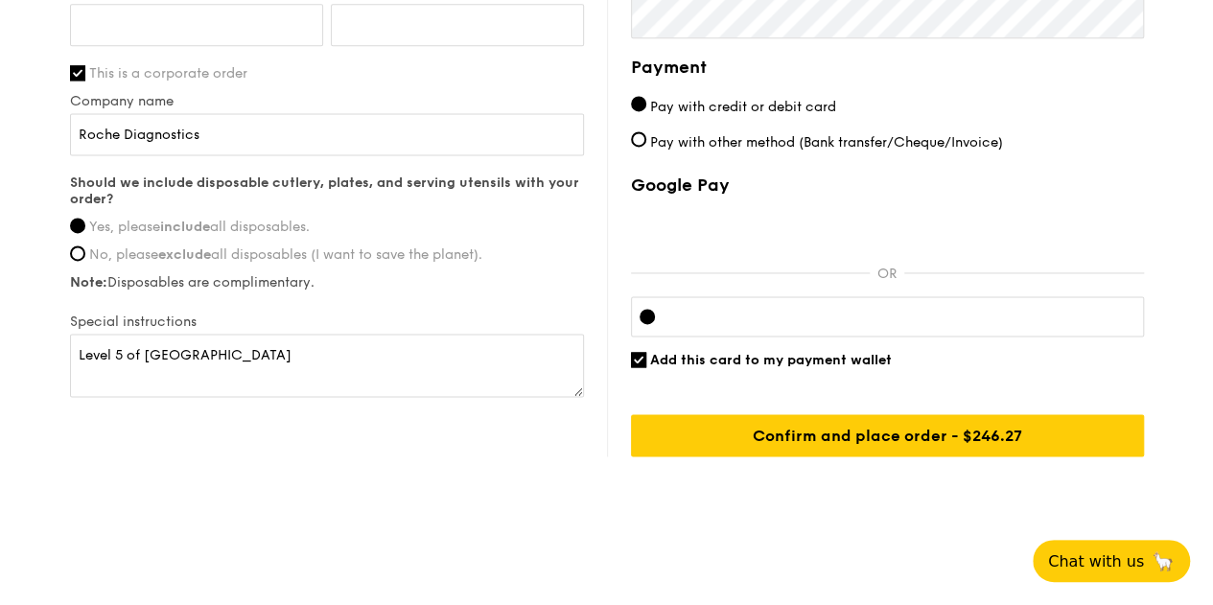
click at [732, 325] on div at bounding box center [887, 316] width 513 height 40
click at [742, 355] on span "Add this card to my payment wallet" at bounding box center [771, 360] width 242 height 16
click at [646, 355] on input "Add this card to my payment wallet" at bounding box center [638, 359] width 15 height 15
checkbox input "false"
click at [782, 321] on div at bounding box center [887, 316] width 513 height 40
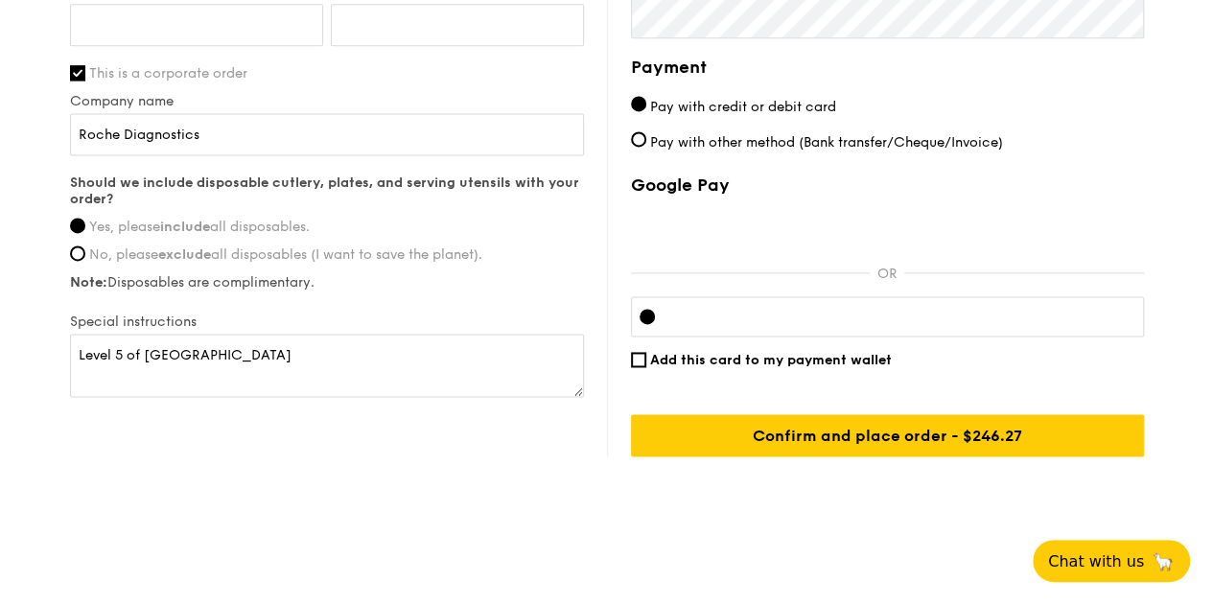
click at [1049, 345] on div "Google Pay OR Add this card to my payment wallet Confirm and place order - $271…" at bounding box center [887, 315] width 513 height 282
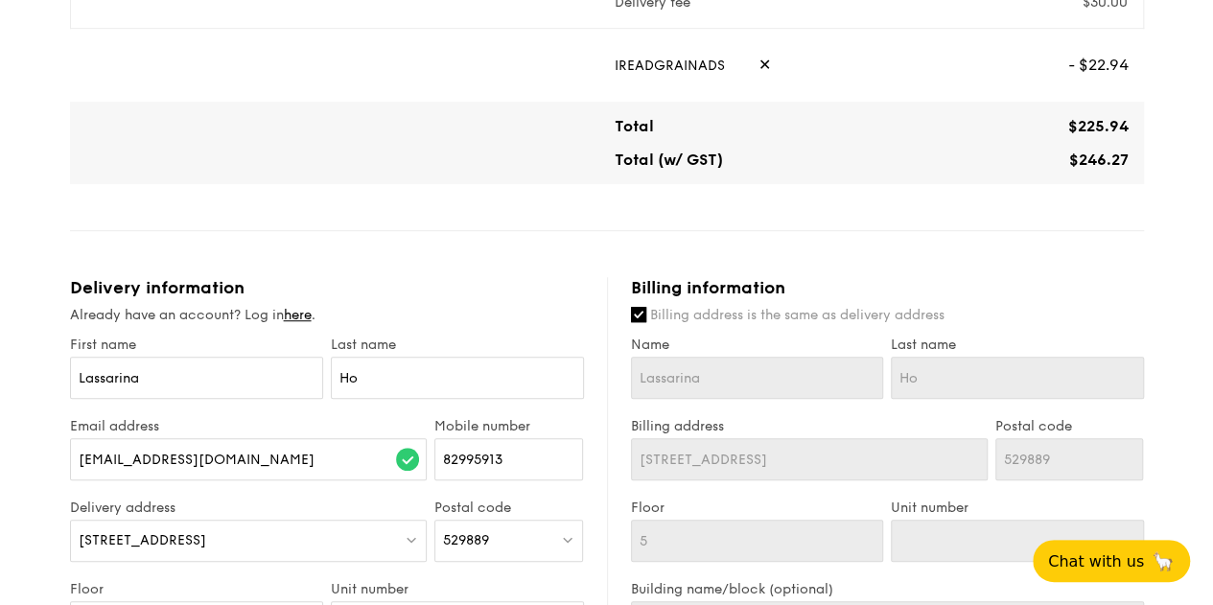
scroll to position [533, 0]
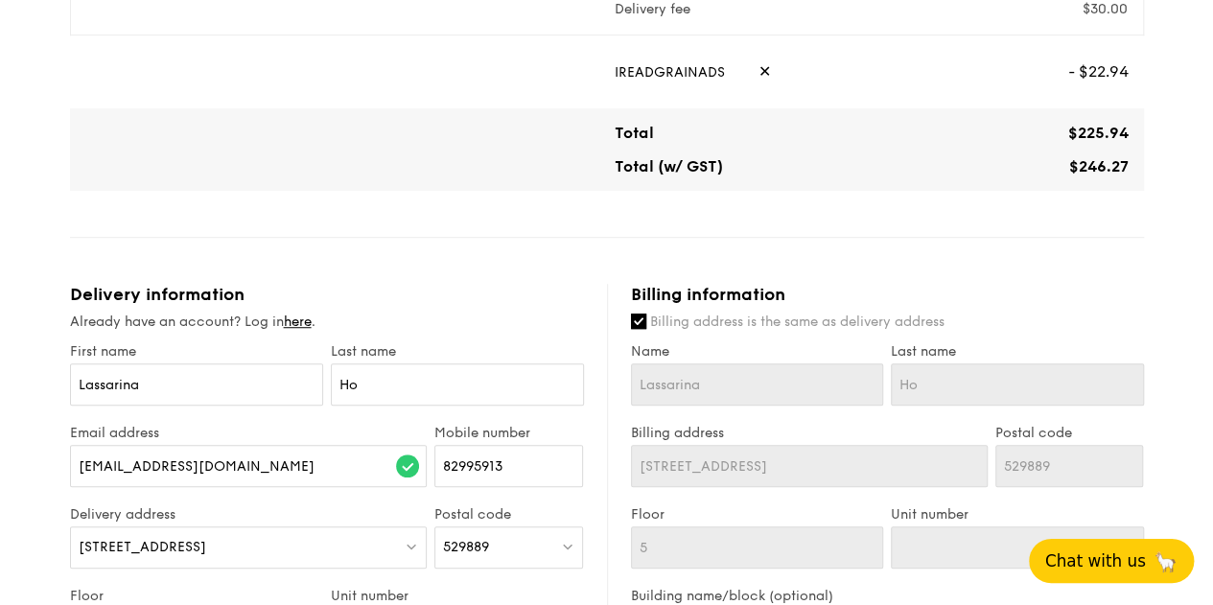
click at [1103, 571] on button "Chat with us 🦙" at bounding box center [1111, 561] width 165 height 44
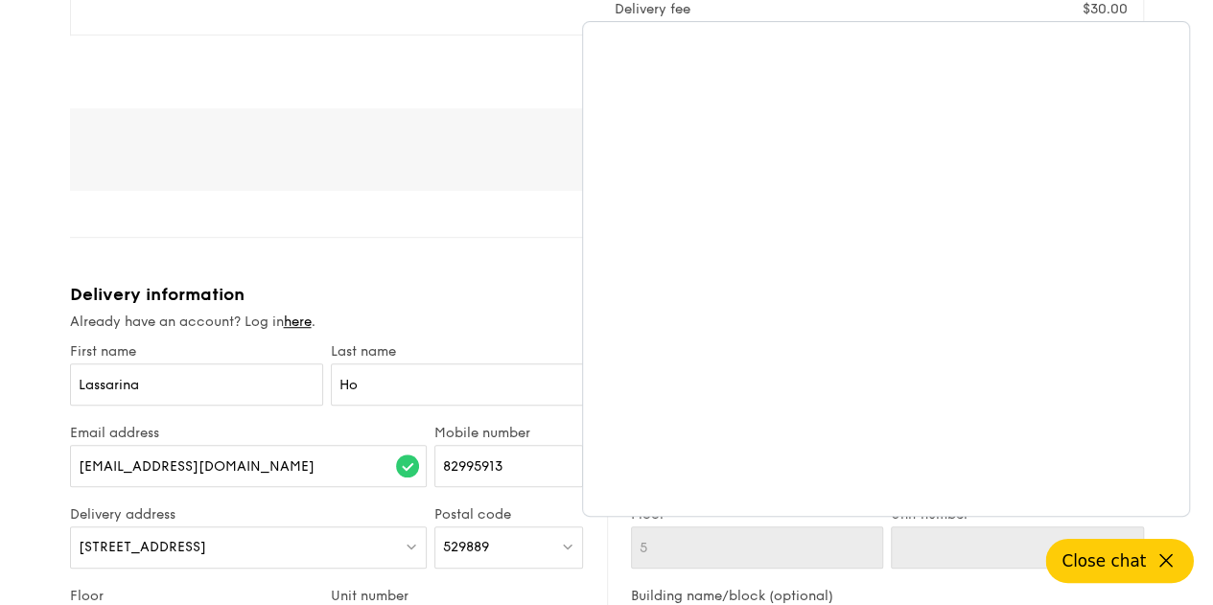
click at [1198, 97] on div "1 - Select menu 2 - Select items 3 - Check out Regulars Serving time: Aug 21, 2…" at bounding box center [606, 383] width 1213 height 1833
click at [1157, 557] on icon at bounding box center [1165, 560] width 23 height 23
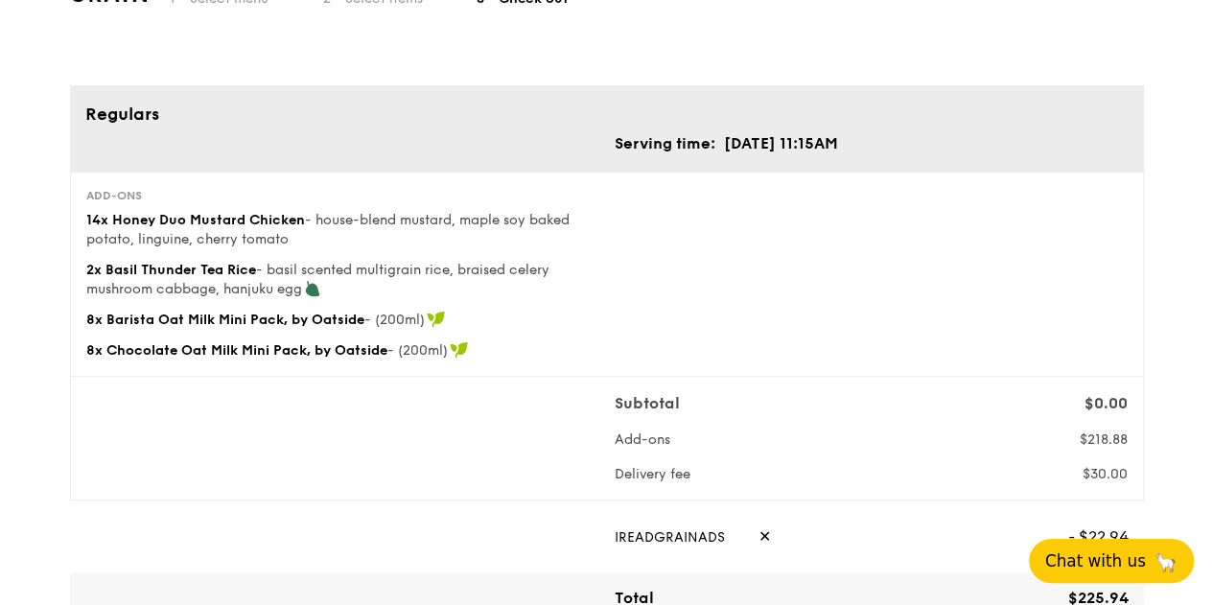
scroll to position [54, 0]
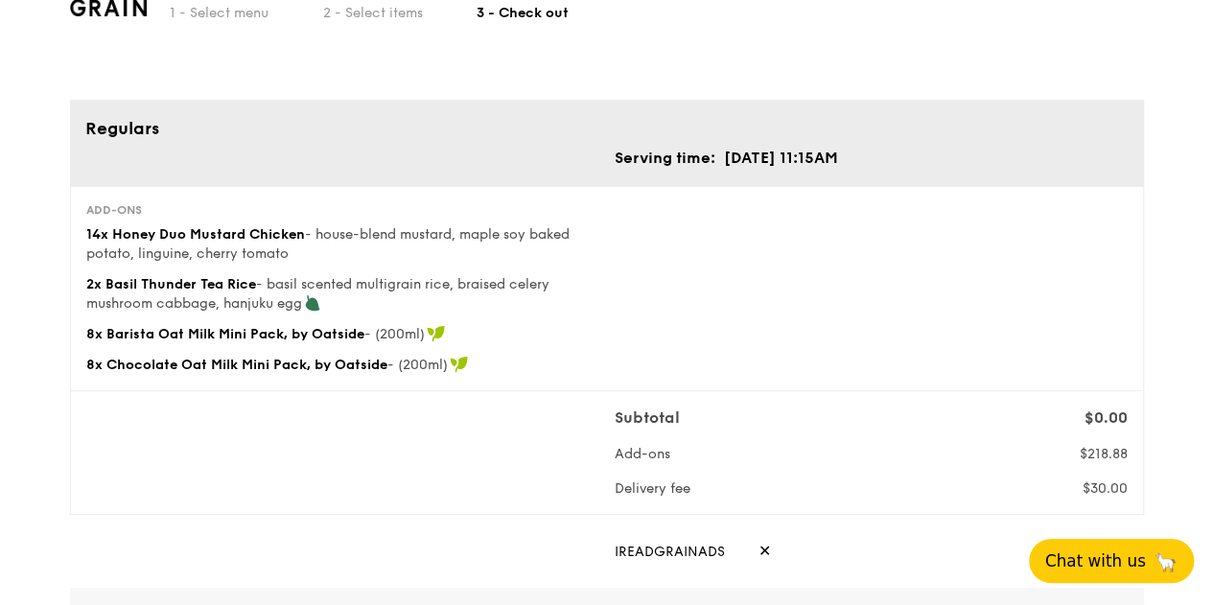
click at [801, 158] on td "Aug 21, 2025, 11:15AM" at bounding box center [781, 158] width 116 height 25
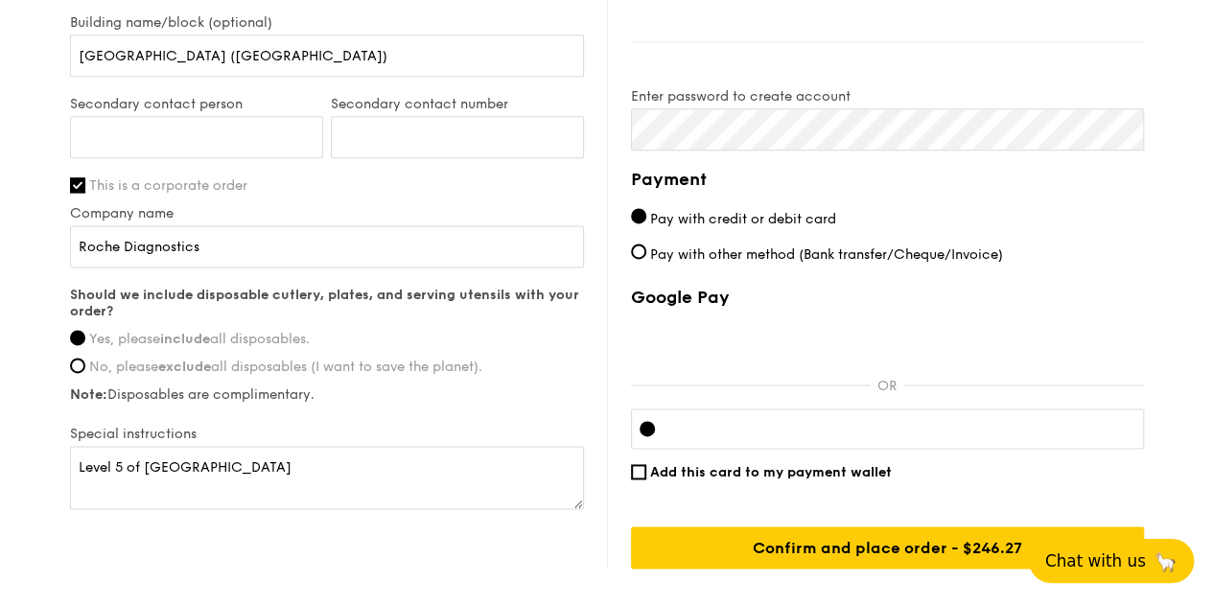
scroll to position [1204, 0]
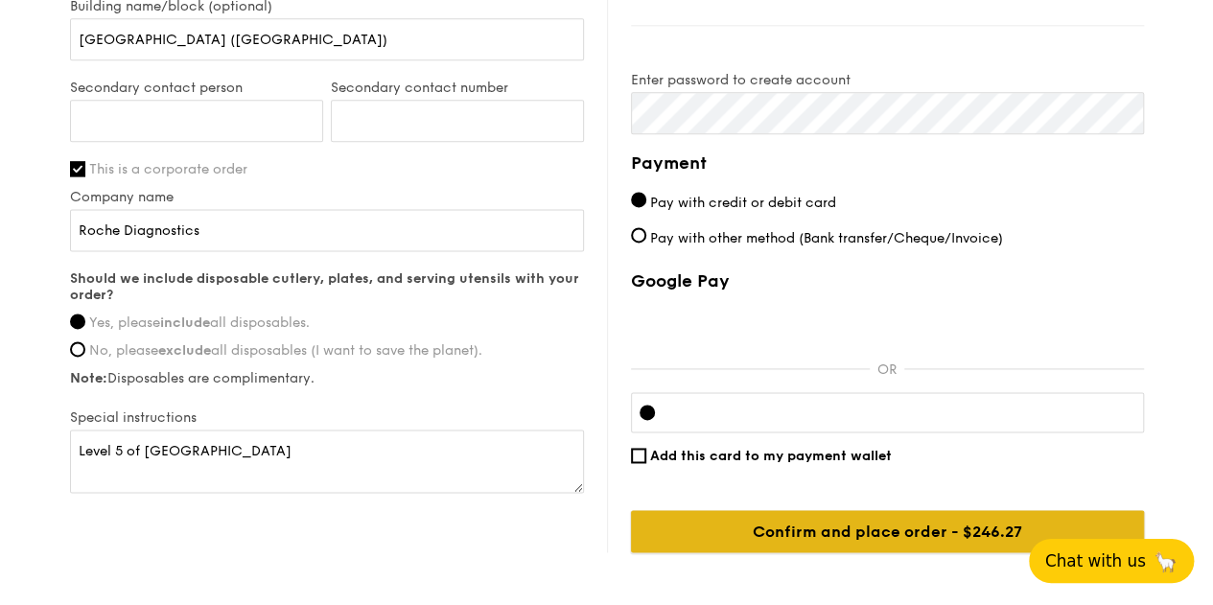
click at [803, 515] on input "Confirm and place order - $271.28" at bounding box center [887, 531] width 513 height 42
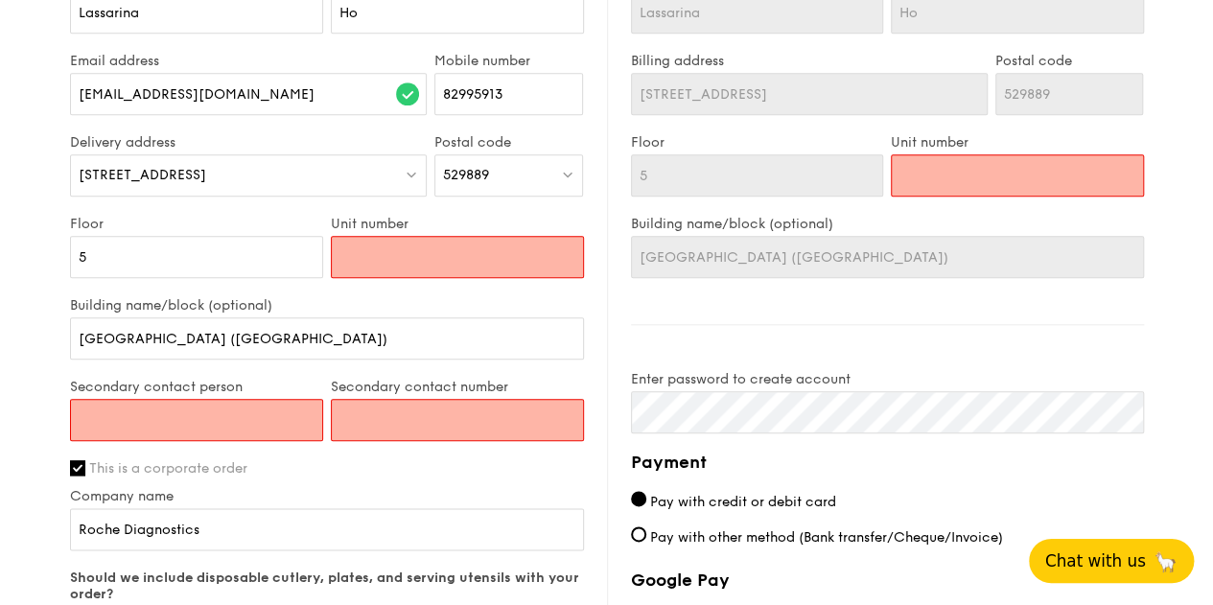
scroll to position [851, 0]
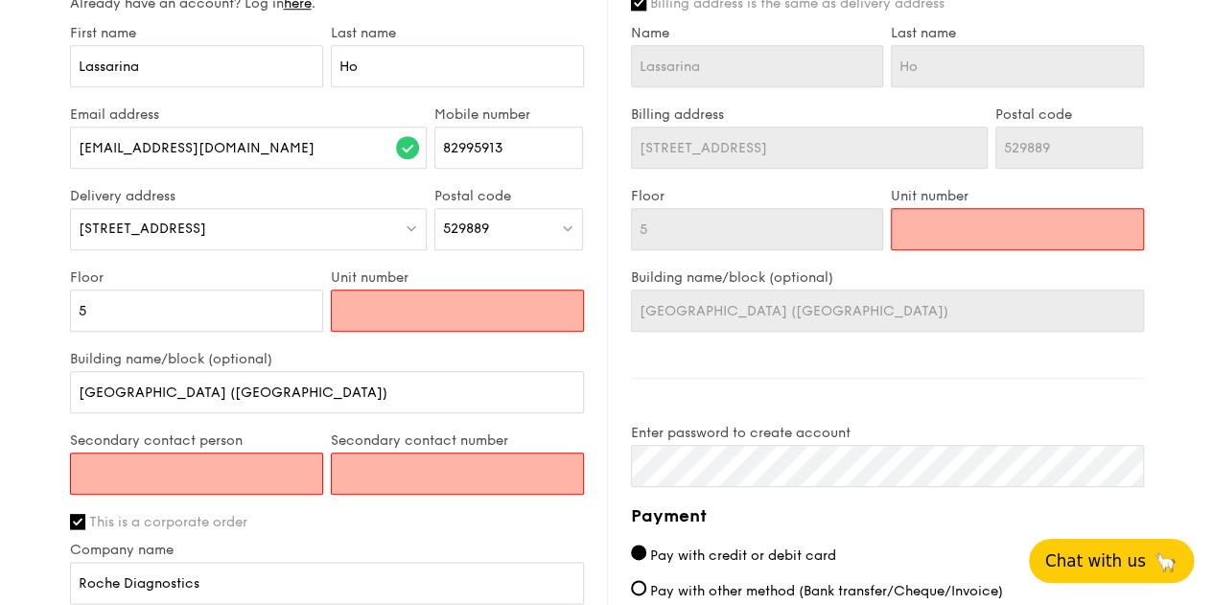
type input "R"
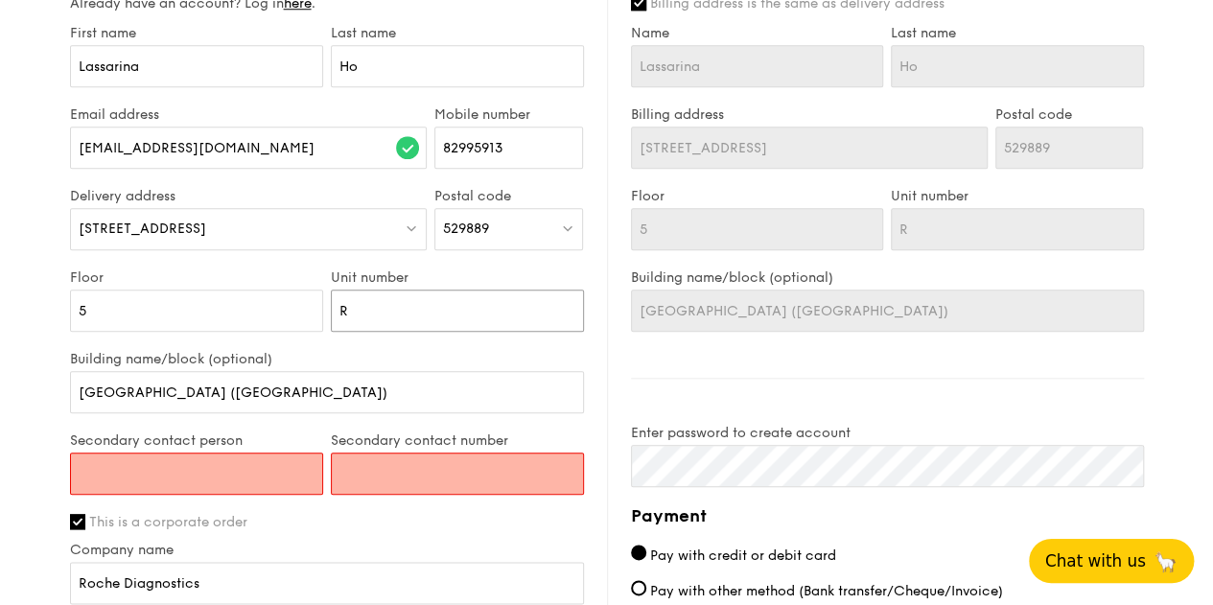
type input "Ro"
type input "Roo"
type input "Room"
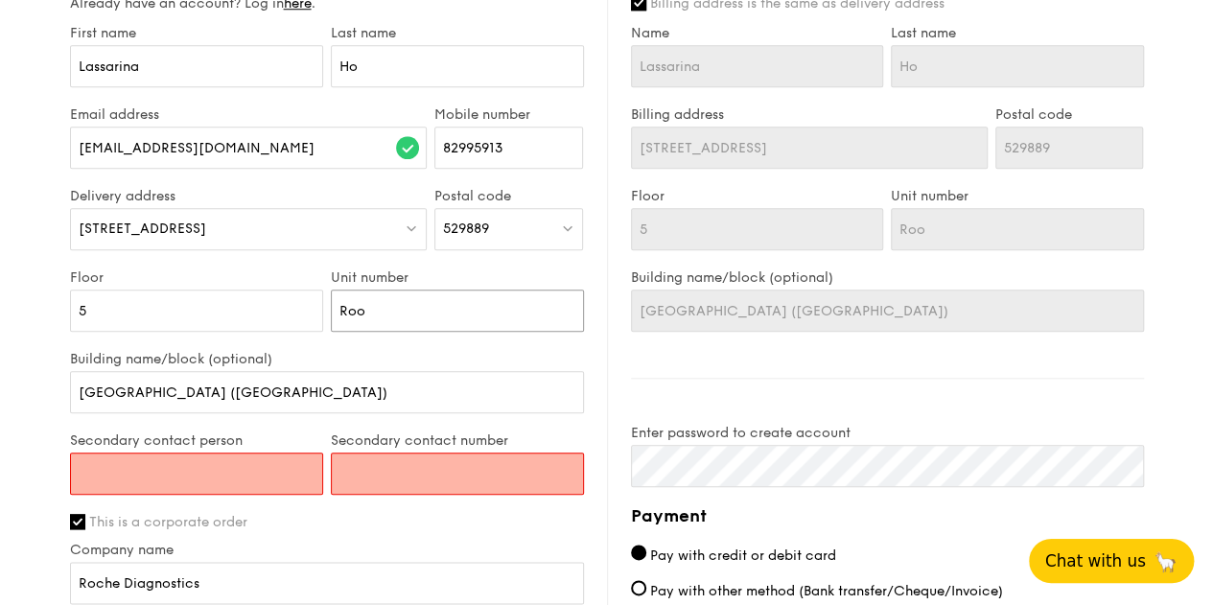
type input "Room"
type input "Room 6"
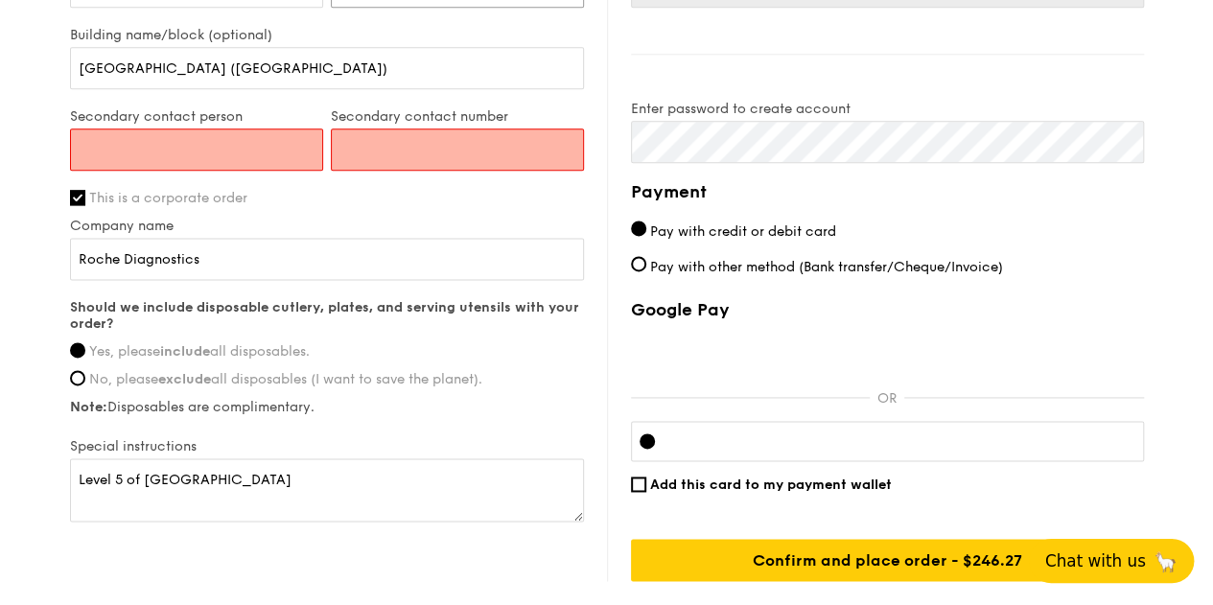
scroll to position [1300, 0]
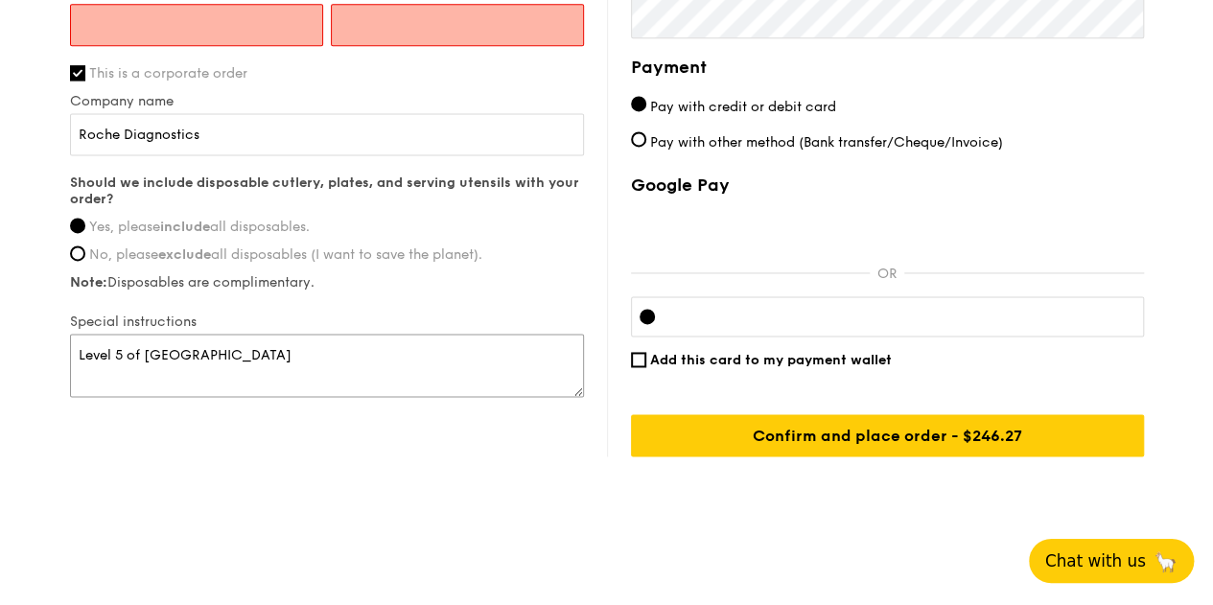
click at [359, 340] on textarea "Level 5 of Medical Centre building" at bounding box center [327, 365] width 514 height 63
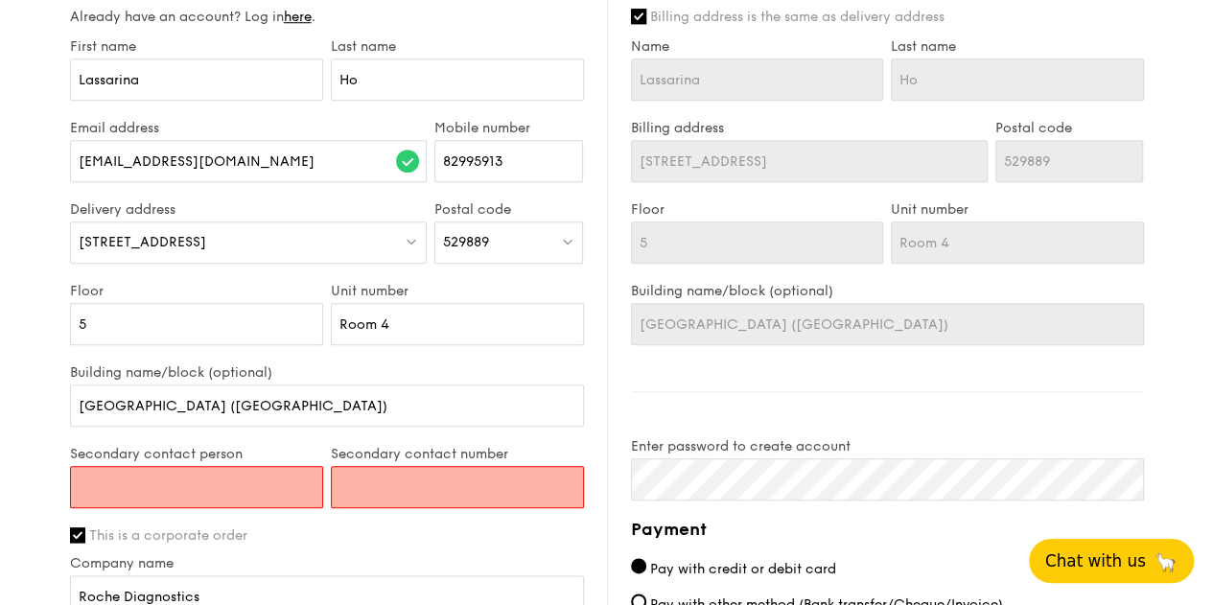
scroll to position [821, 0]
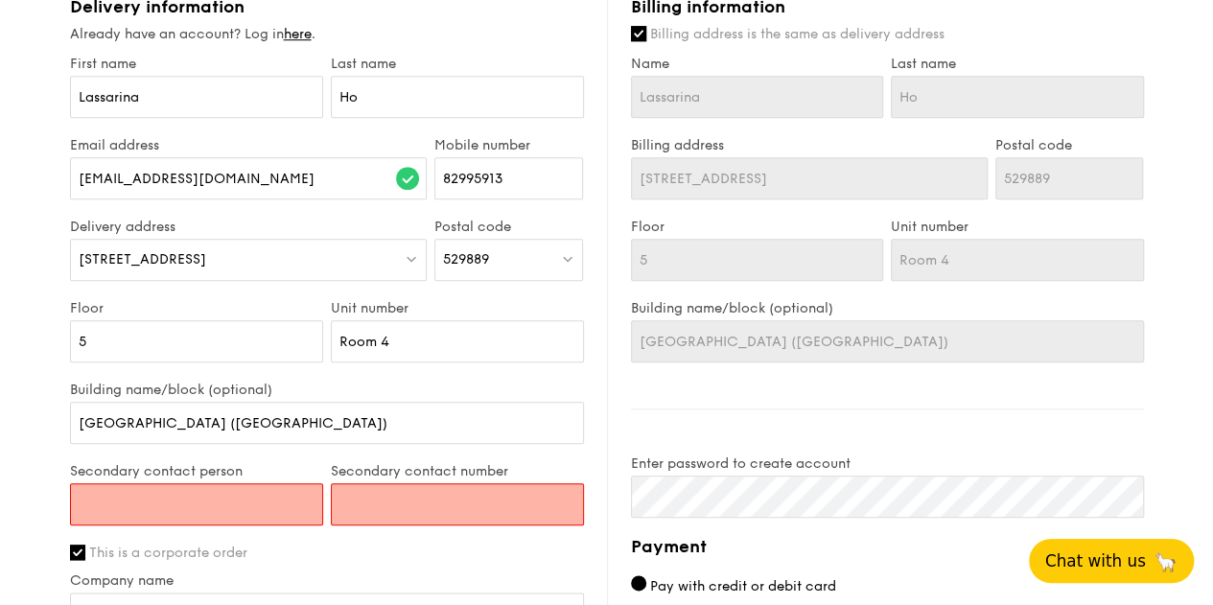
click at [240, 492] on input "Secondary contact person" at bounding box center [196, 504] width 253 height 42
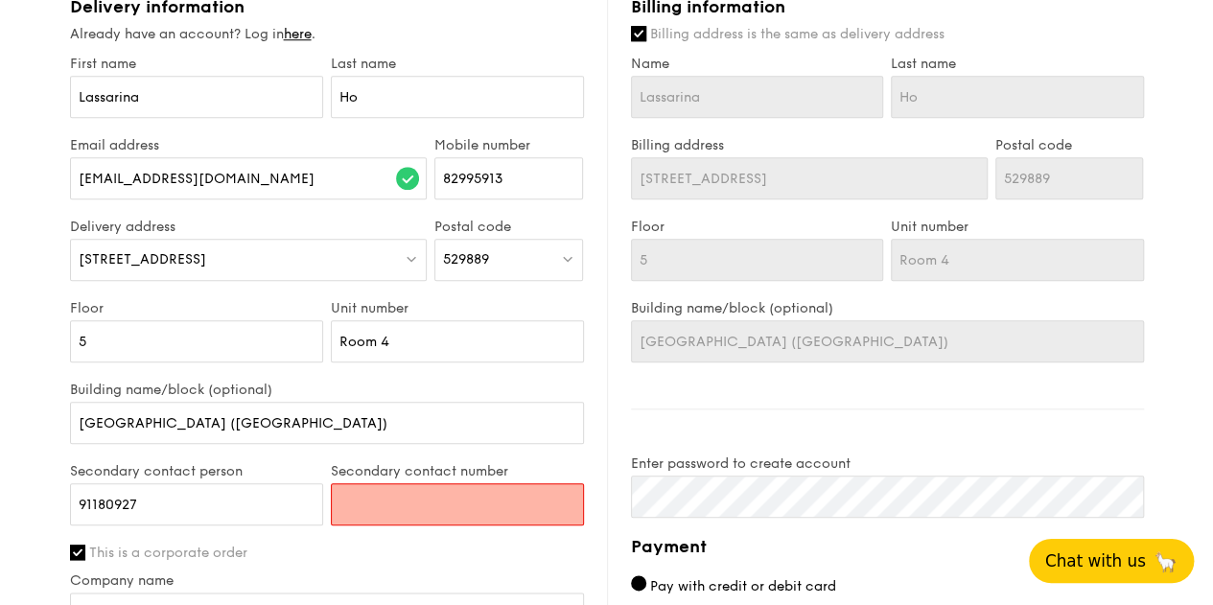
click at [299, 522] on div "Secondary contact person 91180927" at bounding box center [196, 503] width 261 height 81
drag, startPoint x: 165, startPoint y: 498, endPoint x: 44, endPoint y: 499, distance: 120.8
click at [44, 499] on div "1 - Select menu 2 - Select items 3 - Check out Regulars Serving time: Aug 21, 2…" at bounding box center [606, 95] width 1213 height 1833
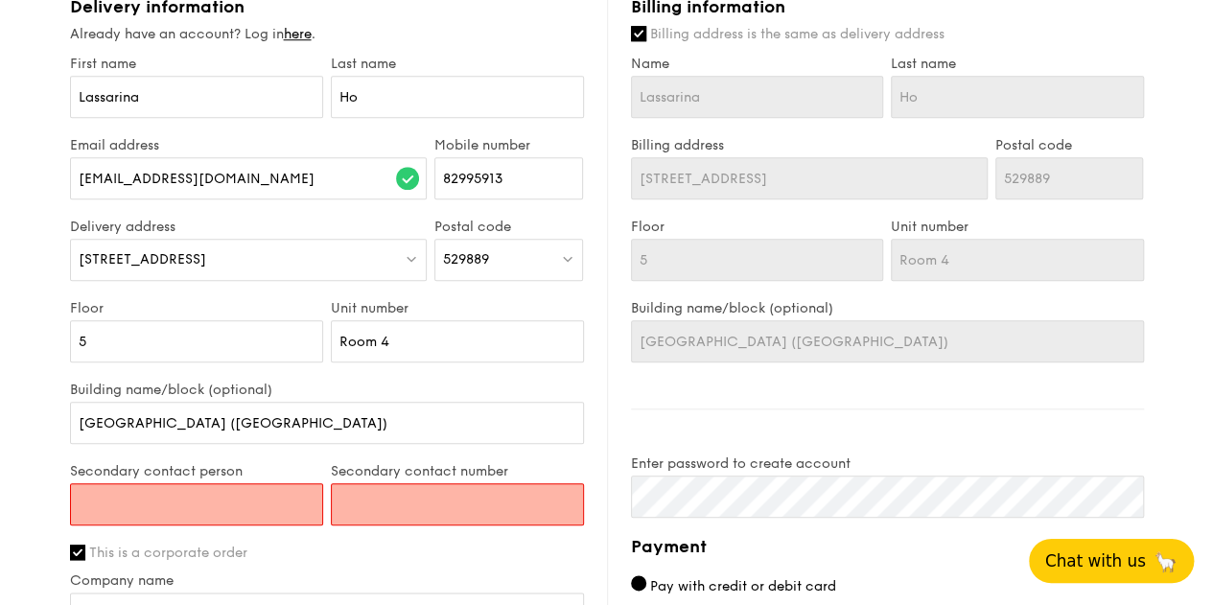
click at [422, 498] on input "Secondary contact number" at bounding box center [457, 504] width 253 height 42
paste input "91180927"
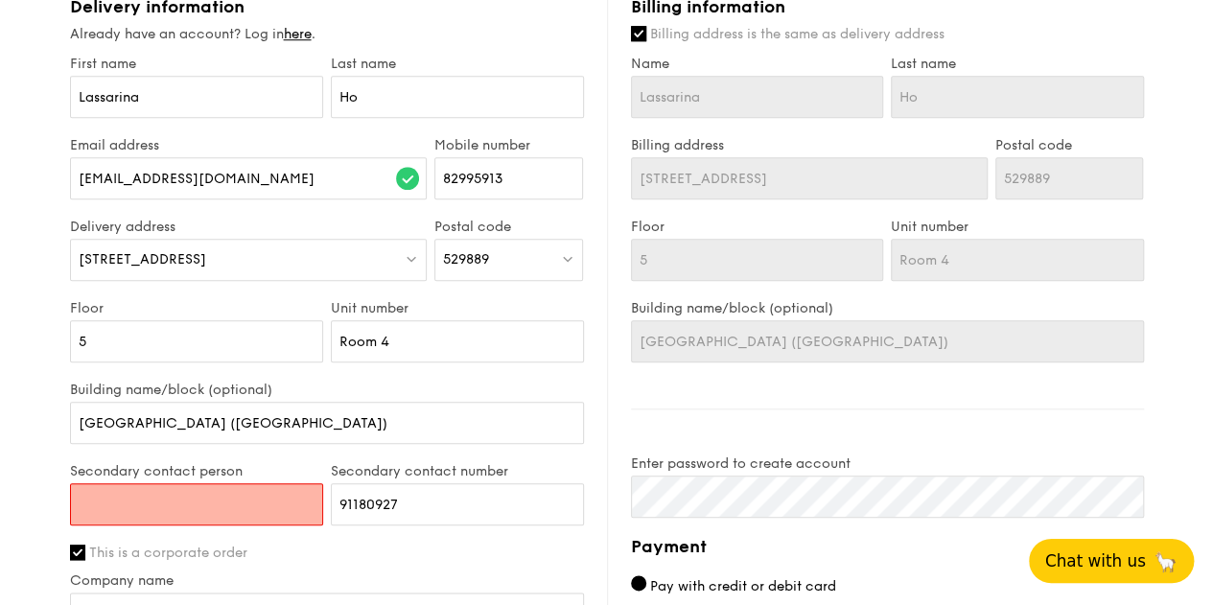
click at [276, 499] on input "Secondary contact person" at bounding box center [196, 504] width 253 height 42
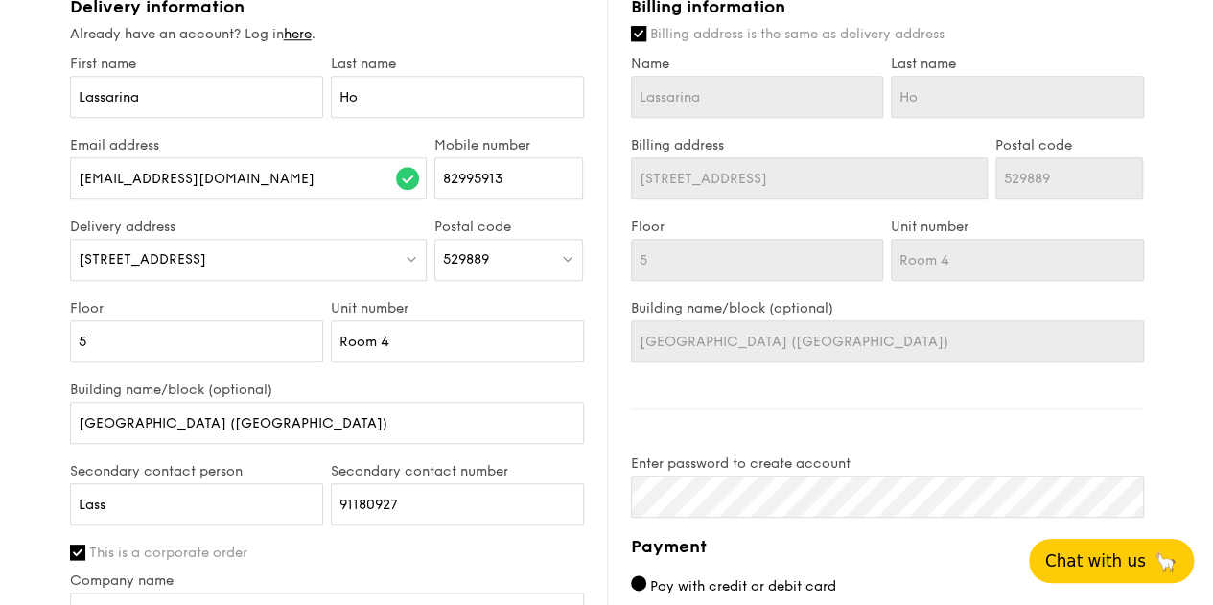
click at [389, 559] on div "First name Lassarina Last name Ho Email address lassarina.ho@roche.com Mobile n…" at bounding box center [327, 468] width 514 height 824
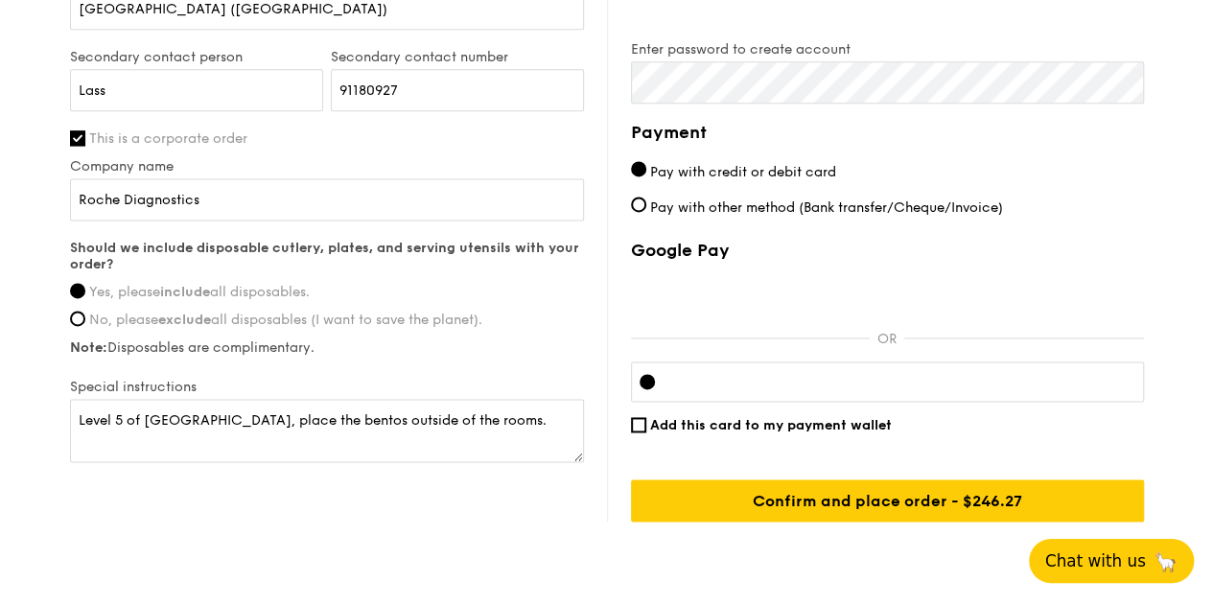
scroll to position [1204, 0]
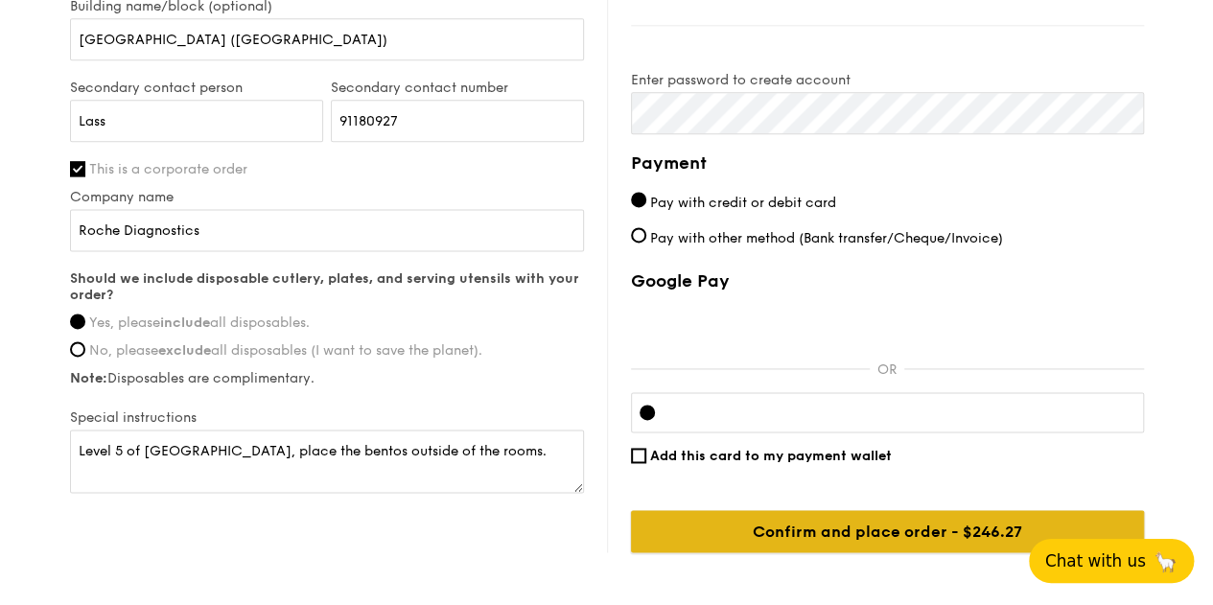
click at [912, 523] on input "Confirm and place order - $271.28" at bounding box center [887, 531] width 513 height 42
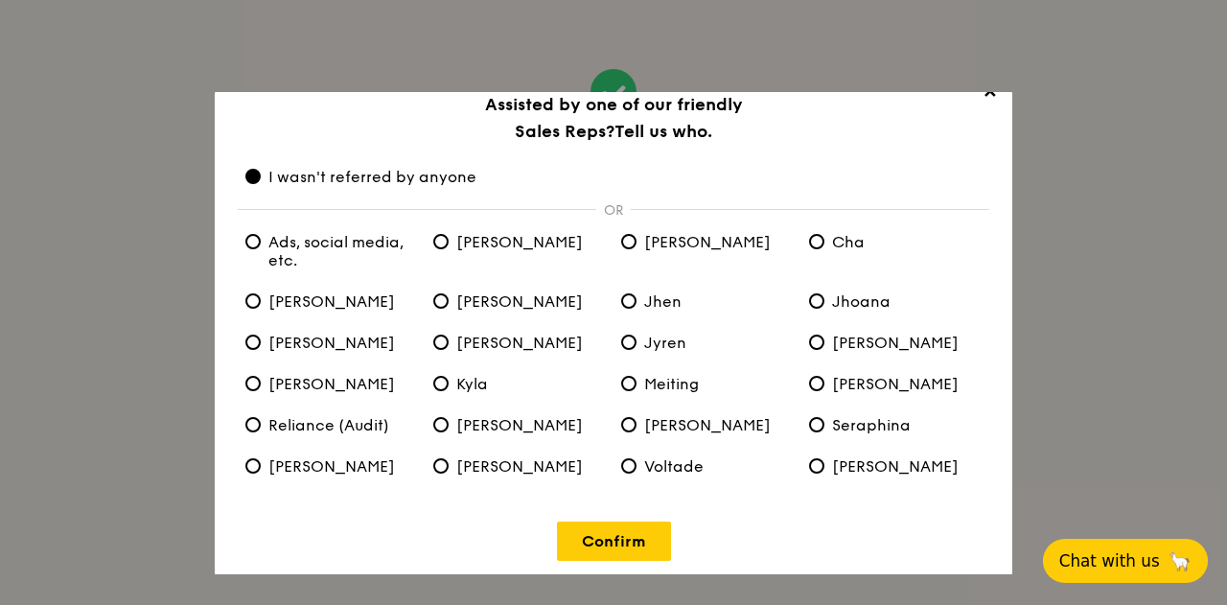
scroll to position [35, 0]
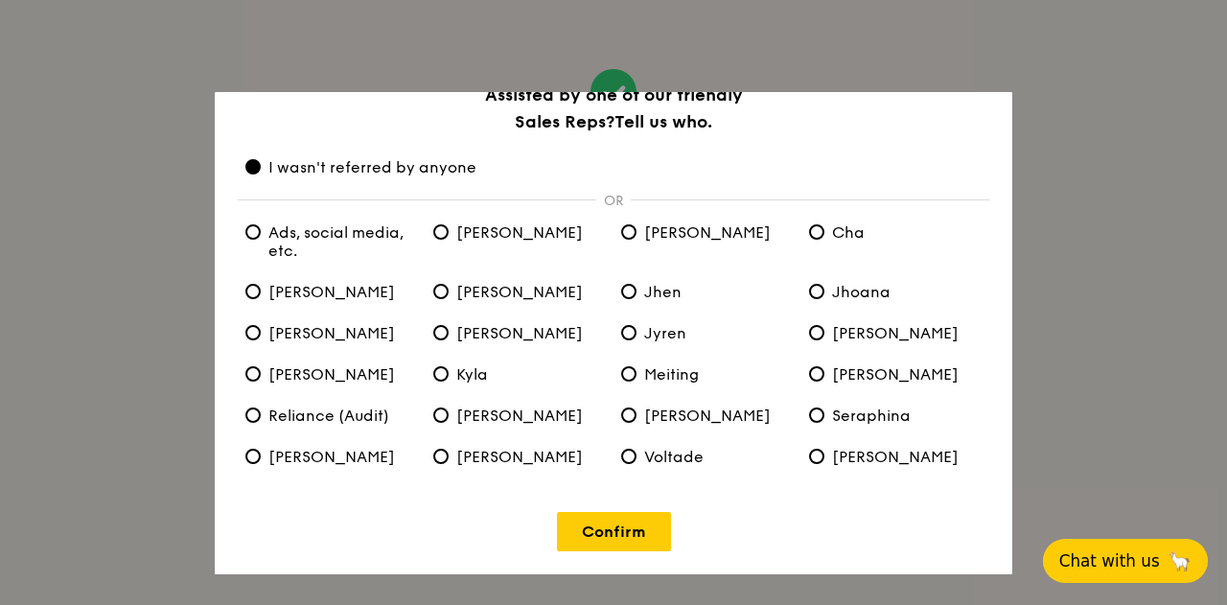
click at [309, 235] on span "Ads, social media, etc." at bounding box center [331, 241] width 173 height 36
click at [261, 235] on etc\ "Ads, social media, etc." at bounding box center [252, 231] width 15 height 15
click at [364, 162] on span "I wasn't referred by anyone" at bounding box center [360, 167] width 231 height 18
click at [261, 162] on anyone "I wasn't referred by anyone" at bounding box center [252, 166] width 15 height 15
click at [617, 533] on link "Confirm" at bounding box center [614, 531] width 114 height 39
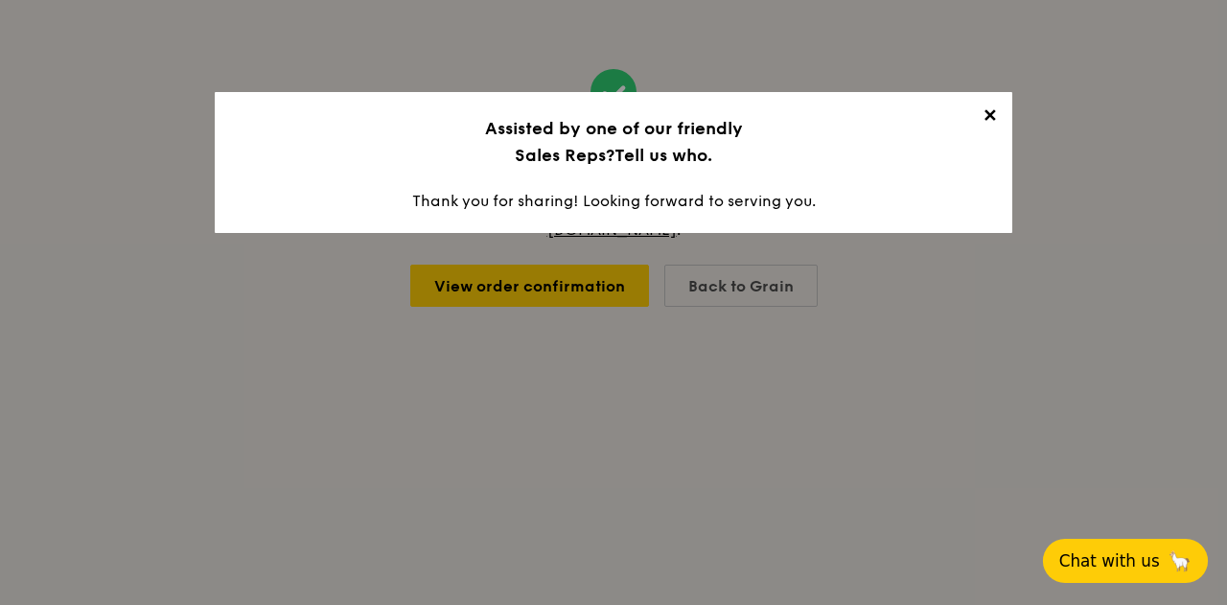
scroll to position [0, 0]
click at [987, 110] on span "✕" at bounding box center [989, 118] width 27 height 27
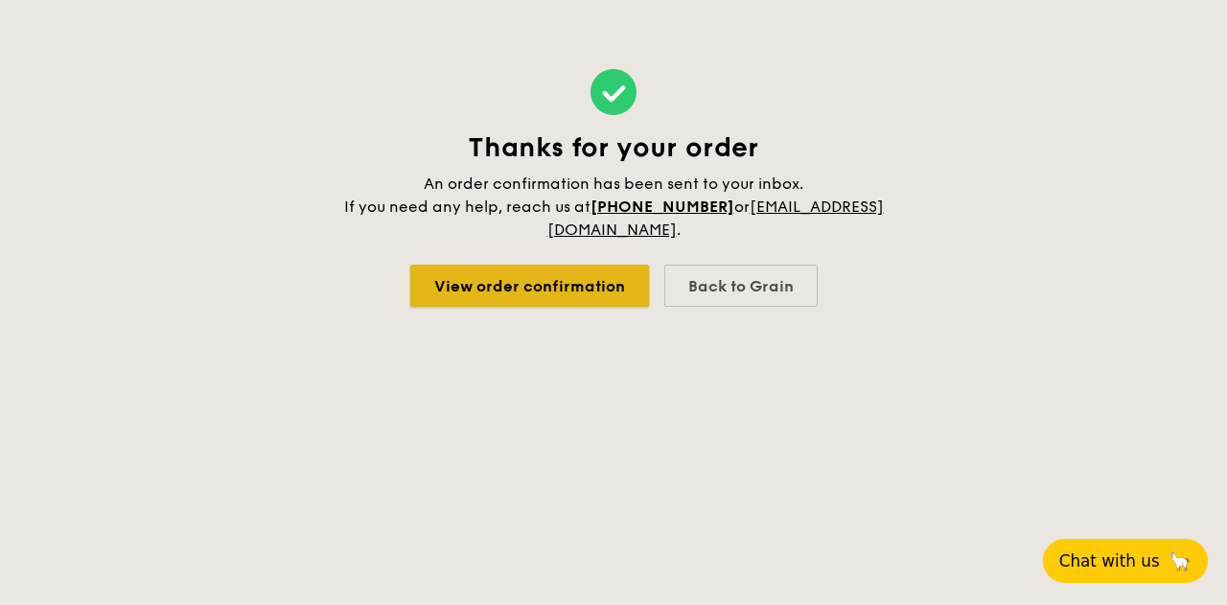
click at [533, 291] on link "View order confirmation" at bounding box center [529, 286] width 239 height 42
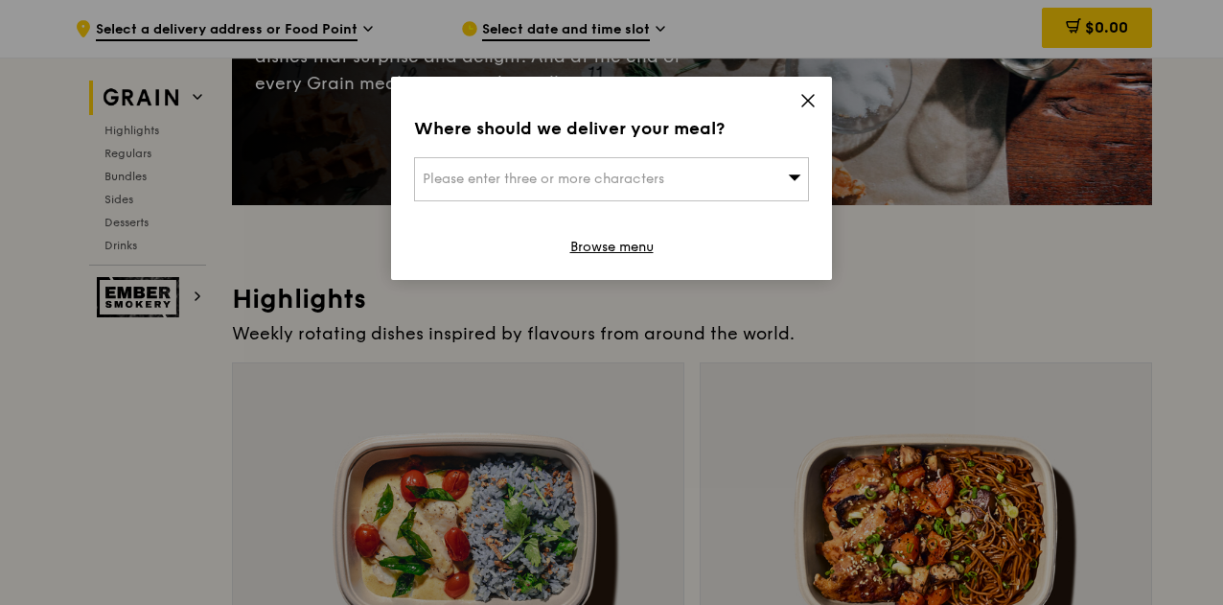
click at [813, 99] on icon at bounding box center [807, 100] width 17 height 17
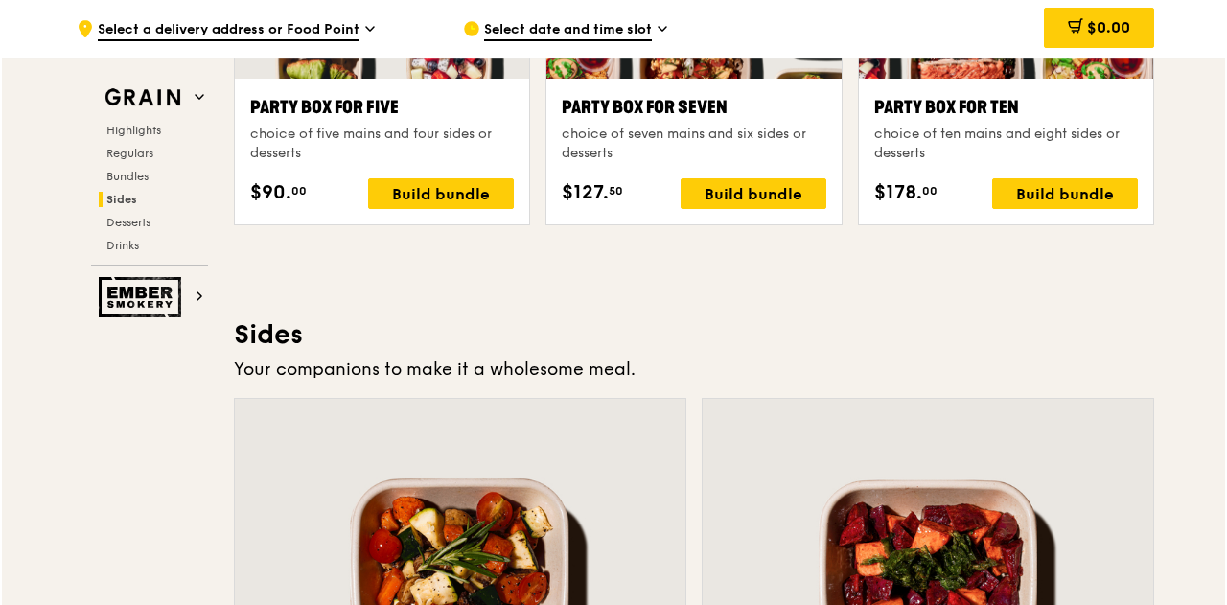
scroll to position [3923, 0]
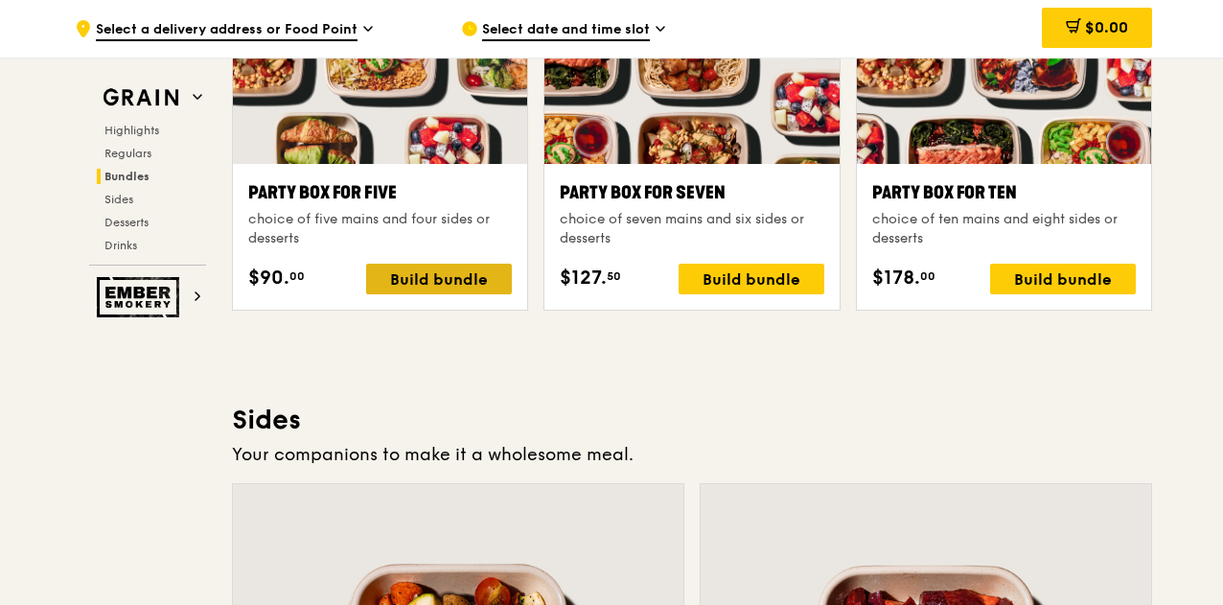
click at [443, 267] on div "Build bundle" at bounding box center [439, 279] width 146 height 31
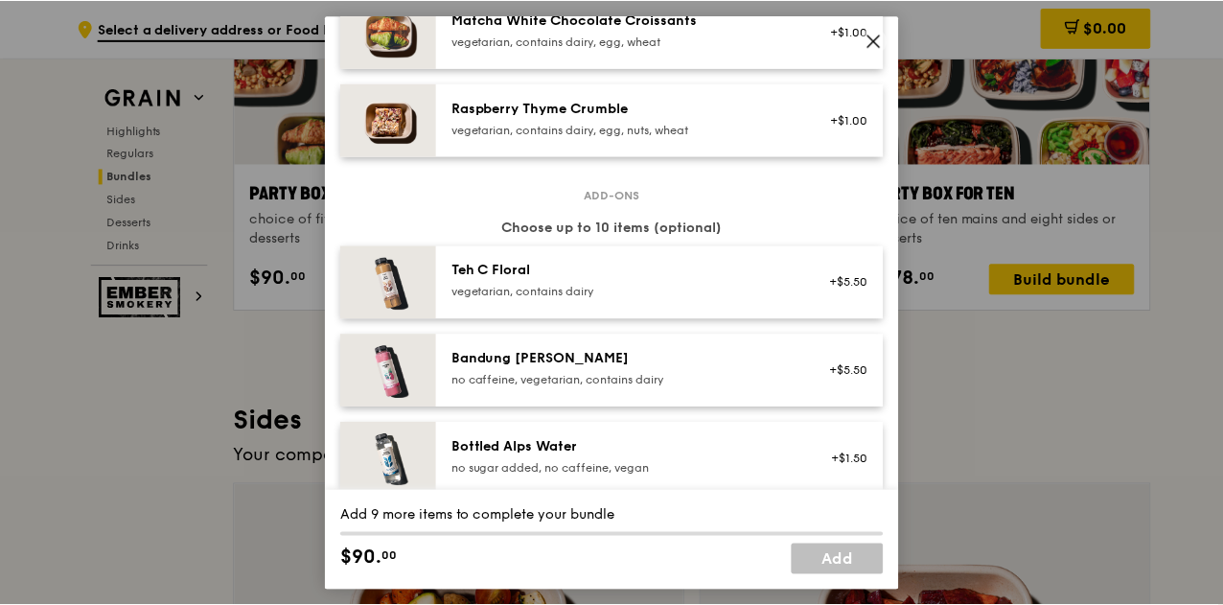
scroll to position [1821, 0]
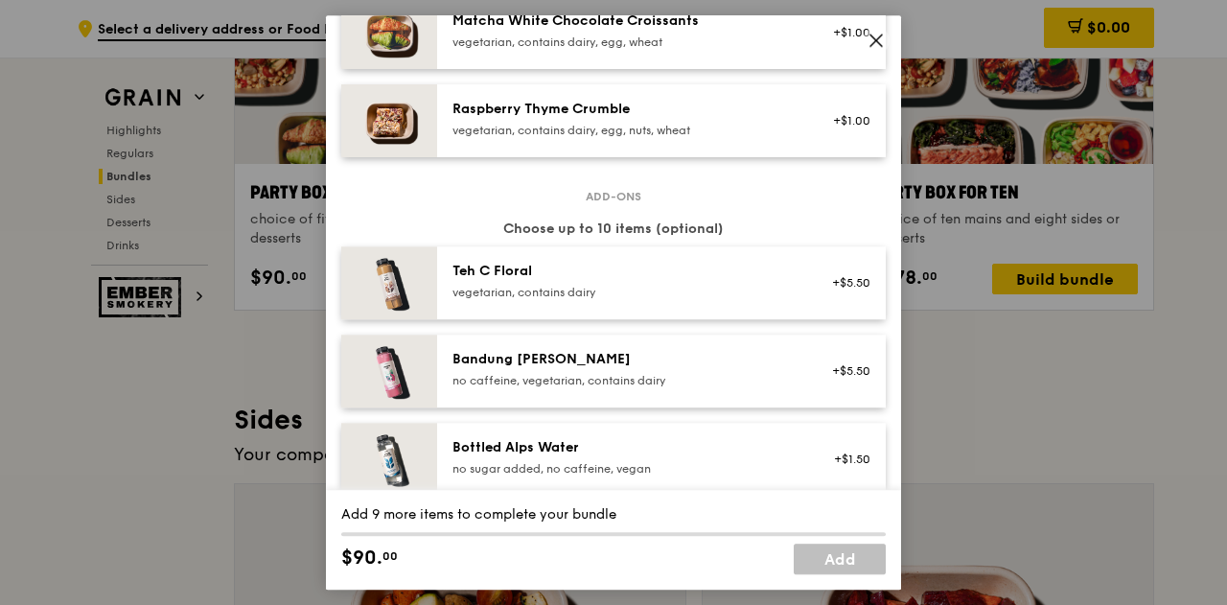
click at [869, 39] on icon at bounding box center [876, 40] width 17 height 17
